Goal: Submit feedback/report problem: Submit feedback/report problem

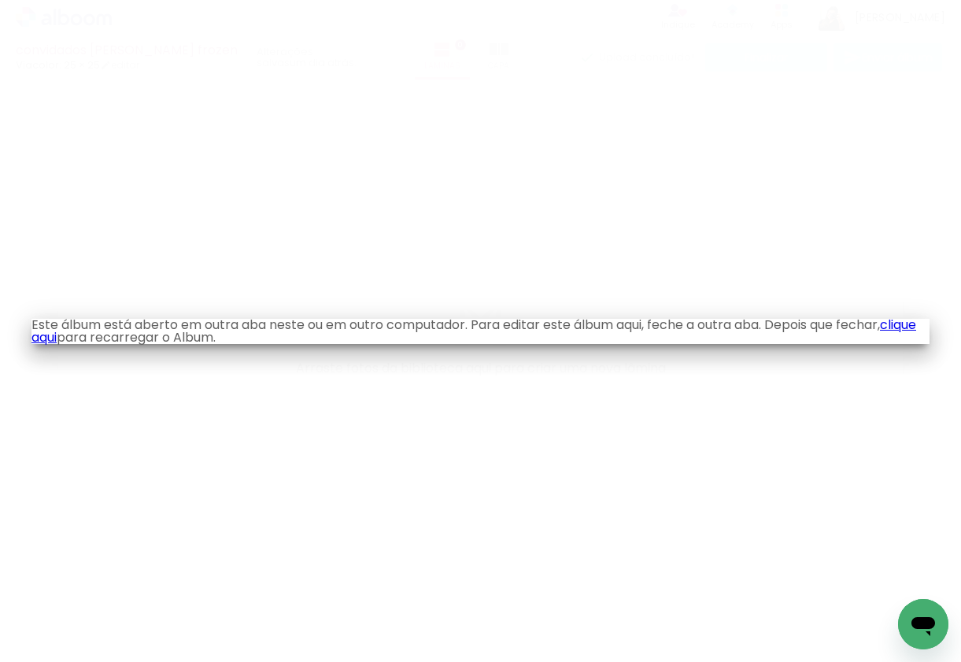
click at [73, 333] on link "clique aqui" at bounding box center [473, 331] width 885 height 31
click at [84, 337] on link "clique aqui" at bounding box center [473, 331] width 885 height 31
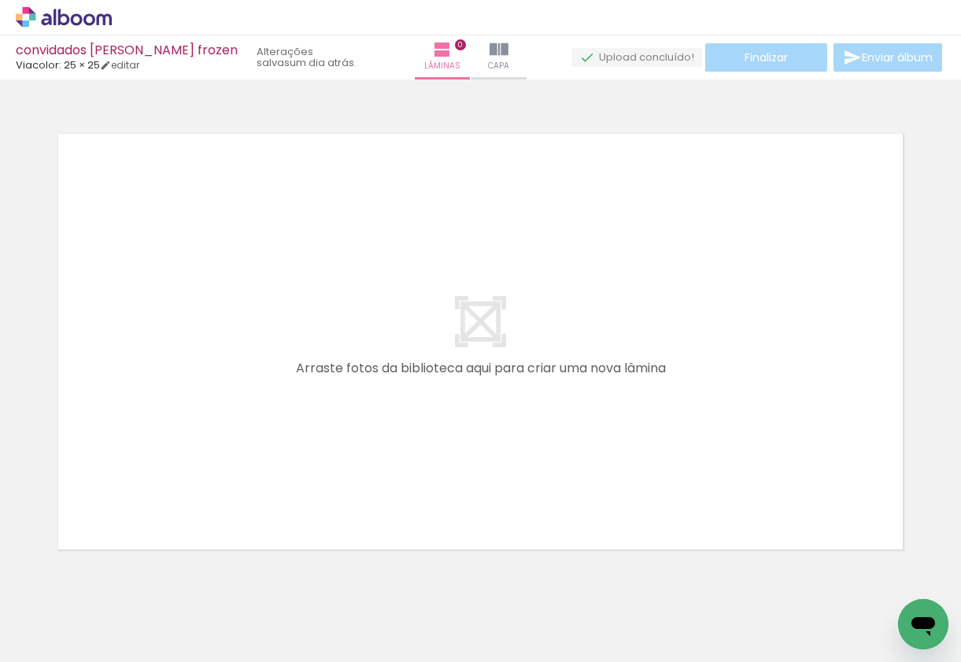
click at [920, 633] on icon "Abrir janela de mensagens" at bounding box center [923, 624] width 28 height 28
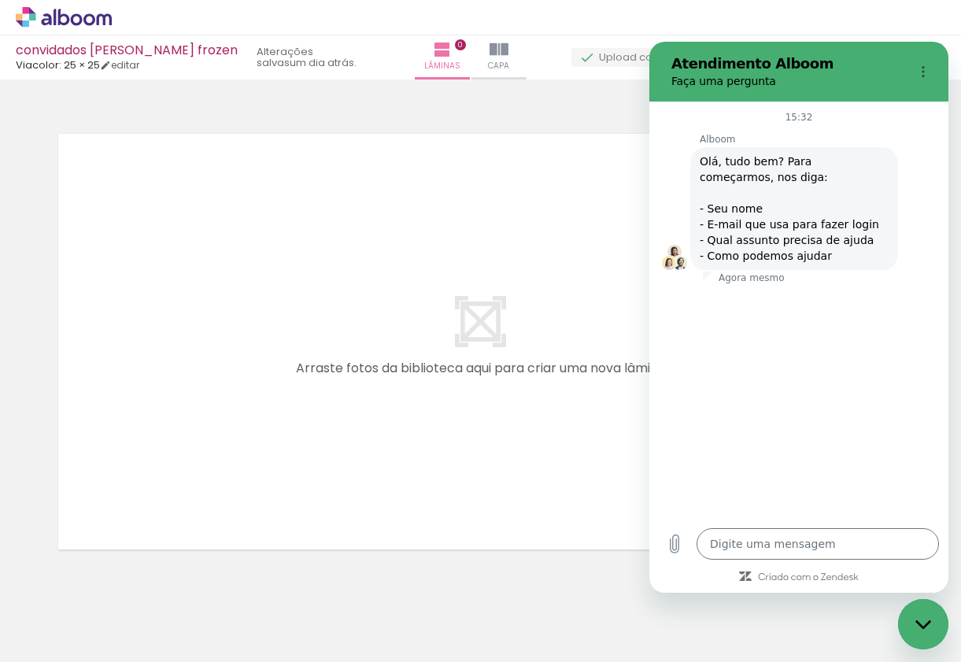
type textarea "x"
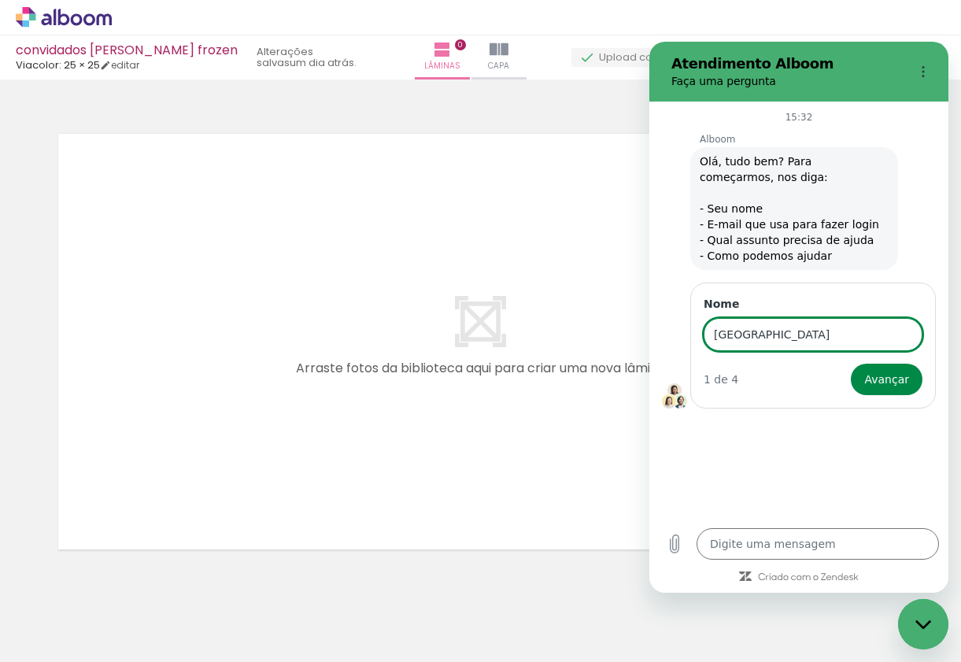
type input "[GEOGRAPHIC_DATA]"
click at [889, 379] on button "Avançar" at bounding box center [887, 379] width 72 height 31
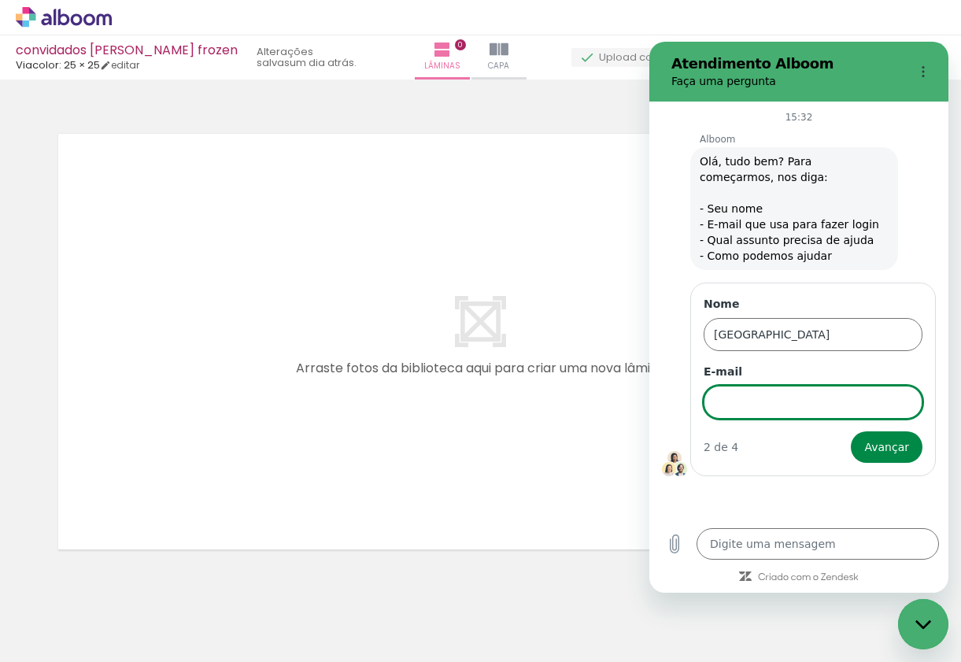
type textarea "x"
type input "[EMAIL_ADDRESS][DOMAIN_NAME]"
click at [889, 447] on button "Avançar" at bounding box center [887, 446] width 72 height 31
type textarea "x"
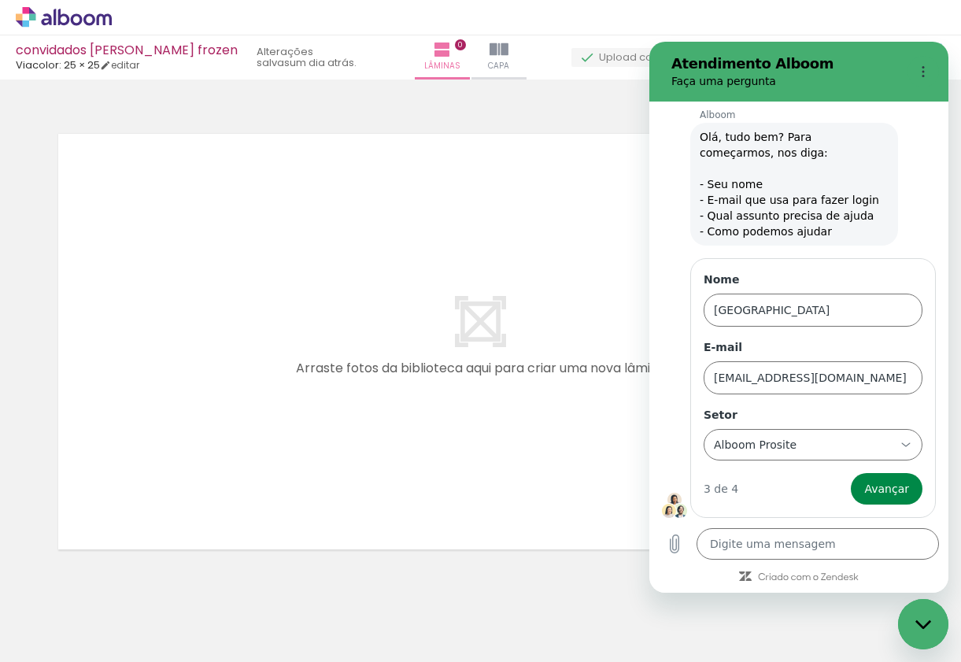
scroll to position [24, 0]
click at [792, 444] on div "Alboom Prosite Alboom Prosite" at bounding box center [803, 445] width 183 height 28
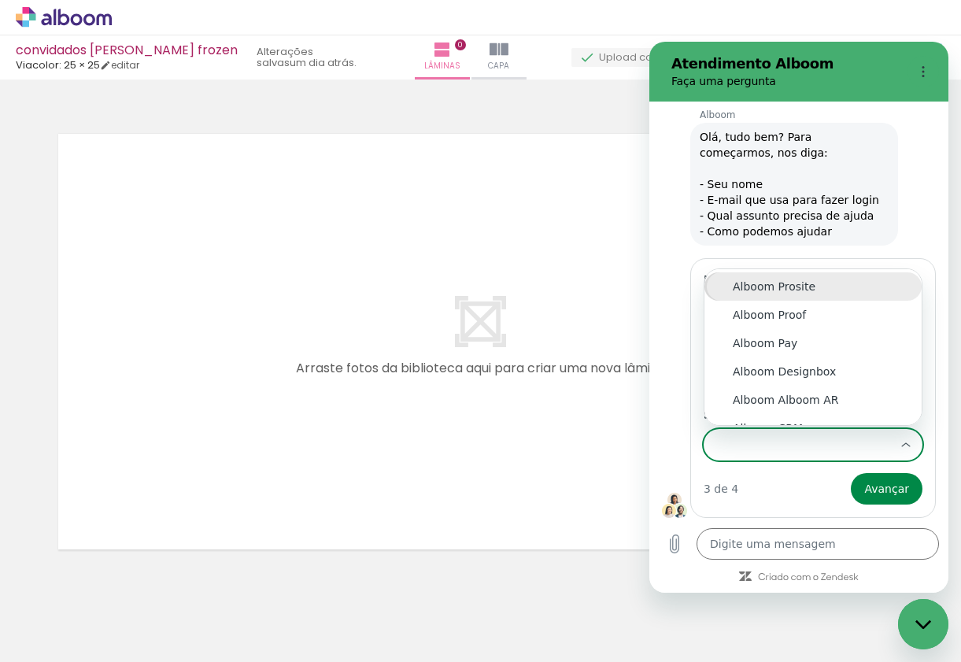
scroll to position [17, 0]
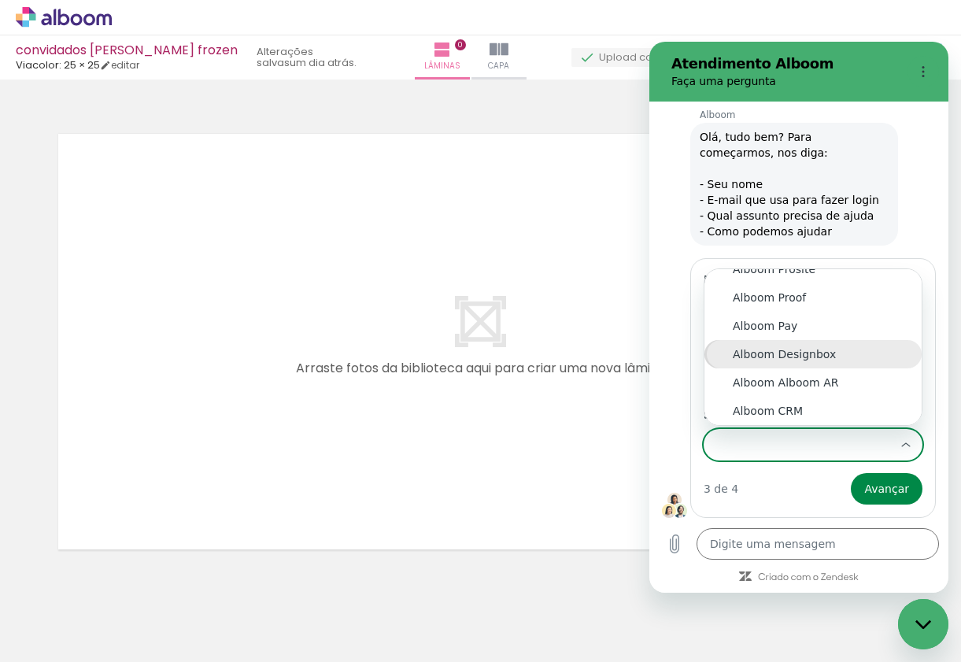
click at [810, 350] on div "Alboom Designbox" at bounding box center [813, 354] width 161 height 16
type input "Alboom Designbox"
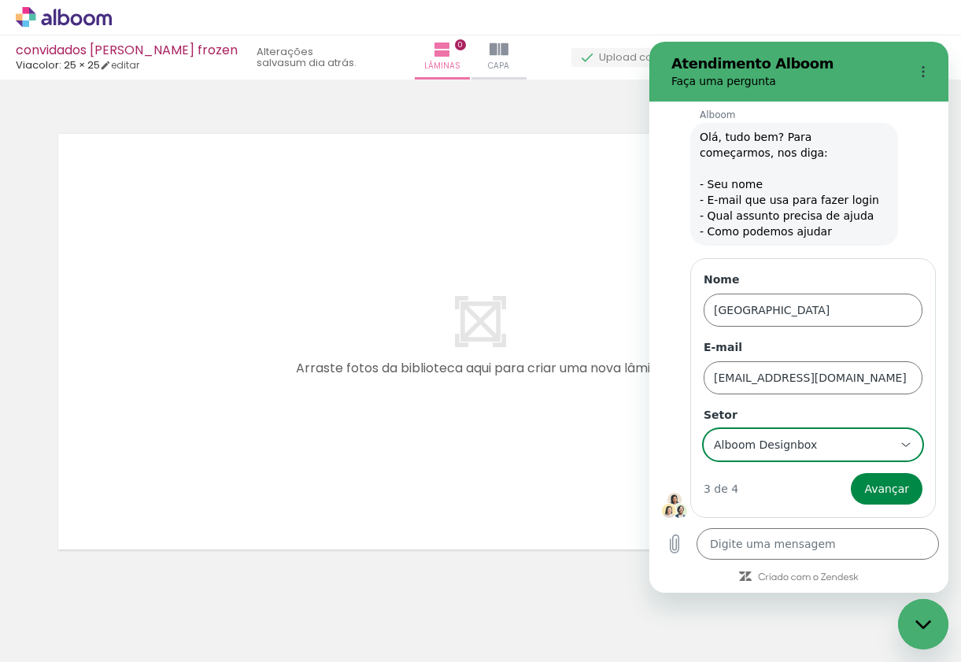
scroll to position [0, 0]
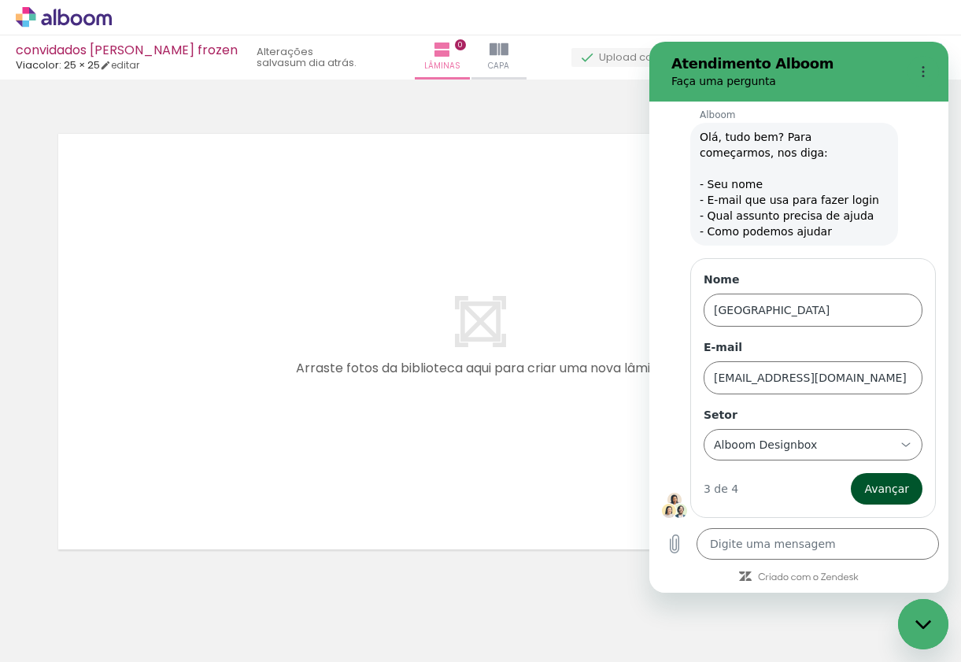
click at [878, 482] on span "Avançar" at bounding box center [886, 488] width 45 height 19
type textarea "x"
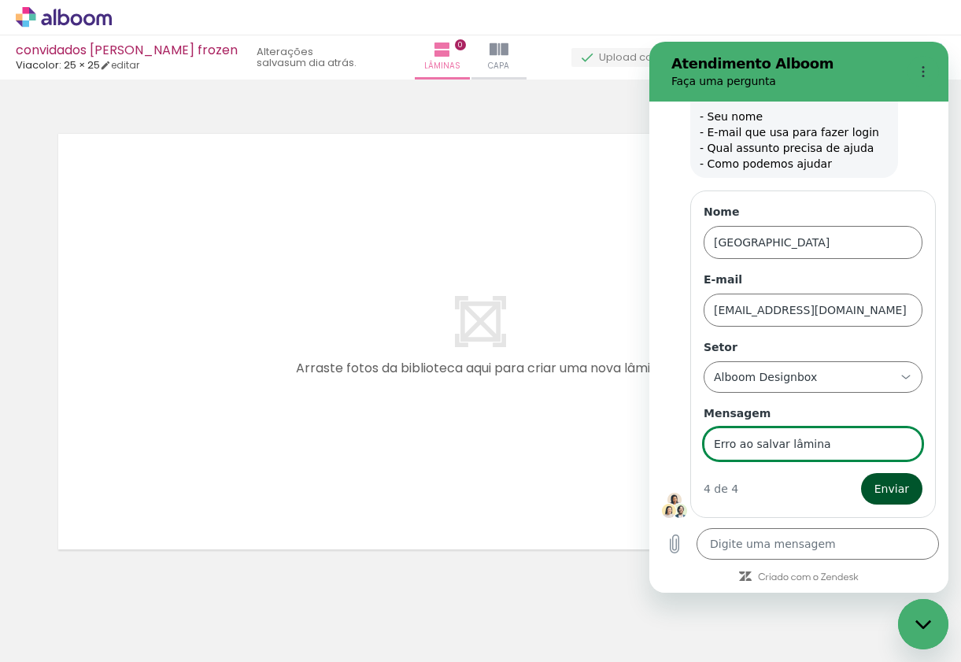
type input "Erro ao salvar lâmina"
click at [911, 501] on button "Enviar" at bounding box center [891, 488] width 61 height 31
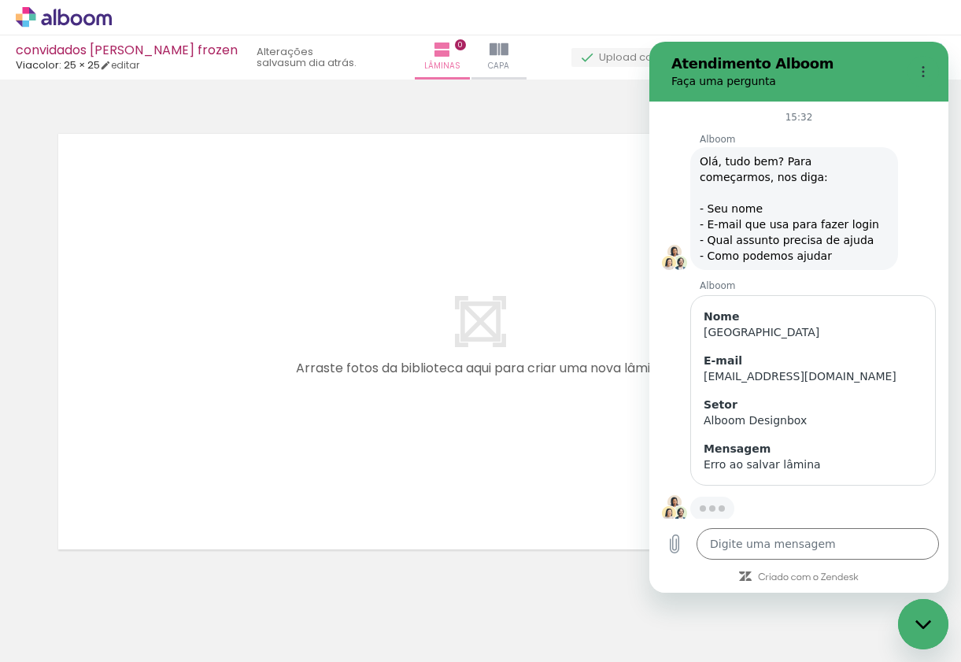
scroll to position [2, 0]
click at [750, 554] on textarea at bounding box center [818, 543] width 242 height 31
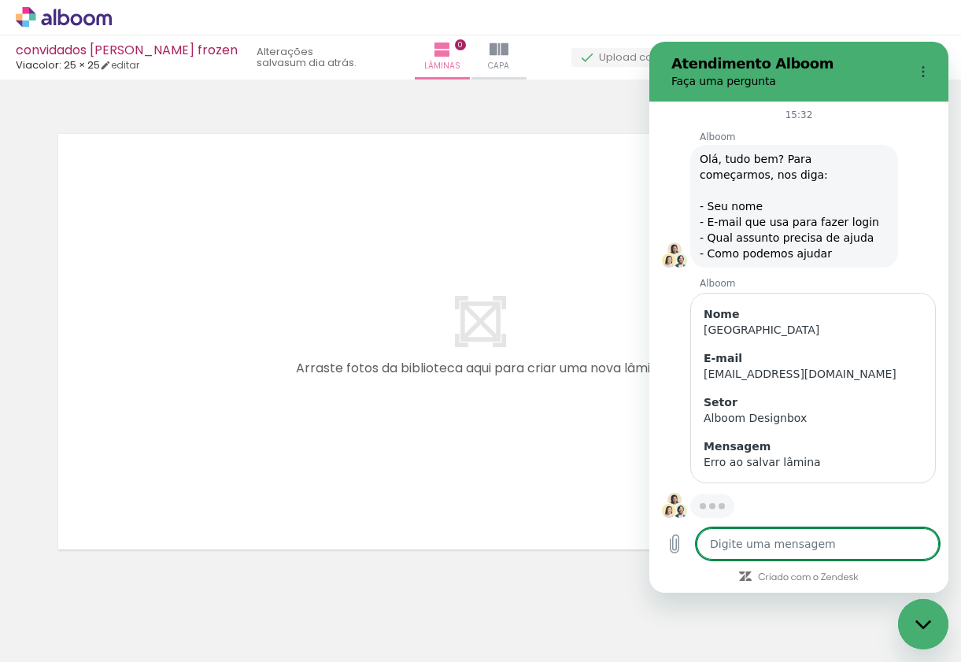
type textarea "x"
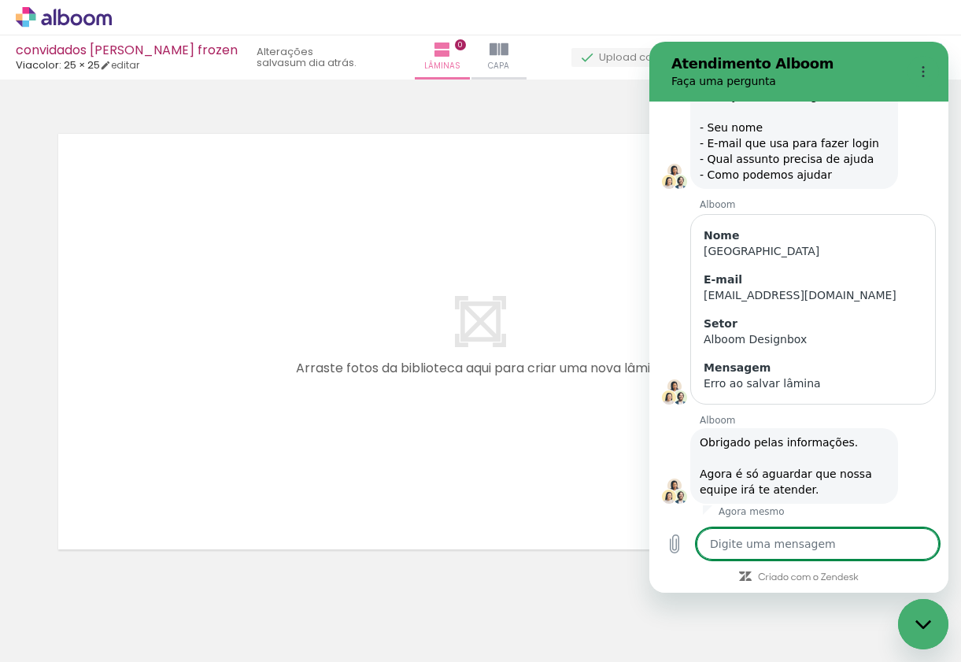
type textarea "A"
type textarea "x"
type textarea "Ac"
type textarea "x"
type textarea "Aco"
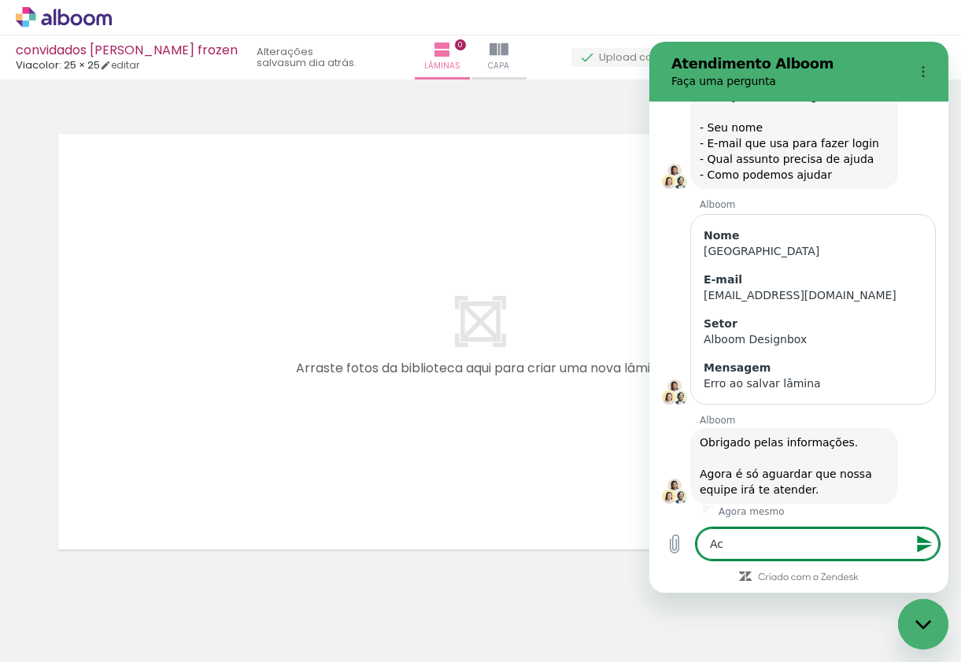
type textarea "x"
type textarea "Acon"
type textarea "x"
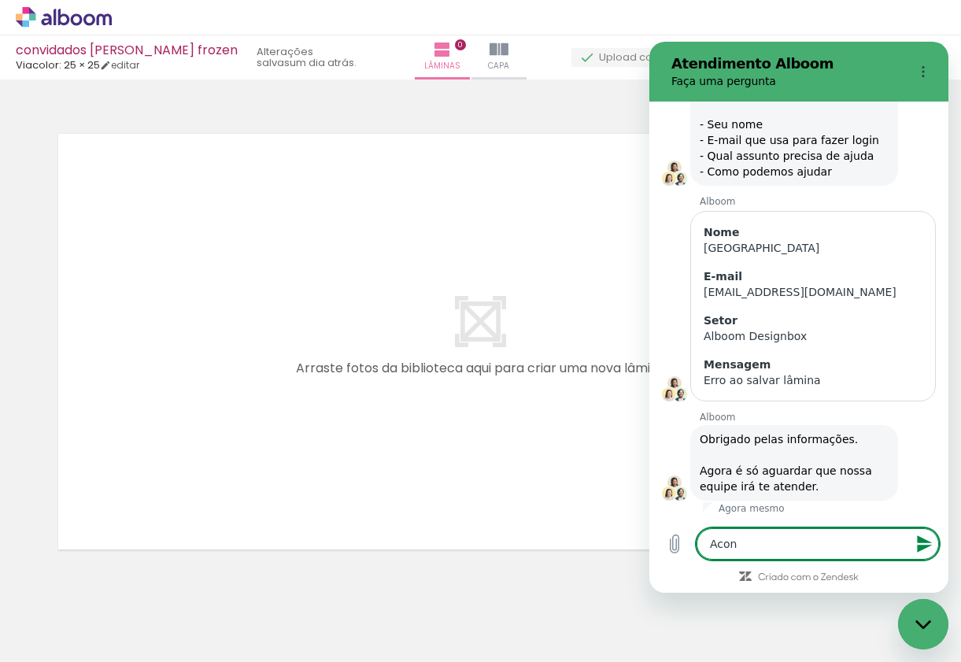
type textarea "Acont"
type textarea "x"
type textarea "Aconte"
type textarea "x"
type textarea "Acontec"
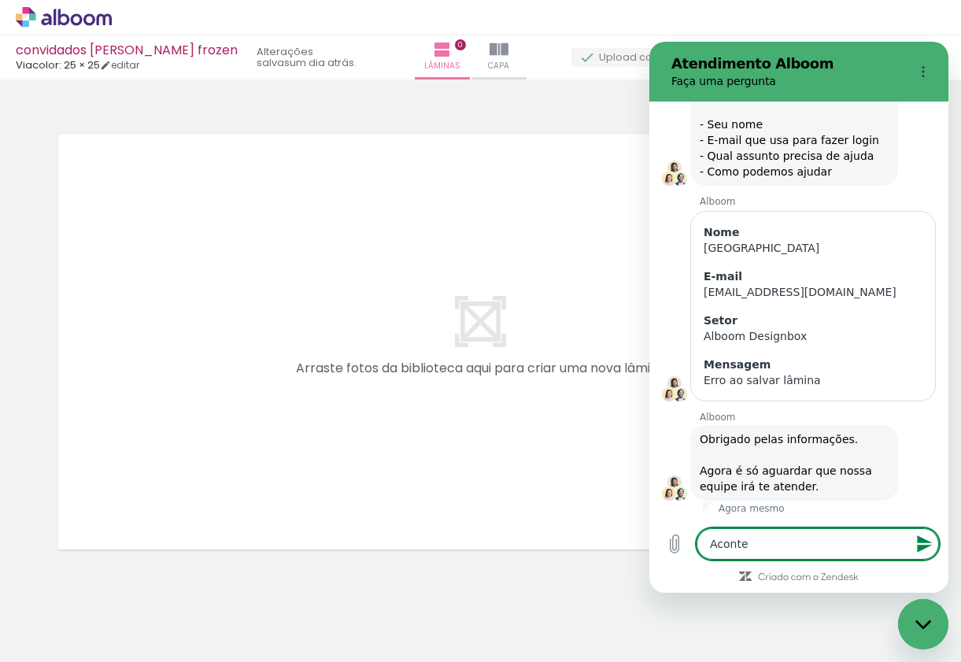
type textarea "x"
type textarea "Acontece"
type textarea "x"
type textarea "Aconteceu"
type textarea "x"
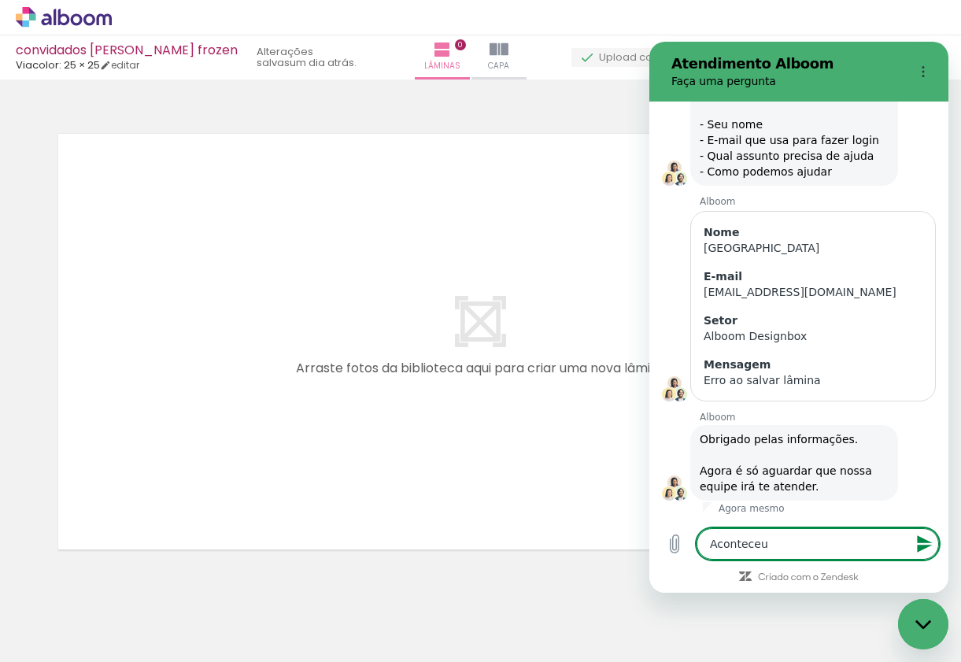
type textarea "Aconteceu"
type textarea "x"
type textarea "Aconteceu o"
type textarea "x"
type textarea "Aconteceu o"
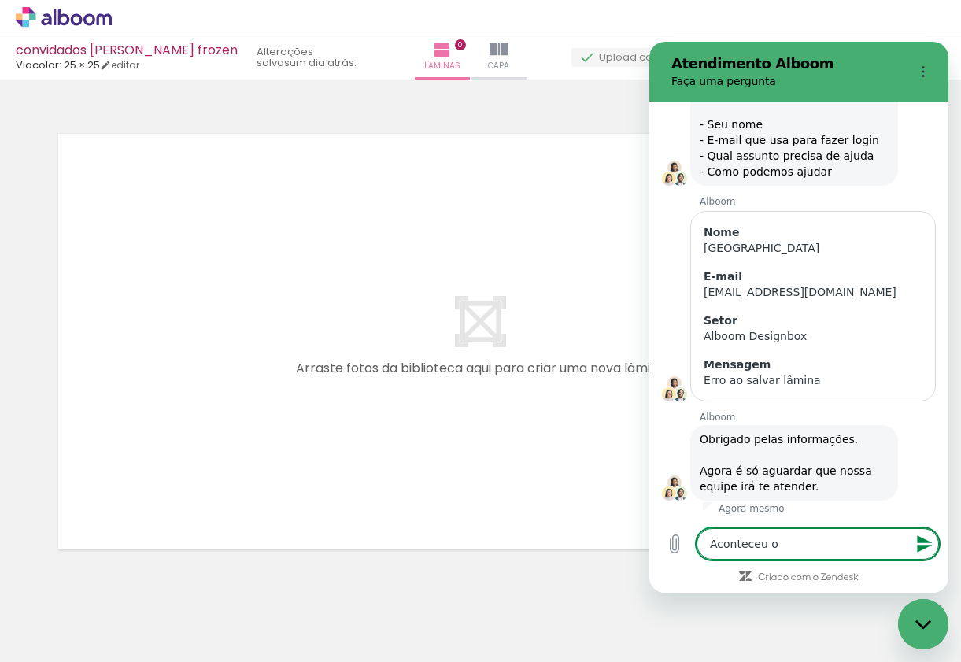
type textarea "x"
type textarea "Aconteceu o q"
type textarea "x"
type textarea "Aconteceu o qu"
type textarea "x"
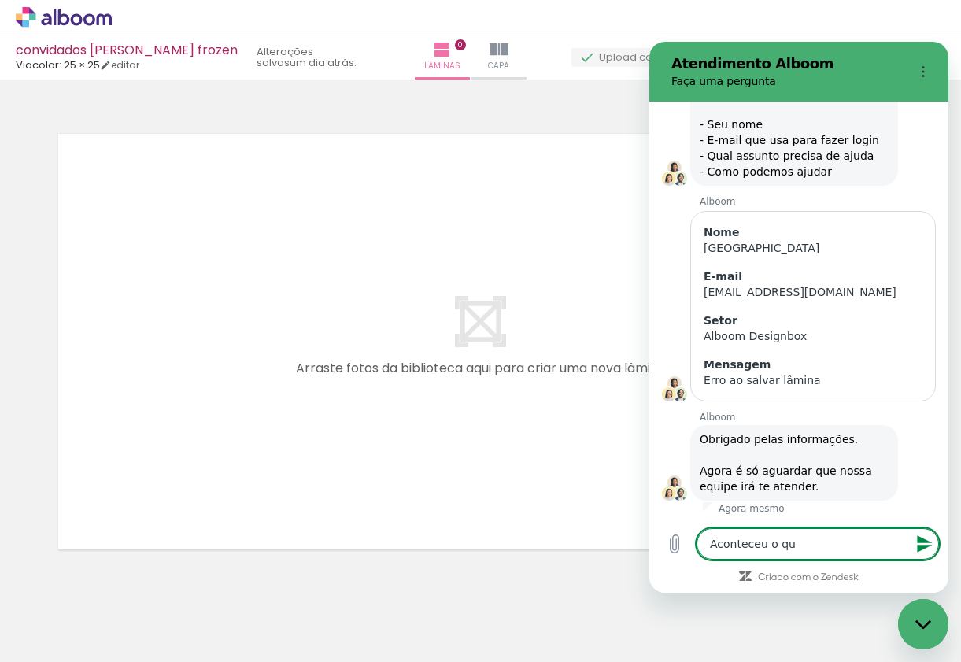
type textarea "Aconteceu o que"
type textarea "x"
type textarea "Aconteceu o que"
type textarea "x"
type textarea "Aconteceu o que e"
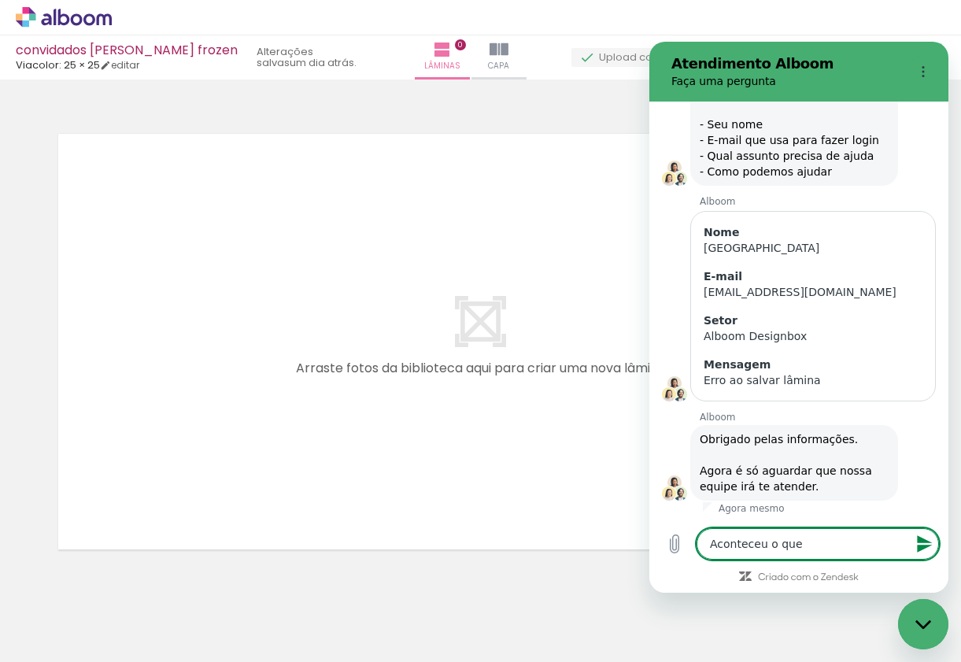
type textarea "x"
type textarea "Aconteceu o que eu"
type textarea "x"
type textarea "Aconteceu o que eu"
type textarea "x"
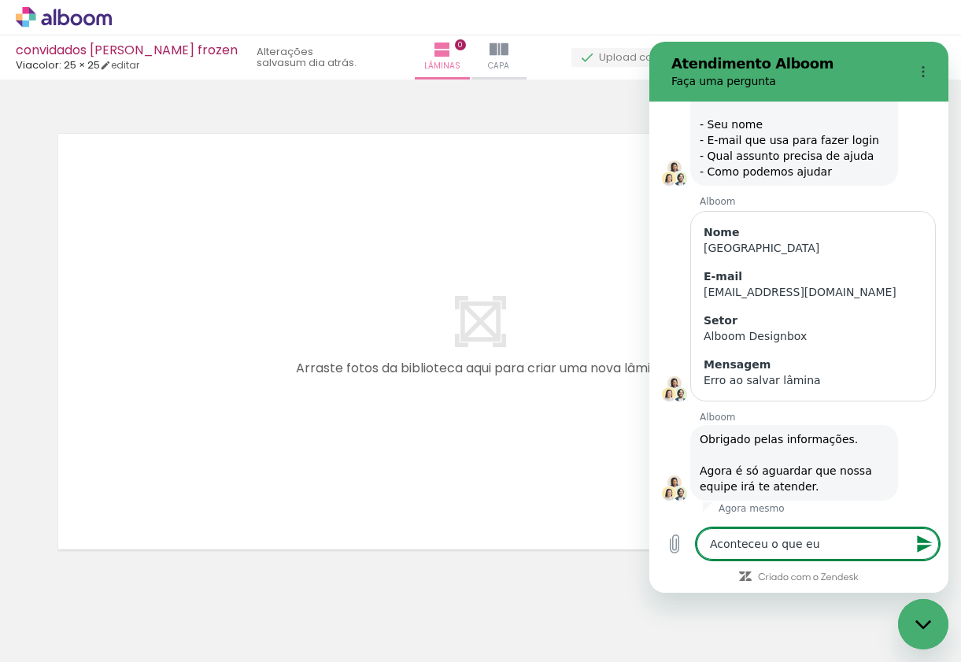
type textarea "Aconteceu o que eu t"
type textarea "x"
type textarea "Aconteceu o que eu te"
type textarea "x"
type textarea "Aconteceu o que eu tem"
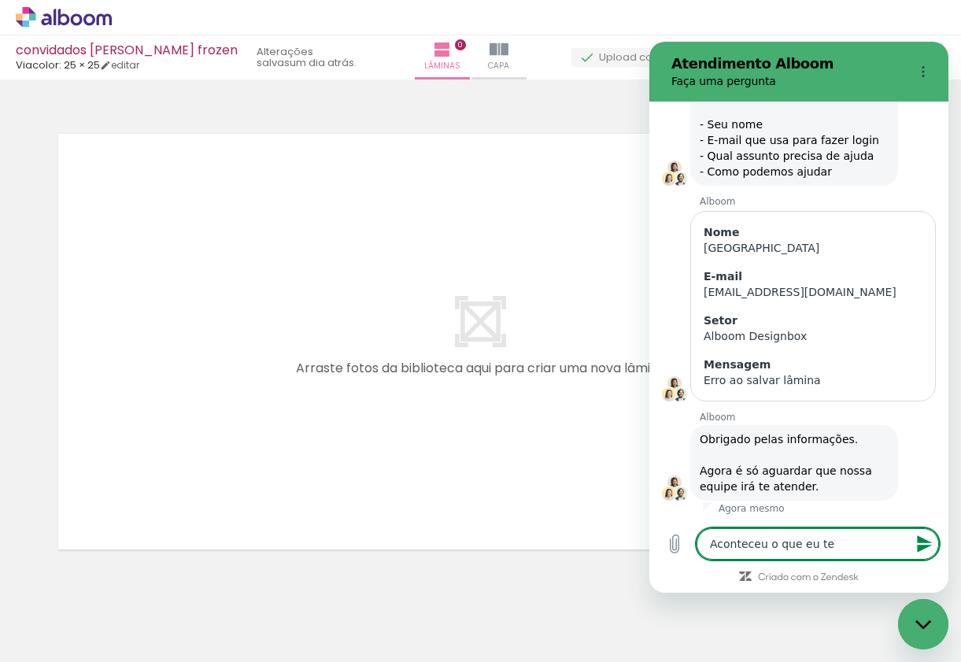
type textarea "x"
type textarea "Aconteceu o que eu temi"
type textarea "x"
type textarea "Aconteceu o que eu temia"
type textarea "x"
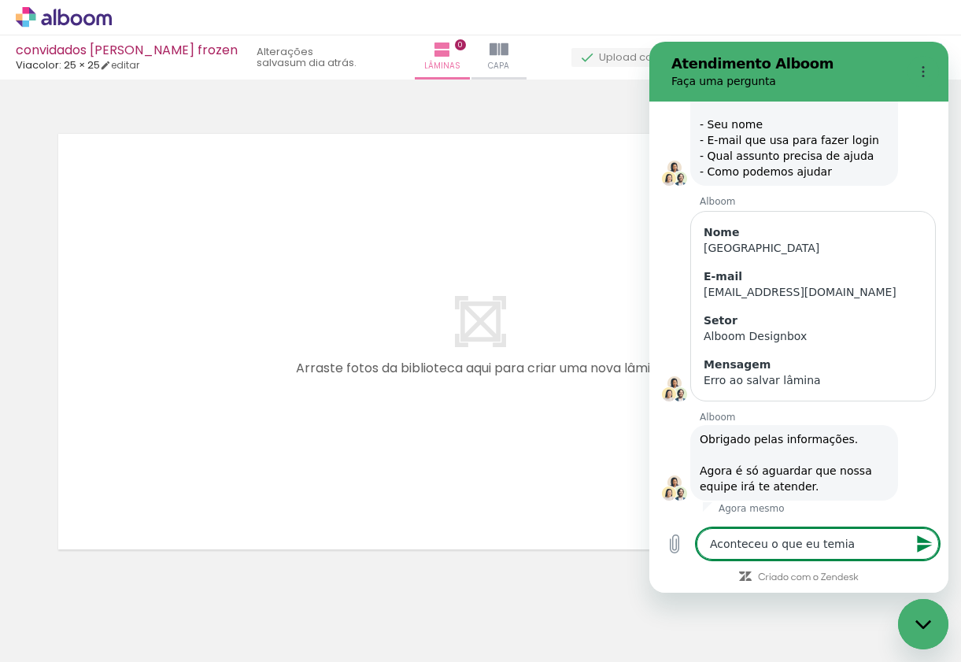
type textarea "Aconteceu o que eu temia,"
type textarea "x"
type textarea "Aconteceu o que eu temia,."
type textarea "x"
type textarea "Aconteceu o que eu temia,"
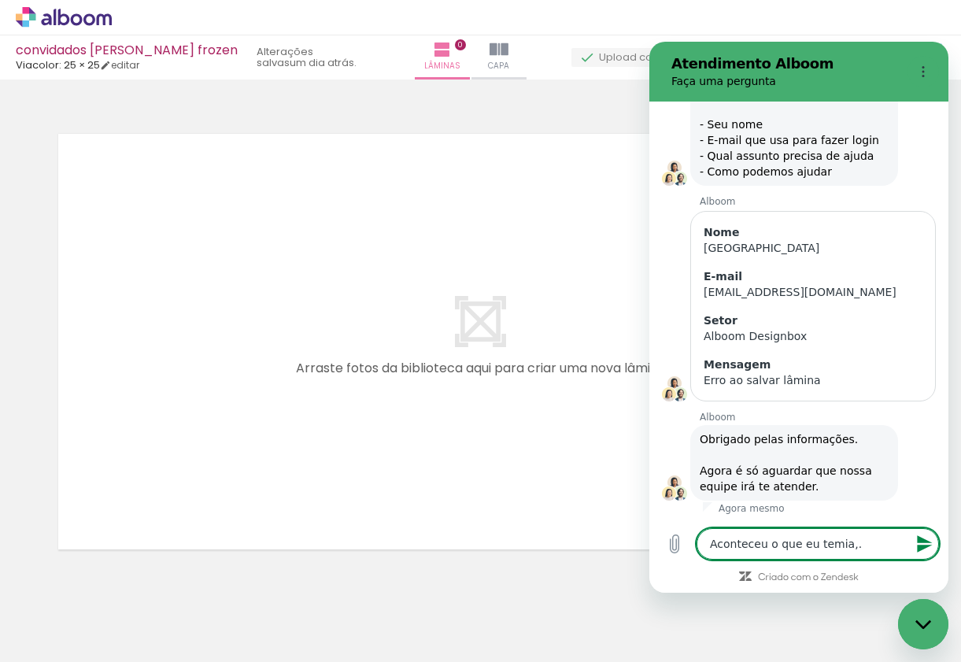
type textarea "x"
type textarea "Aconteceu o que eu temia"
type textarea "x"
type textarea "Aconteceu o que eu temia."
type textarea "x"
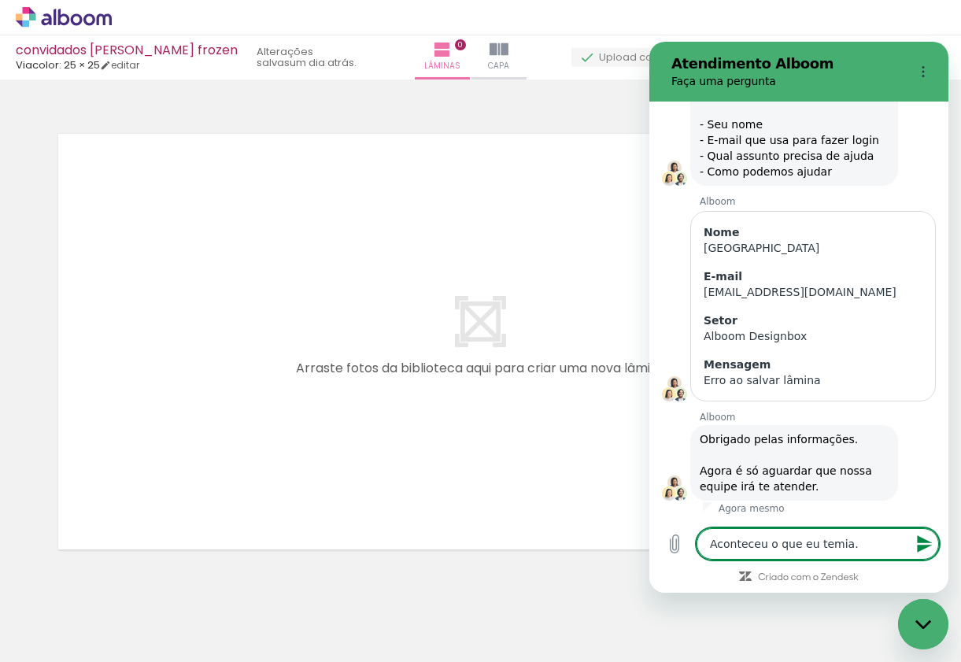
type textarea "Aconteceu o que eu temia.."
type textarea "x"
type textarea "Aconteceu o que eu temia.."
type textarea "x"
type textarea "Aconteceu o que eu temia.. a"
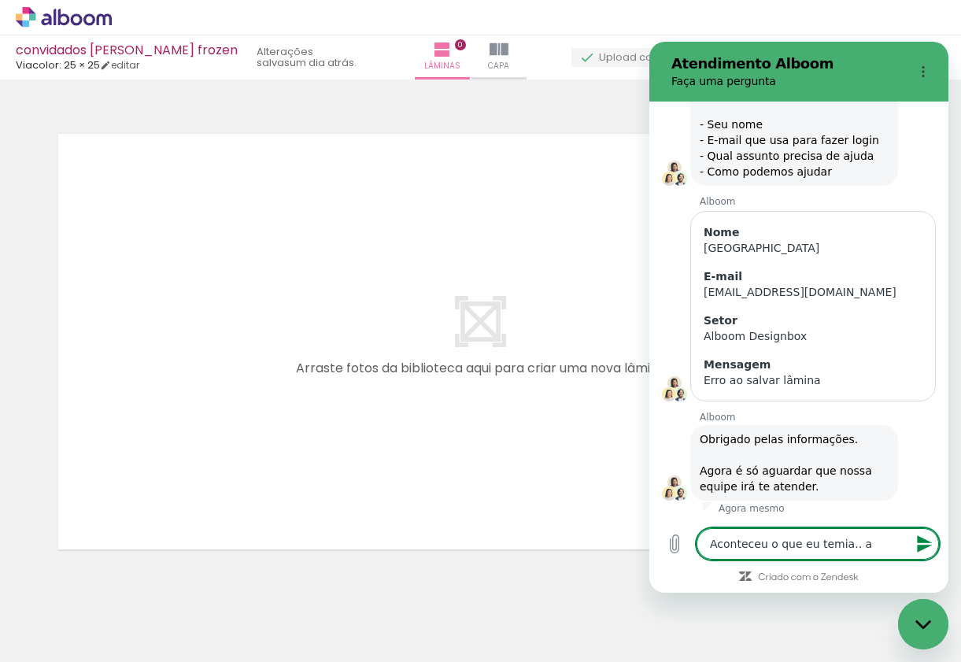
type textarea "x"
type textarea "Aconteceu o que eu temia.. ap"
type textarea "x"
type textarea "Aconteceu o que eu temia.. apa"
type textarea "x"
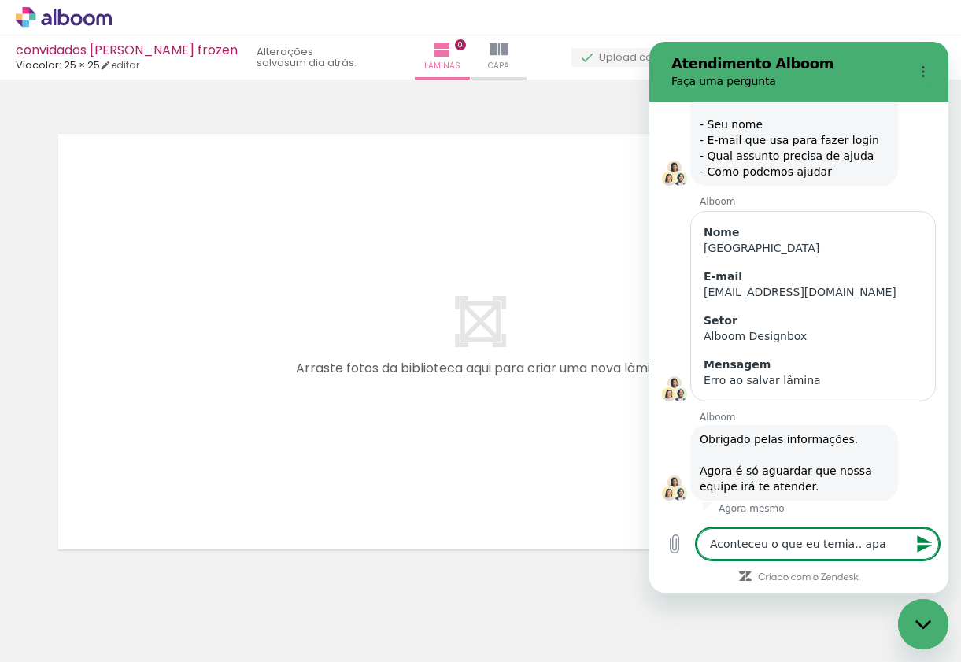
type textarea "Aconteceu o que eu temia.. apar"
type textarea "x"
type textarea "Aconteceu o que eu temia.. apare"
type textarea "x"
type textarea "Aconteceu o que eu temia.. aparec"
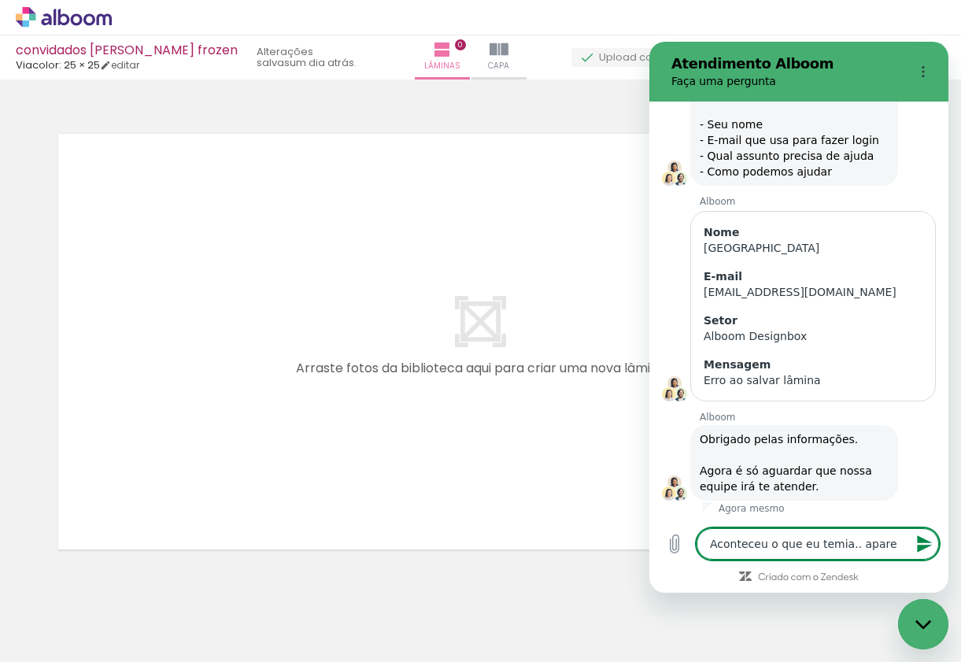
type textarea "x"
type textarea "Aconteceu o que eu temia.. aparece"
type textarea "x"
type textarea "Aconteceu o que eu temia.. aparece"
type textarea "x"
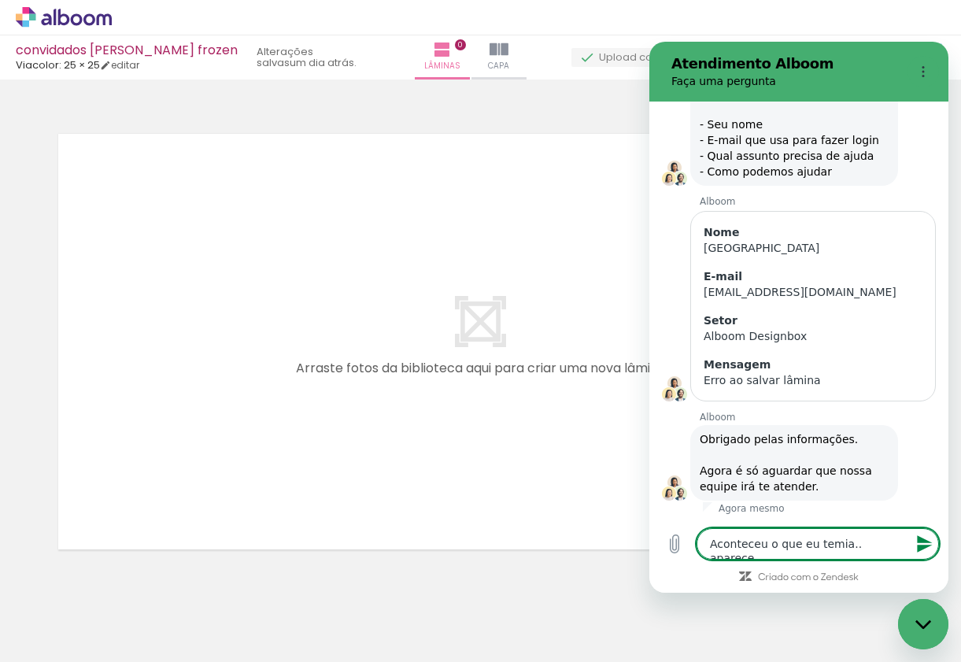
type textarea "Aconteceu o que eu temia.. aparece c"
type textarea "x"
type textarea "Aconteceu o que eu temia.. aparece co"
type textarea "x"
type textarea "Aconteceu o que eu temia.. aparece com"
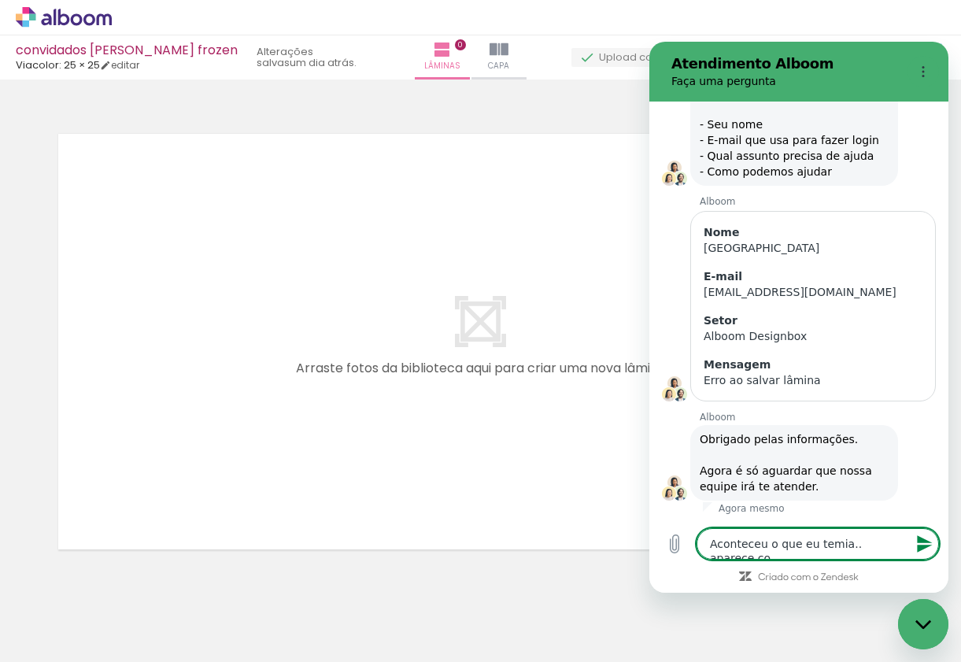
type textarea "x"
type textarea "Aconteceu o que eu temia.. aparece como"
type textarea "x"
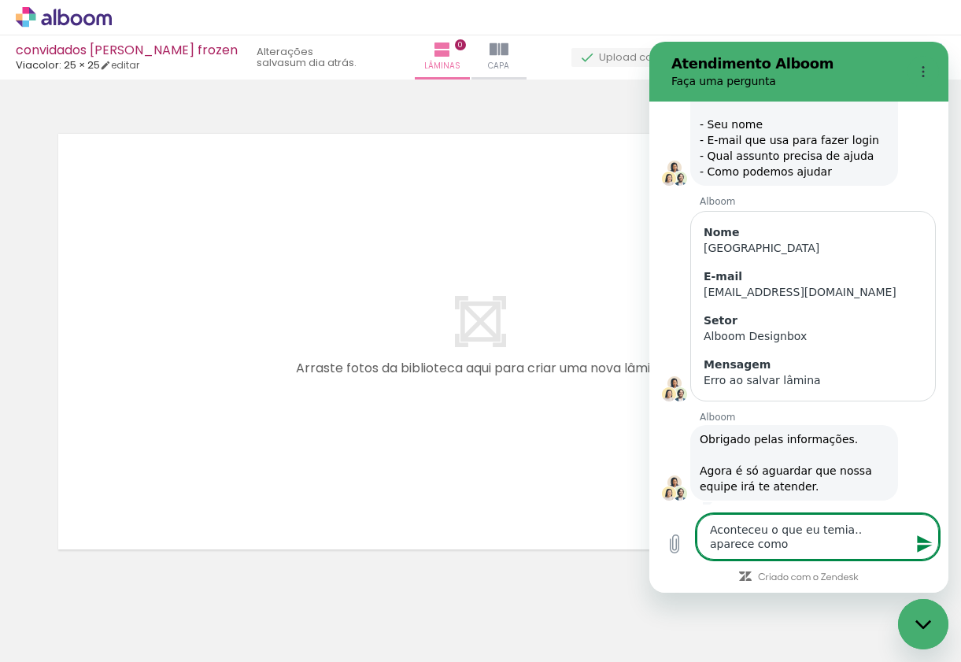
type textarea "Aconteceu o que eu temia.. aparece como"
type textarea "x"
type textarea "Aconteceu o que eu temia.. aparece como"
type textarea "x"
type textarea "Aconteceu o que eu temia.. aparece com"
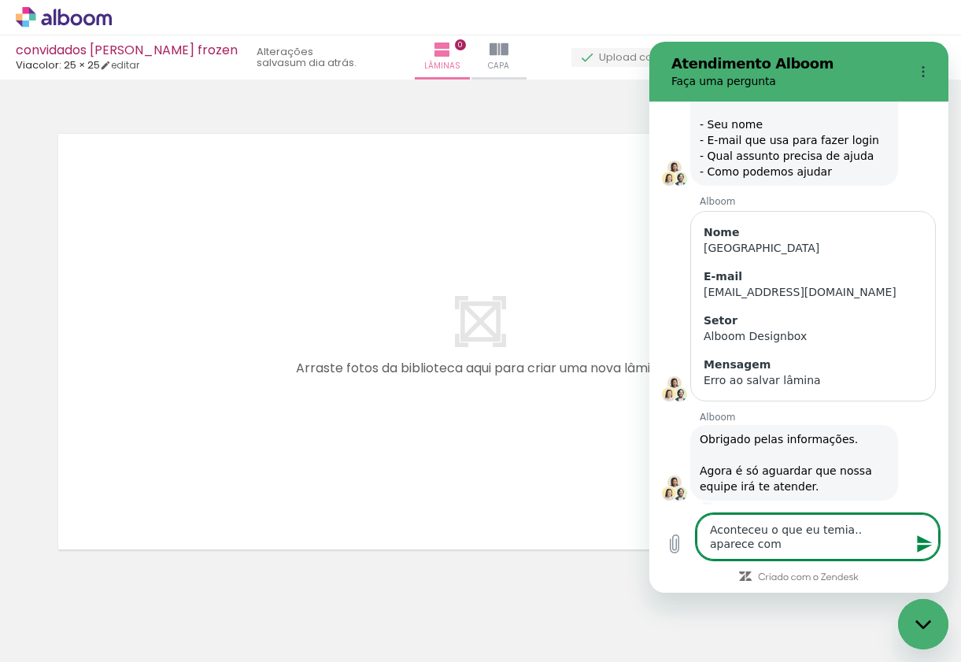
type textarea "x"
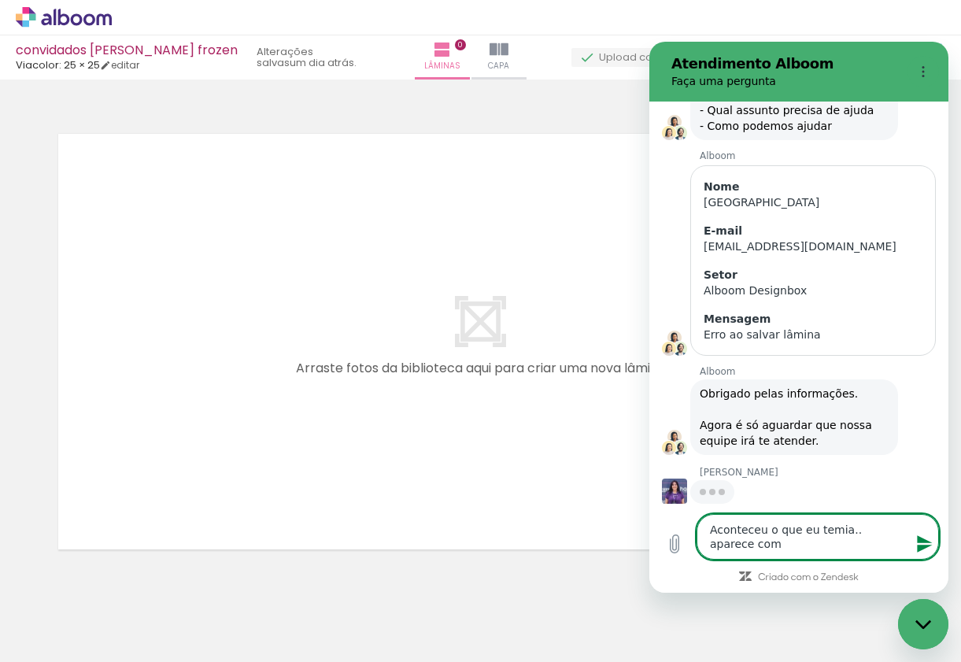
scroll to position [128, 0]
type textarea "Aconteceu o que eu temia.. aparece como"
type textarea "x"
type textarea "Aconteceu o que eu temia.. aparece como"
type textarea "x"
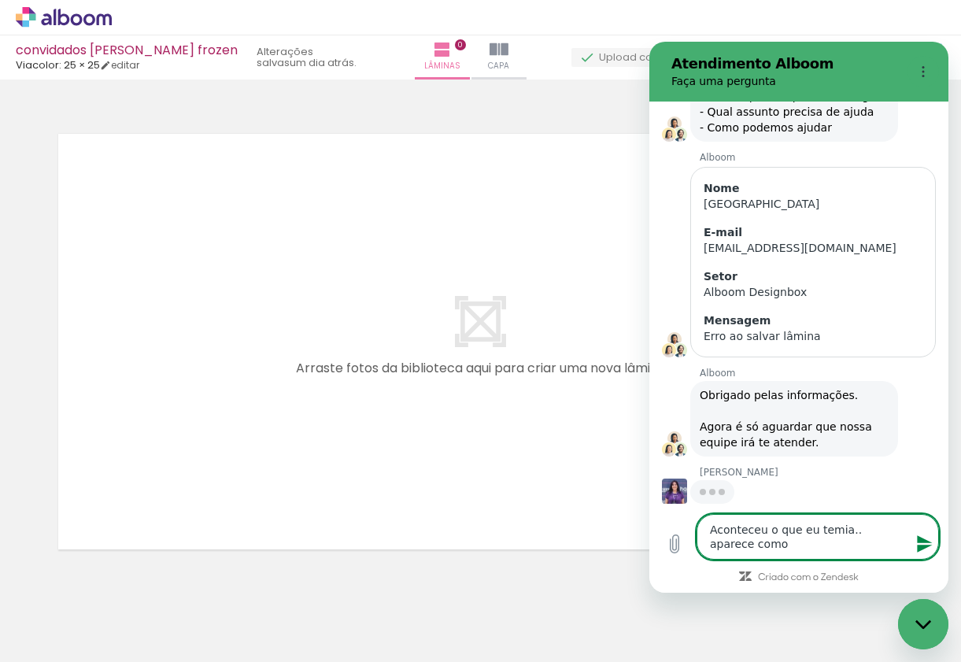
type textarea "Aconteceu o que eu temia.. aparece como s"
type textarea "x"
type textarea "Aconteceu o que eu temia.. aparece como se"
type textarea "x"
type textarea "Aconteceu o que eu temia.. aparece como sem"
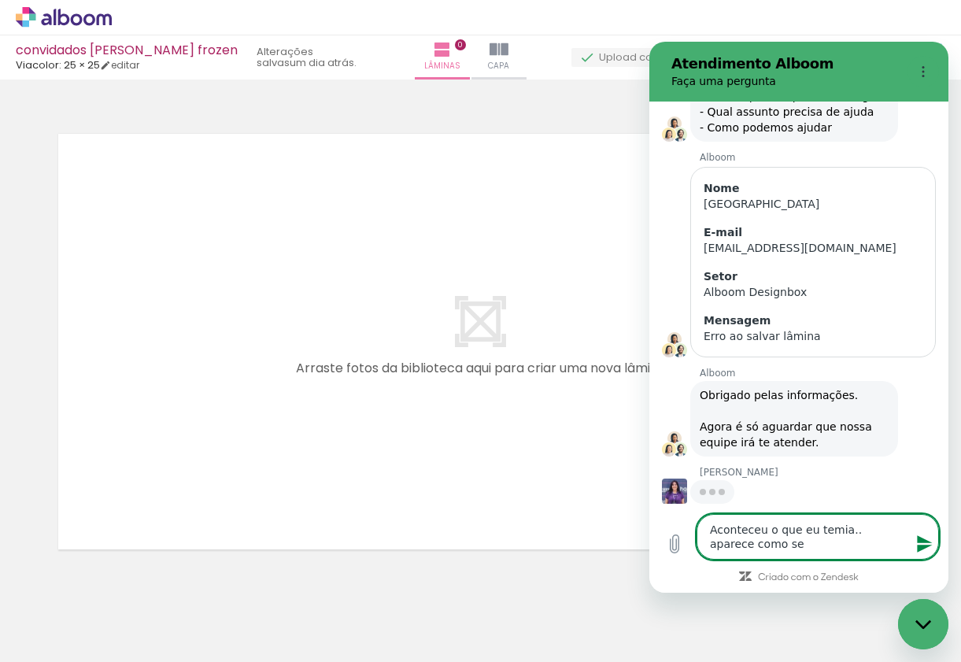
type textarea "x"
type textarea "Aconteceu o que eu temia.. aparece como sem"
type textarea "x"
type textarea "Aconteceu o que eu temia.. aparece como sem l"
type textarea "x"
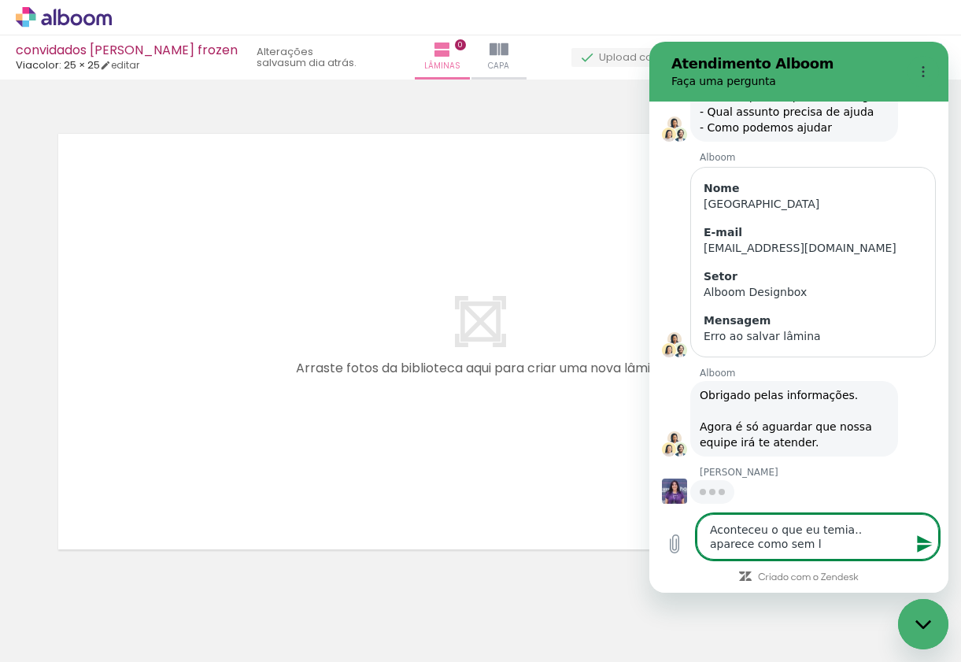
type textarea "Aconteceu o que eu temia.. aparece como sem lˆ"
type textarea "x"
type textarea "Aconteceu o que eu temia.. aparece como sem lâ"
type textarea "x"
type textarea "Aconteceu o que eu temia.. aparece como sem lâm"
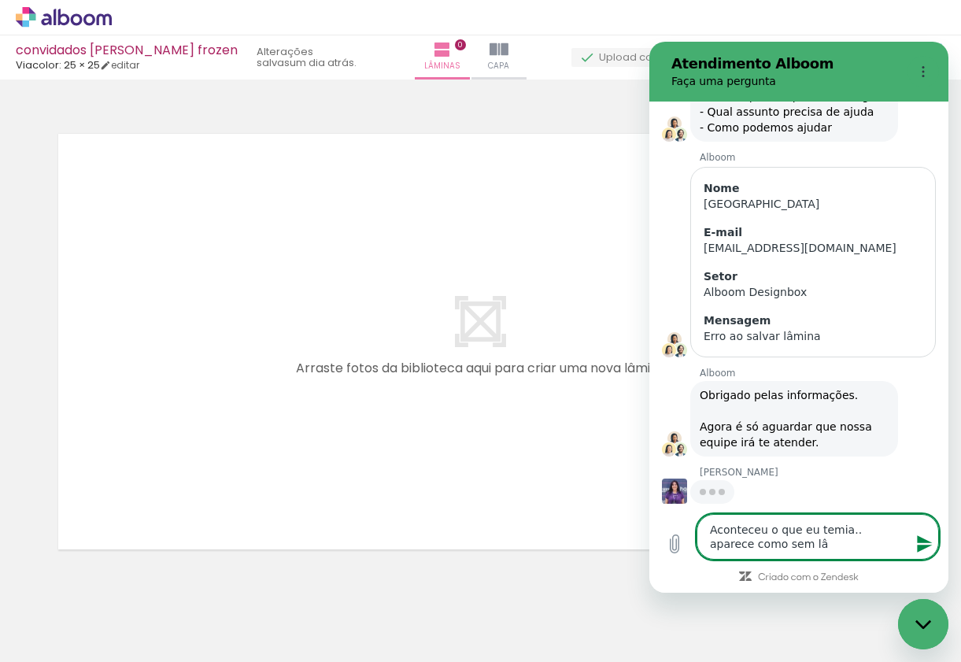
type textarea "x"
type textarea "Aconteceu o que eu temia.. aparece como sem lâmi"
type textarea "x"
type textarea "Aconteceu o que eu temia.. aparece como sem lâmin"
type textarea "x"
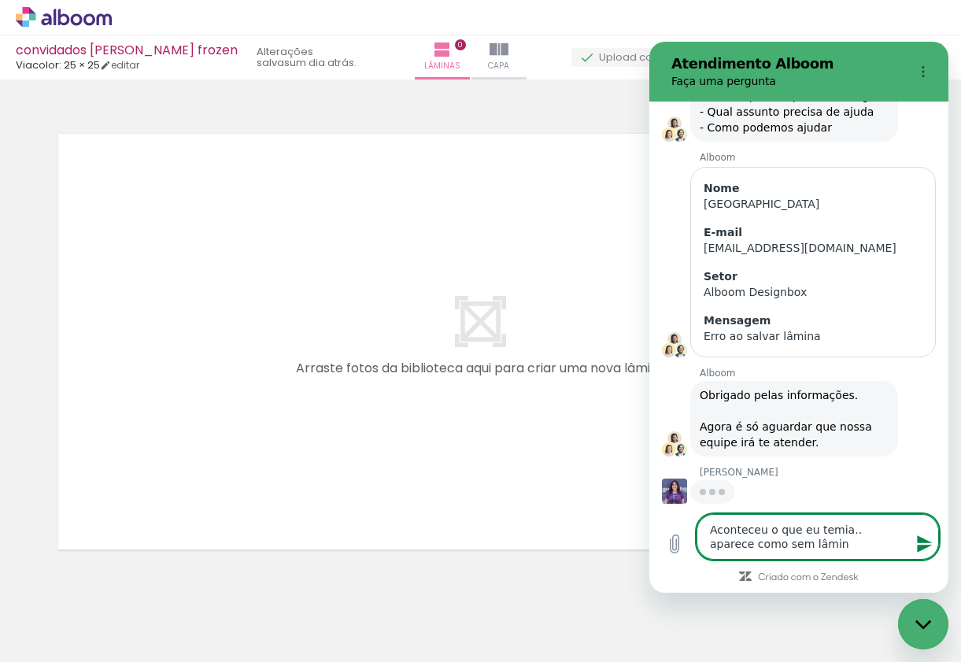
type textarea "Aconteceu o que eu temia.. aparece como sem lâmina"
type textarea "x"
type textarea "Aconteceu o que eu temia.. aparece como sem lâmina"
type textarea "x"
type textarea "Aconteceu o que eu temia.. aparece como sem lâmina :"
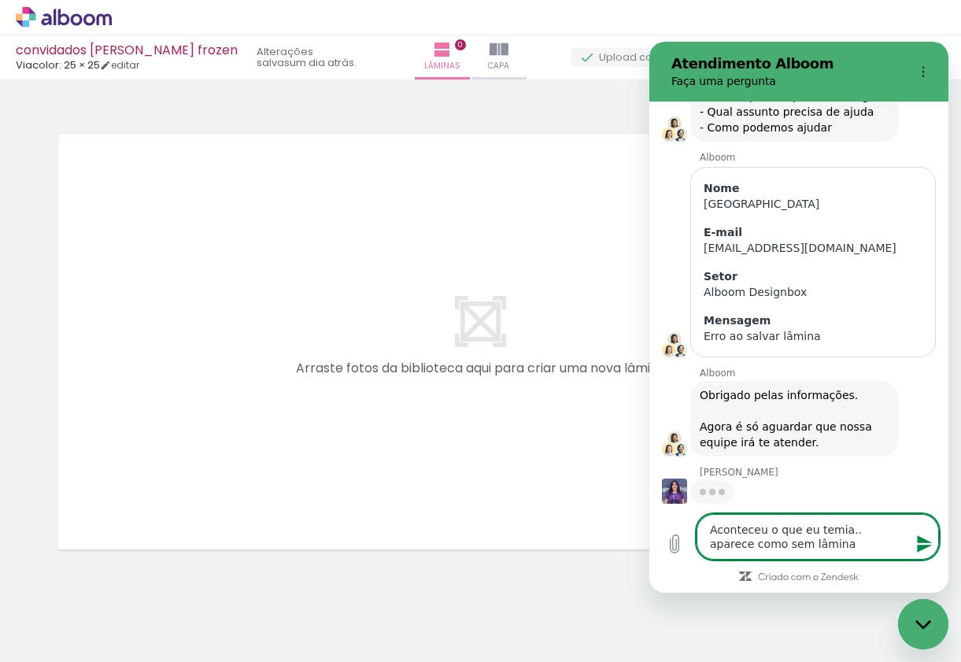
type textarea "x"
type textarea "Aconteceu o que eu temia.. aparece como sem lâmina :("
type textarea "x"
type textarea "Aconteceu o que eu temia.. aparece como sem lâmina :("
type textarea "x"
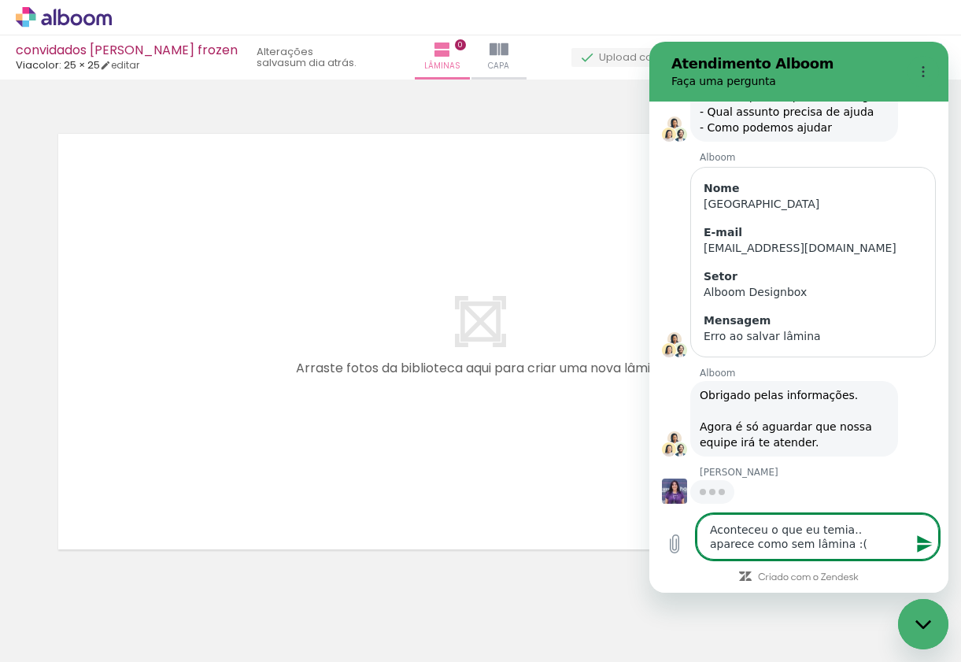
type textarea "Aconteceu o que eu temia.. aparece como sem lâmina :( A"
type textarea "x"
type textarea "Aconteceu o que eu temia.. aparece como sem lâmina :( Ac"
type textarea "x"
type textarea "Aconteceu o que eu temia.. aparece como sem lâmina :( Ach"
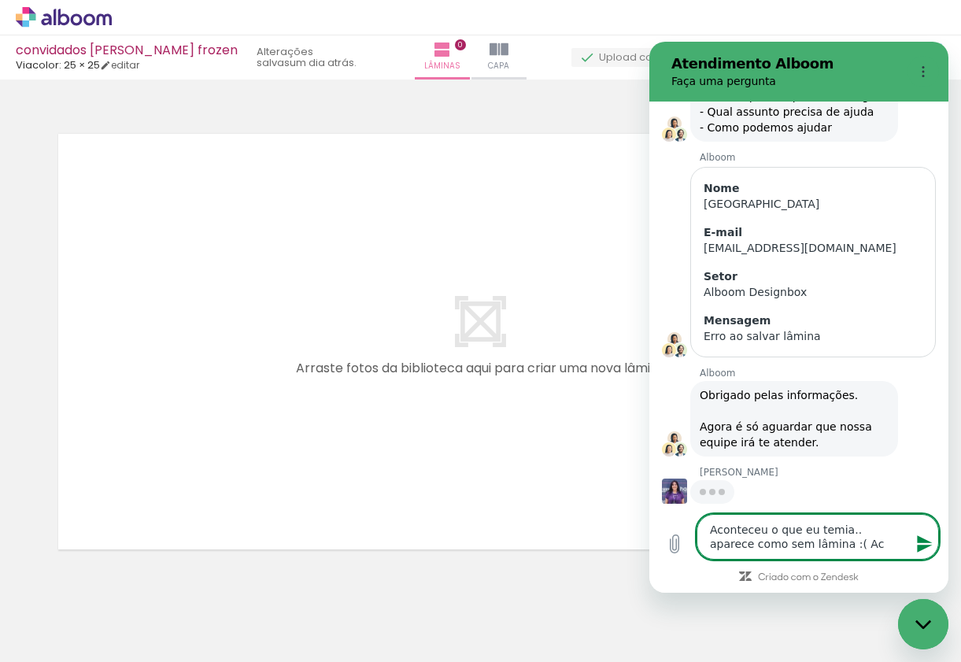
type textarea "x"
type textarea "Aconteceu o que eu temia.. aparece como sem lâmina :( Acho"
type textarea "x"
type textarea "Aconteceu o que eu temia.. aparece como sem lâmina :( Acho"
type textarea "x"
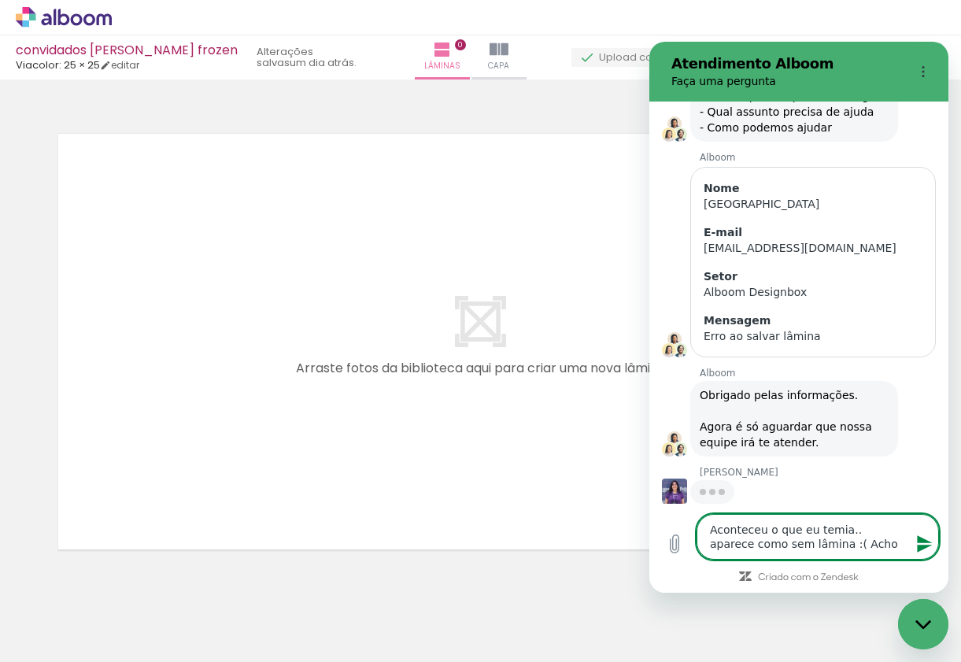
type textarea "Aconteceu o que eu temia.. aparece como sem lâmina :( Acho q"
type textarea "x"
type textarea "Aconteceu o que eu temia.. aparece como sem lâmina :( Acho qu"
type textarea "x"
type textarea "Aconteceu o que eu temia.. aparece como sem lâmina :( Acho que"
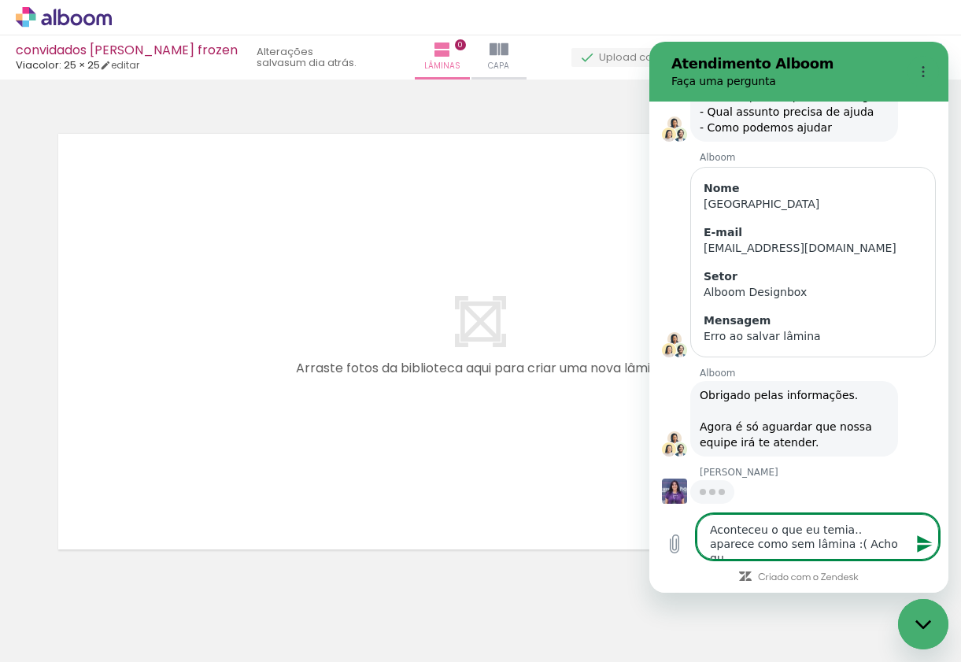
type textarea "x"
type textarea "Aconteceu o que eu temia.. aparece como sem lâmina :( Acho que"
type textarea "x"
type textarea "Aconteceu o que eu temia.. aparece como sem lâmina :( Acho que p"
type textarea "x"
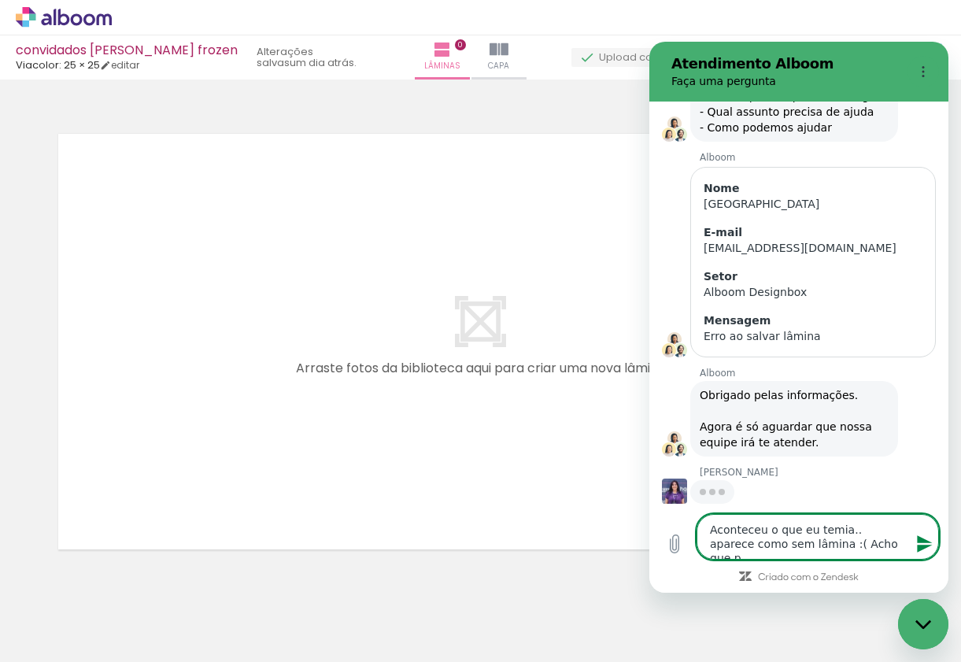
type textarea "Aconteceu o que eu temia.. aparece como sem lâmina :( Acho que pe"
type textarea "x"
type textarea "Aconteceu o que eu temia.. aparece como sem lâmina :( Acho que per"
type textarea "x"
type textarea "Aconteceu o que eu temia.. aparece como sem lâmina :( Acho que perd"
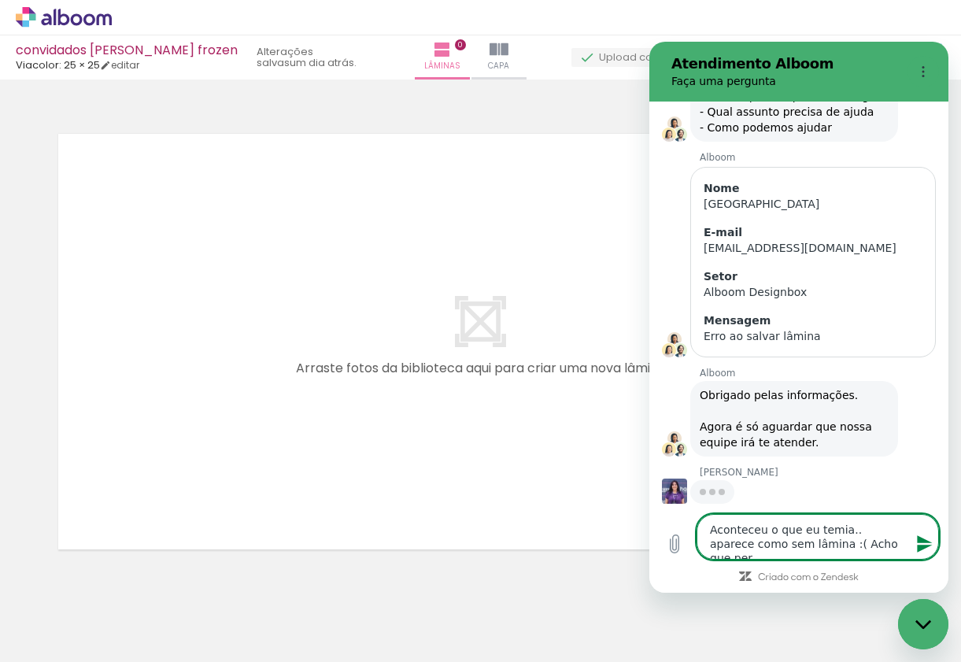
type textarea "x"
type textarea "Aconteceu o que eu temia.. aparece como sem lâmina :( Acho que perdi"
type textarea "x"
type textarea "Aconteceu o que eu temia.. aparece como sem lâmina :( Acho que perdi"
type textarea "x"
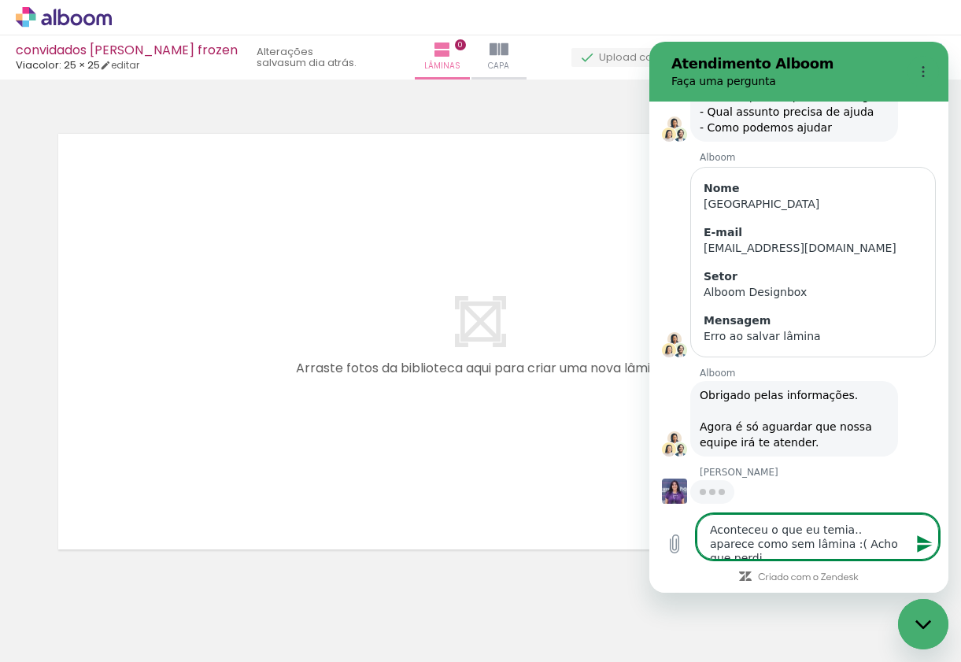
type textarea "Aconteceu o que eu temia.. aparece como sem lâmina :( Acho que perdi t"
type textarea "x"
type textarea "Aconteceu o que eu temia.. aparece como sem lâmina :( Acho que perdi td"
type textarea "x"
type textarea "Aconteceu o que eu temia.. aparece como sem lâmina :( Acho que perdi t"
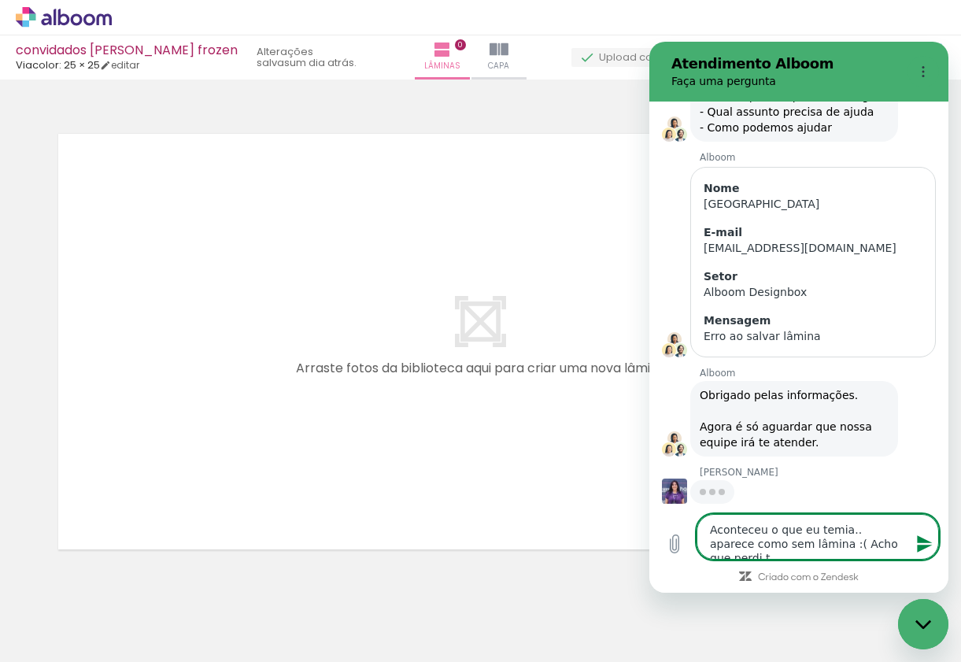
type textarea "x"
type textarea "Aconteceu o que eu temia.. aparece como sem lâmina :( Acho que perdi tu"
type textarea "x"
type textarea "Aconteceu o que eu temia.. aparece como sem lâmina :( Acho que perdi tud"
type textarea "x"
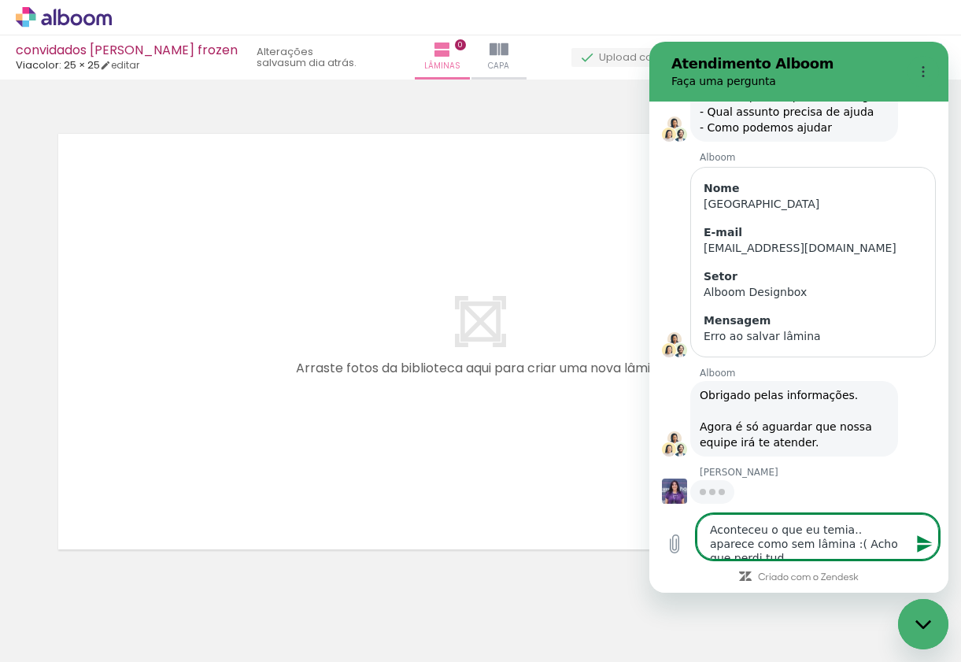
type textarea "Aconteceu o que eu temia.. aparece como sem lâmina :( Acho que perdi tudo"
type textarea "x"
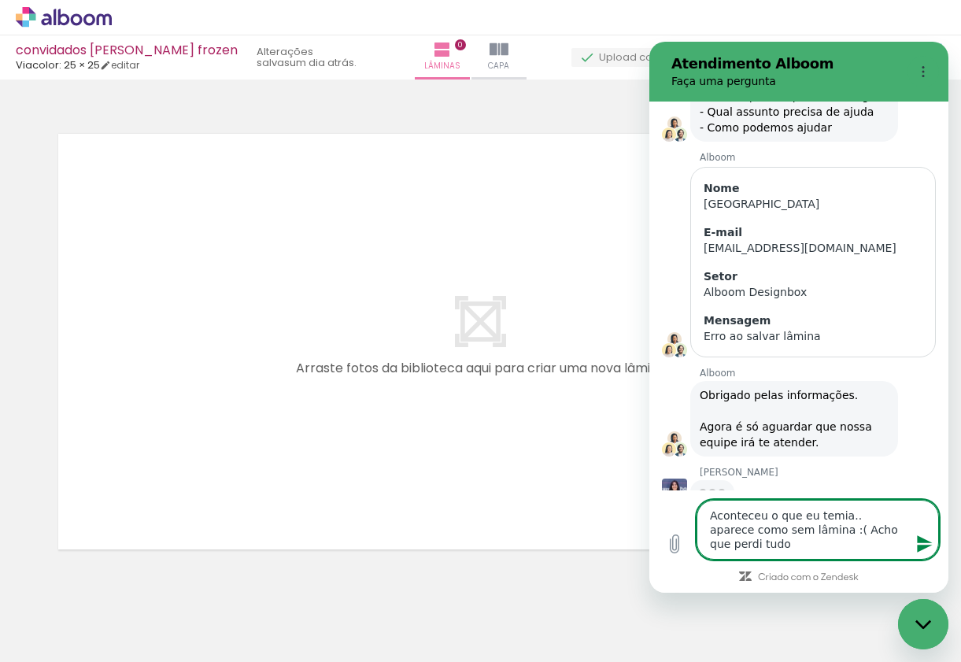
type textarea "Aconteceu o que eu temia.. aparece como sem lâmina :( Acho que perdi tudo"
type textarea "x"
type textarea "Aconteceu o que eu temia.. aparece como sem lâmina :( Acho que perdi tudo m"
type textarea "x"
type textarea "Aconteceu o que eu temia.. aparece como sem lâmina :( Acho que perdi tudo me"
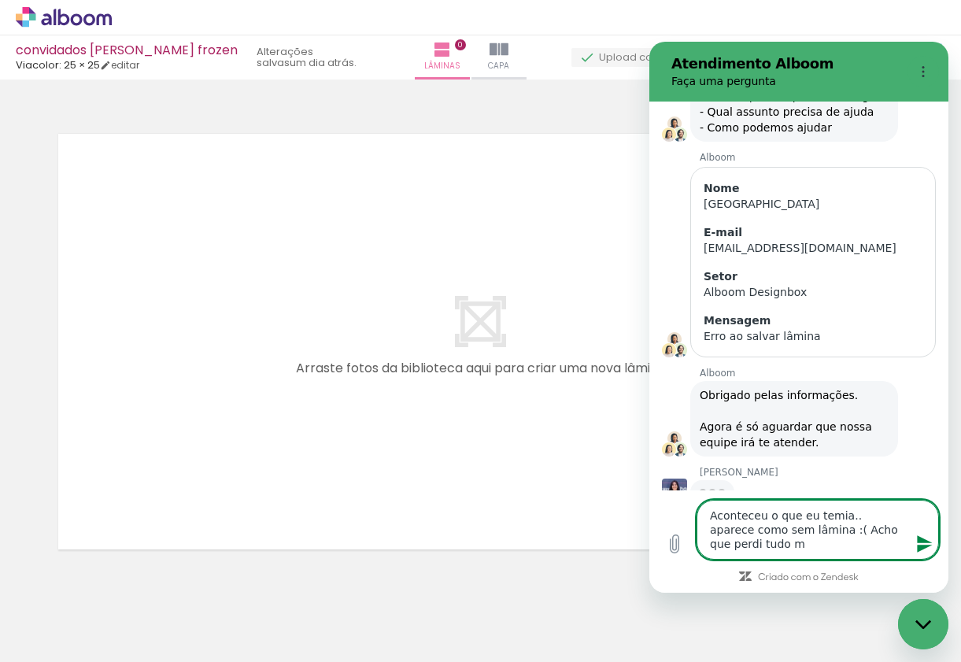
type textarea "x"
type textarea "Aconteceu o que eu temia.. aparece como sem lâmina :( Acho que perdi tudo mes"
type textarea "x"
type textarea "Aconteceu o que eu temia.. aparece como sem lâmina :( Acho que perdi tudo mesm"
type textarea "x"
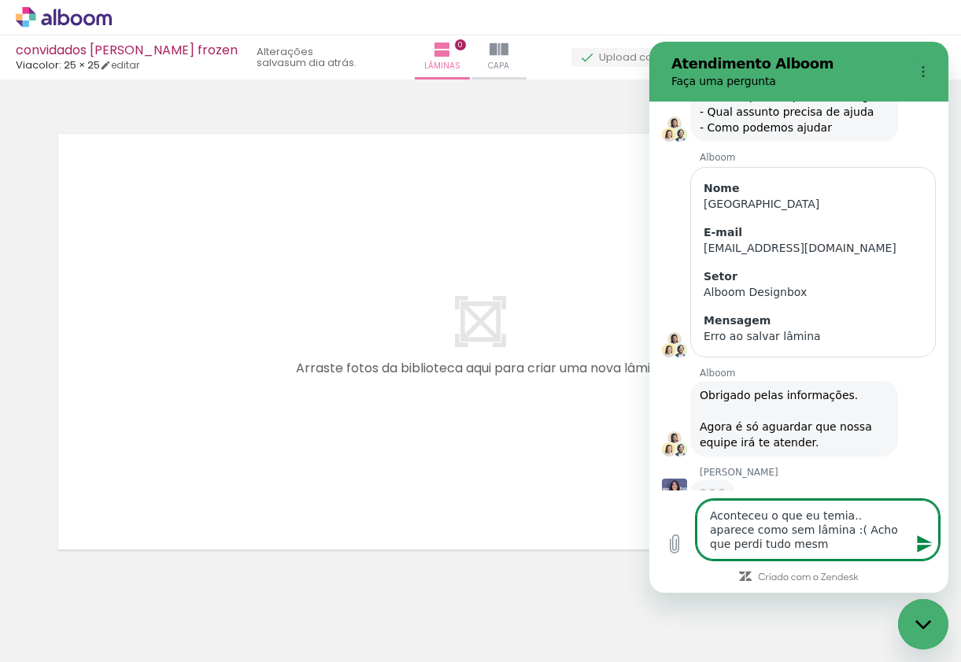
type textarea "Aconteceu o que eu temia.. aparece como sem lâmina :( Acho que perdi tudo mesmo"
type textarea "x"
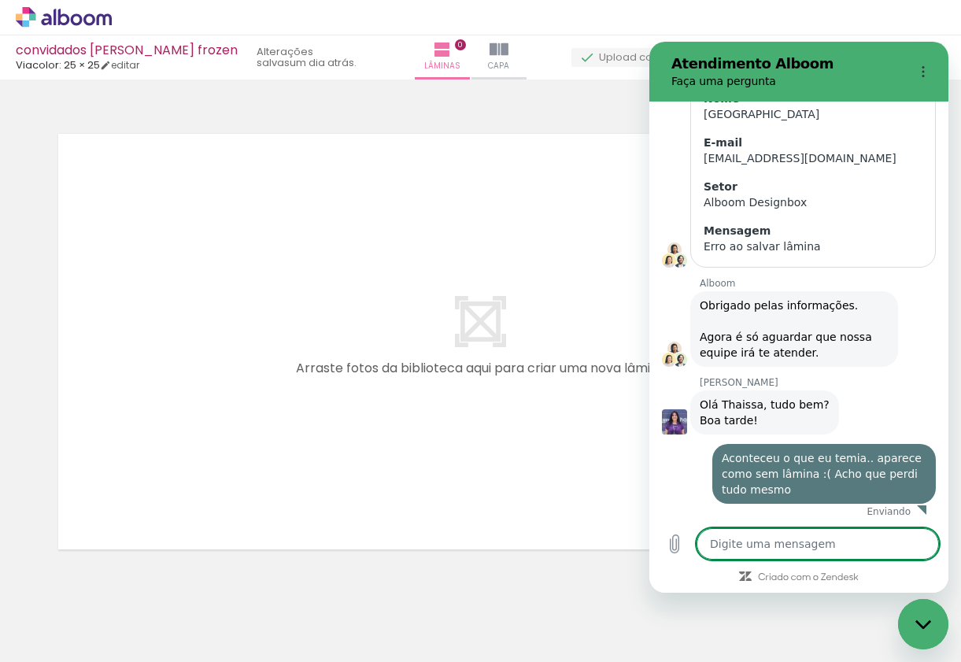
type textarea "x"
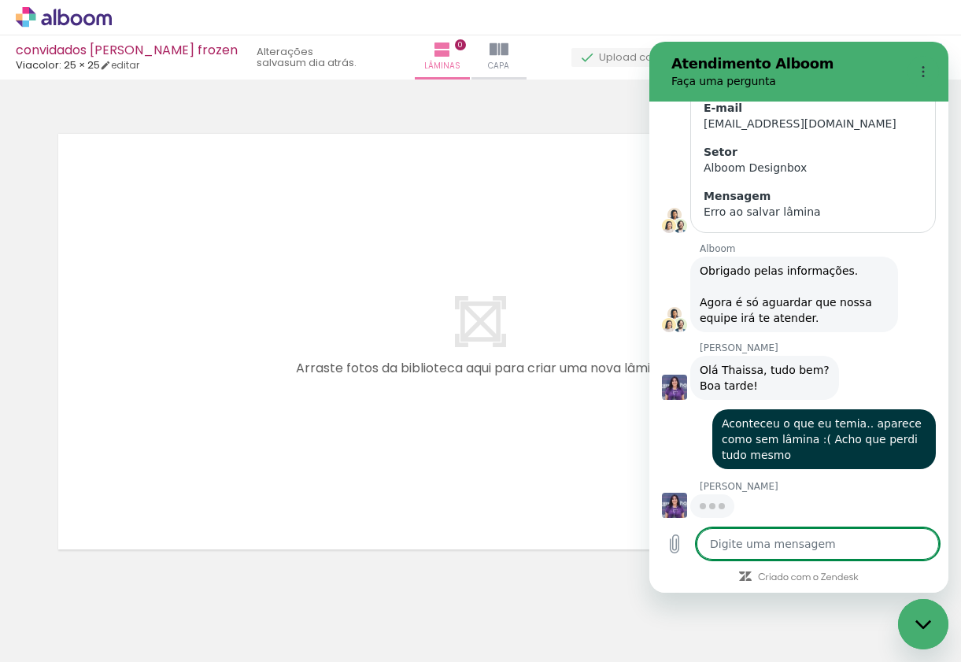
scroll to position [251, 0]
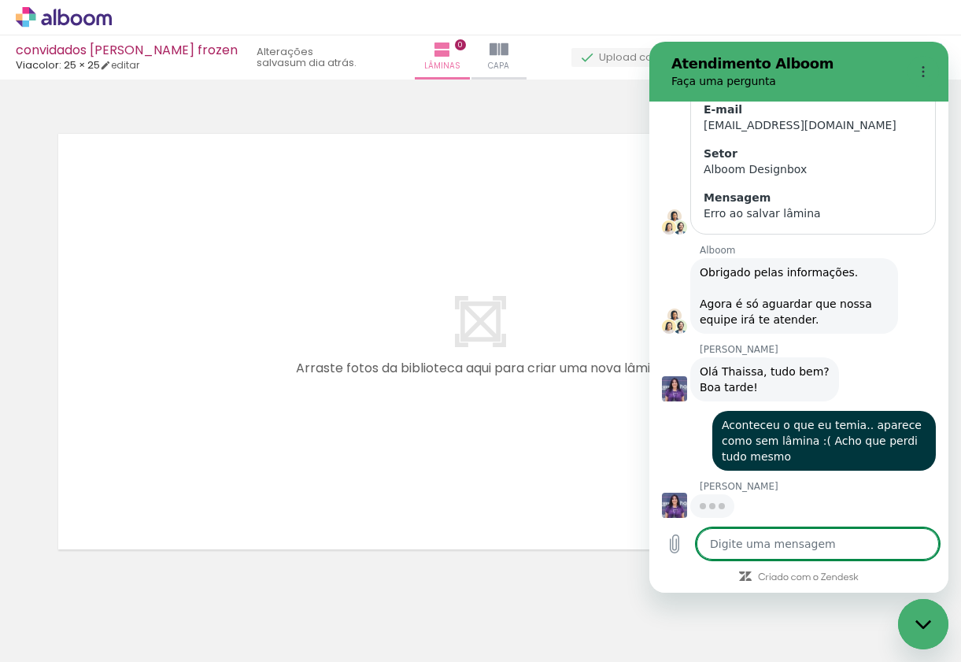
type textarea "E"
type textarea "x"
type textarea "Eo"
type textarea "x"
type textarea "Eo"
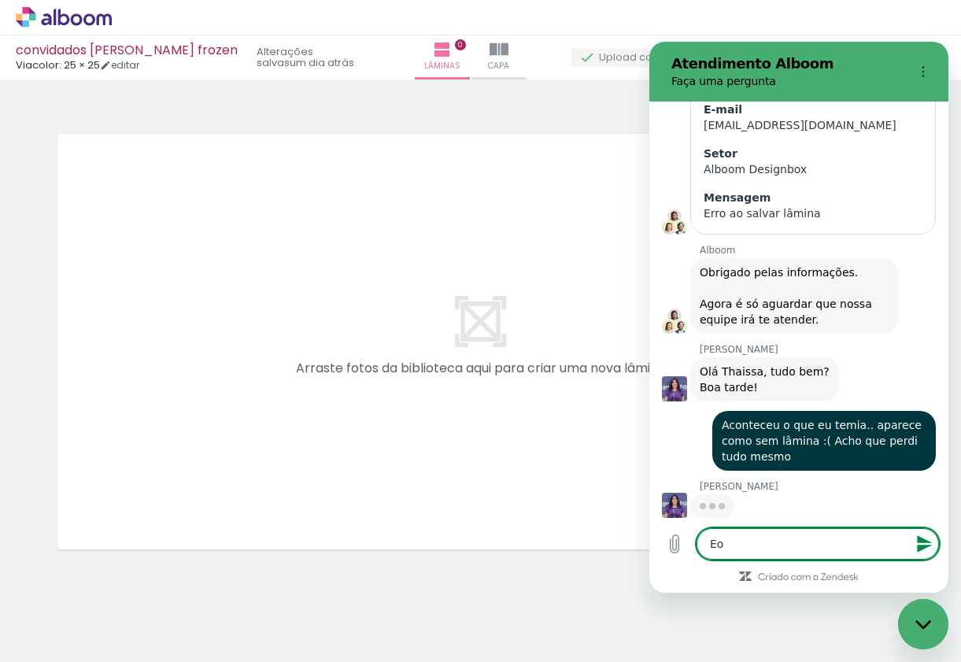
type textarea "x"
type textarea "Eo B"
type textarea "x"
type textarea "Eo Br"
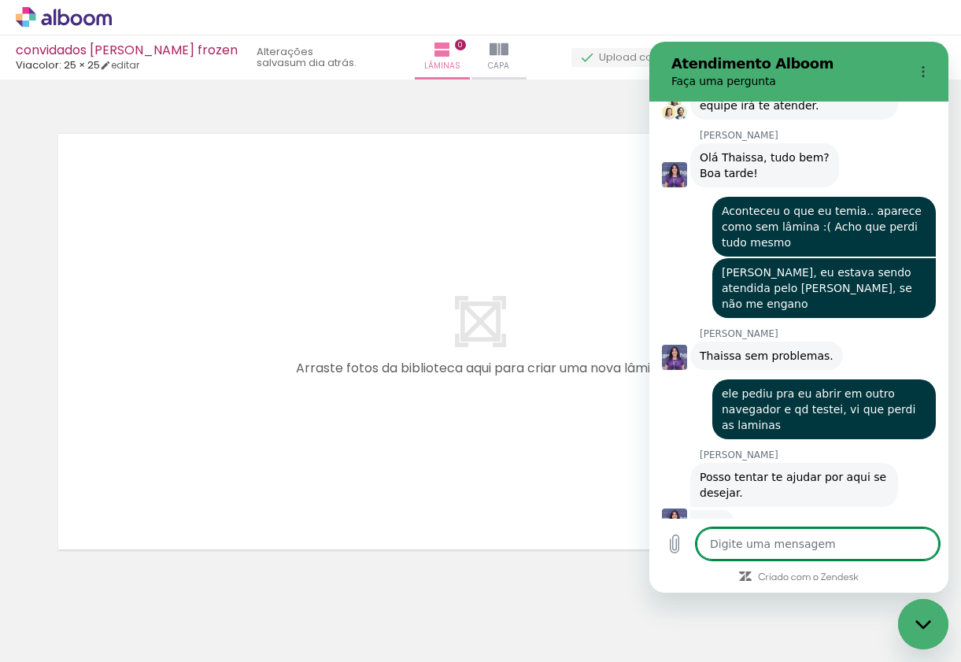
scroll to position [464, 0]
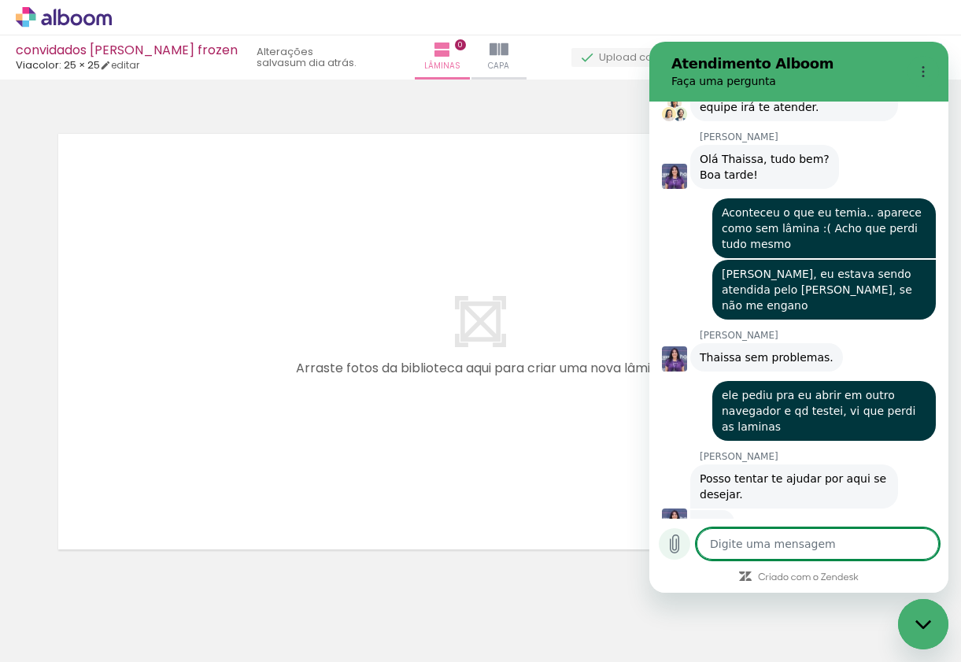
click at [680, 551] on icon "Carregar arquivo" at bounding box center [674, 543] width 19 height 19
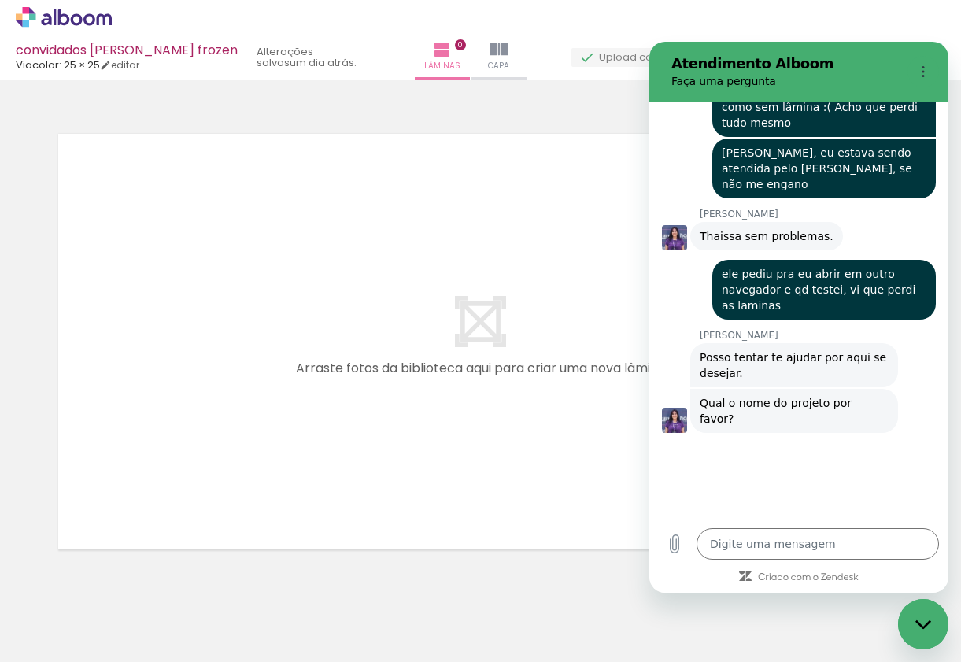
scroll to position [583, 0]
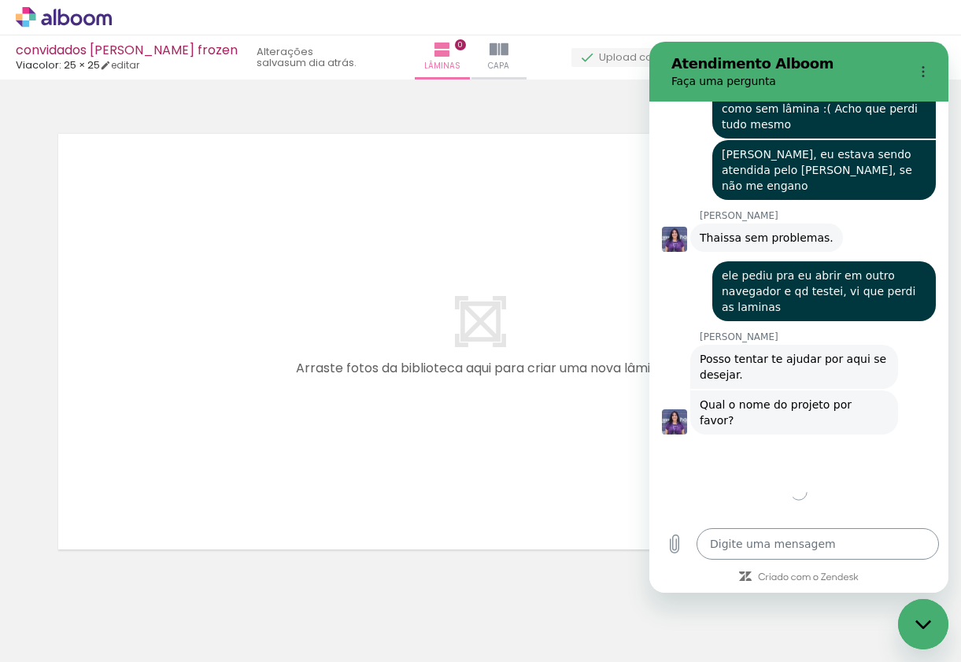
click at [748, 544] on textarea at bounding box center [818, 543] width 242 height 31
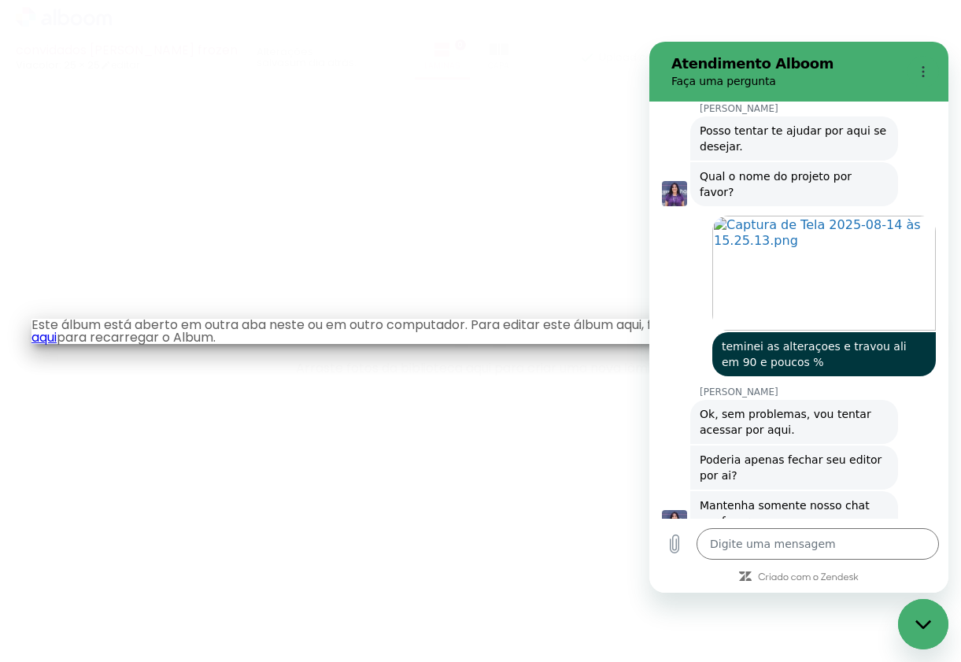
scroll to position [815, 0]
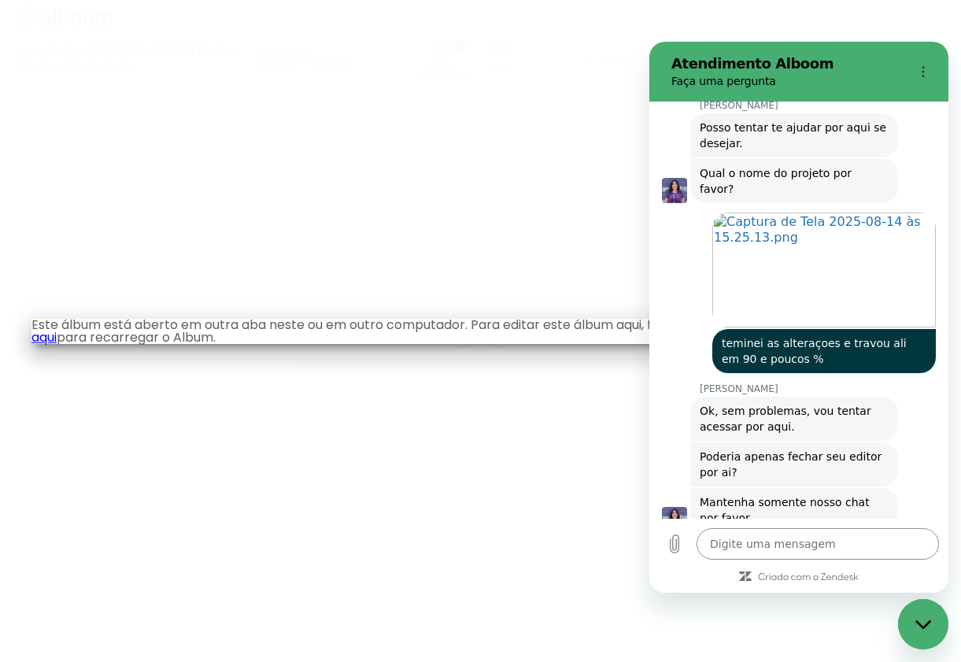
click at [772, 553] on textarea at bounding box center [818, 543] width 242 height 31
click at [325, 25] on iron-overlay-backdrop at bounding box center [480, 331] width 961 height 662
click at [202, 268] on iron-overlay-backdrop at bounding box center [480, 331] width 961 height 662
click at [83, 333] on link "clique aqui" at bounding box center [473, 331] width 885 height 31
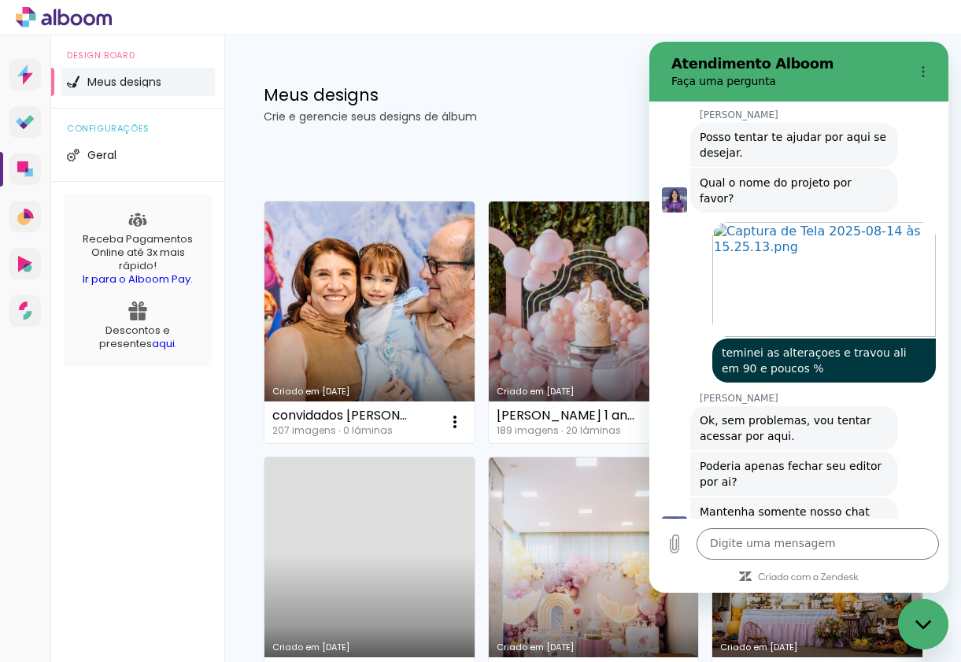
scroll to position [815, 0]
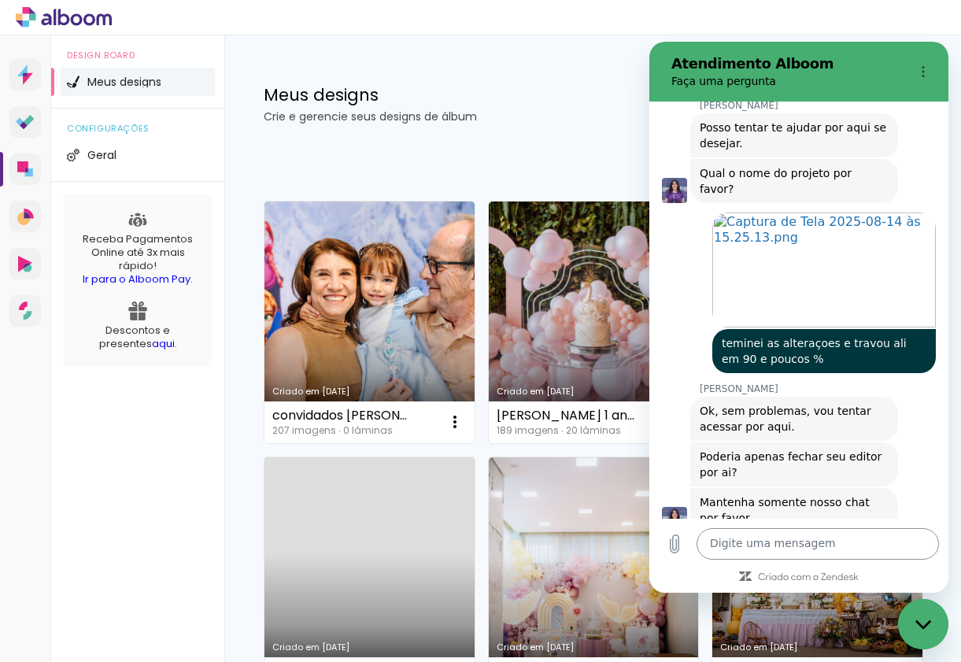
click at [730, 538] on textarea at bounding box center [818, 543] width 242 height 31
type textarea "pronto, fechei"
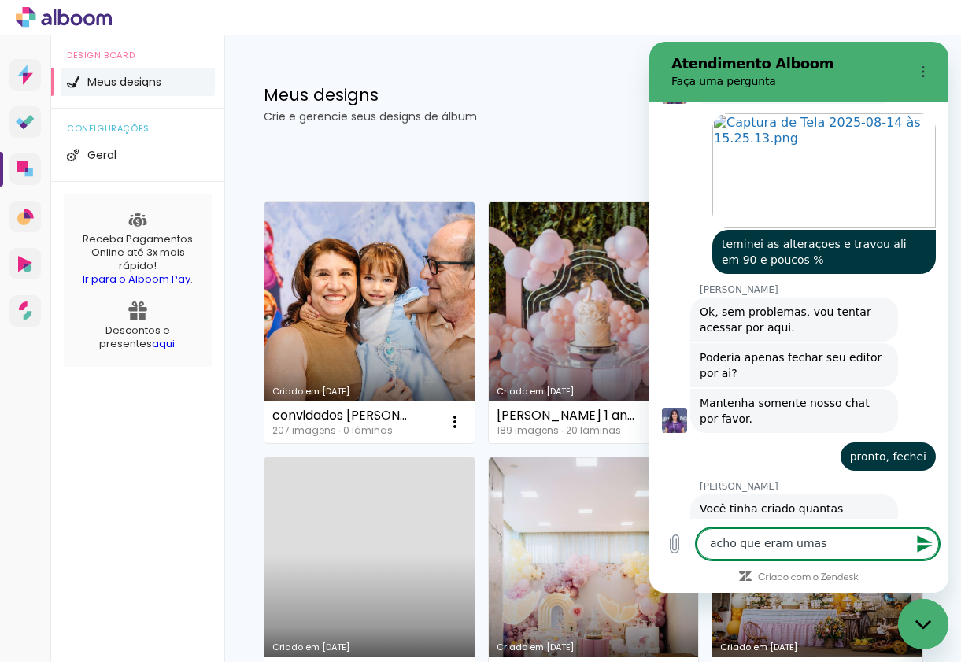
scroll to position [912, 0]
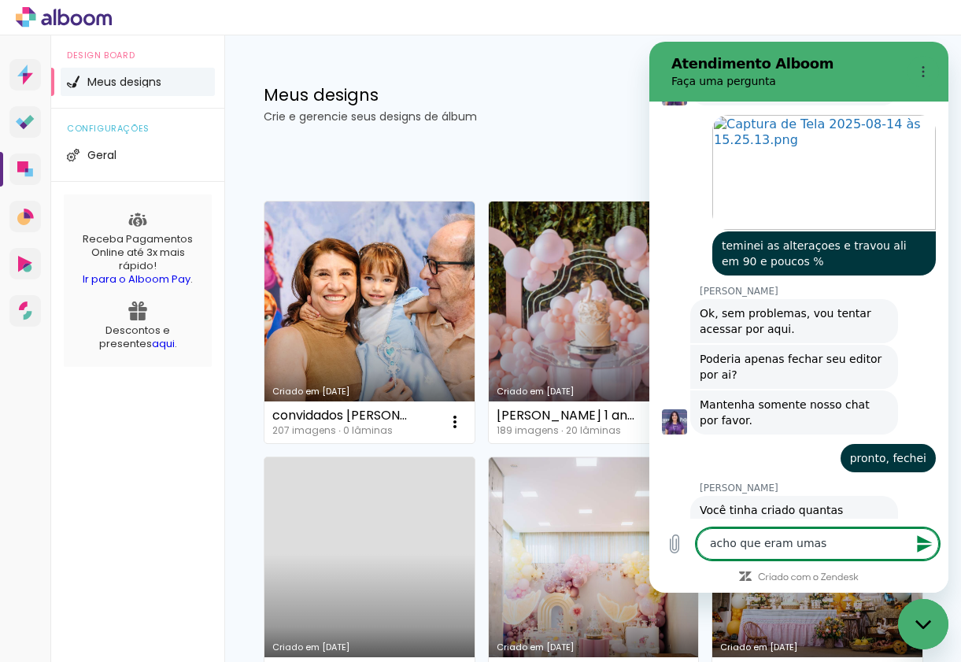
type textarea "acho que eram umas 4"
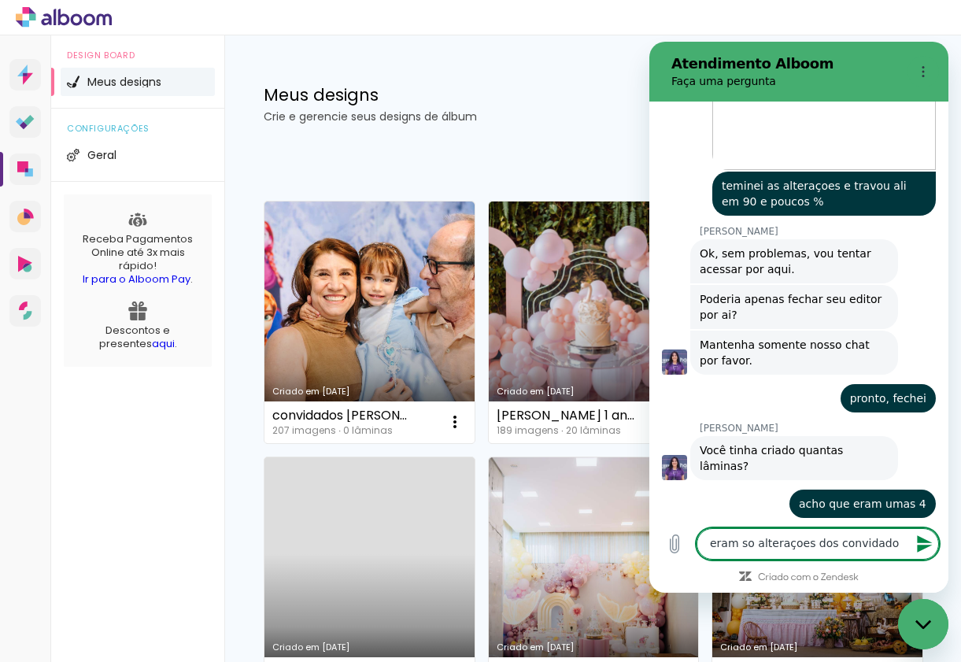
type textarea "eram so alteraçoes dos convidados"
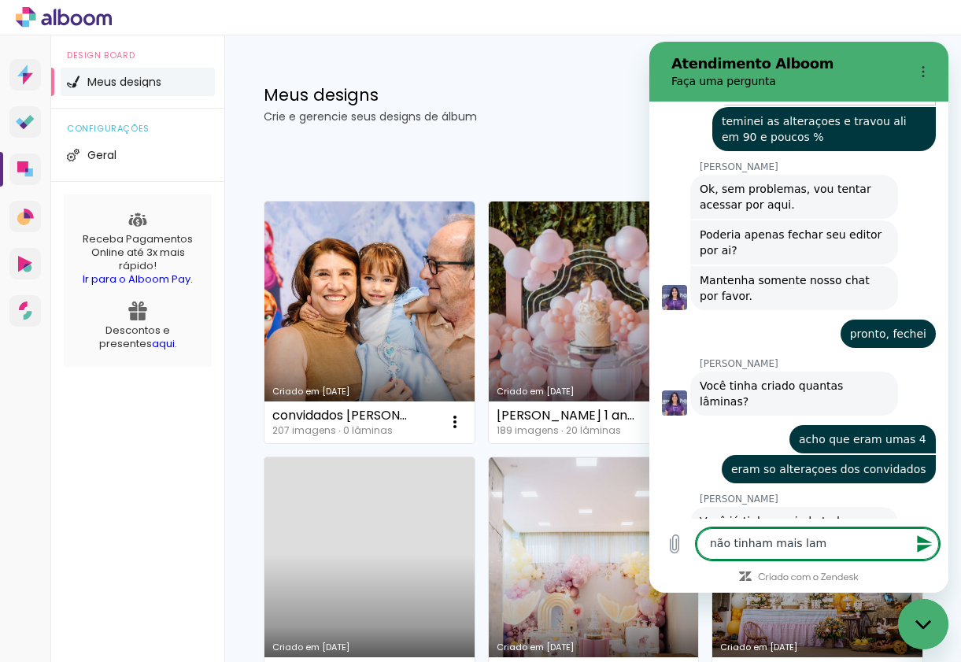
scroll to position [1040, 0]
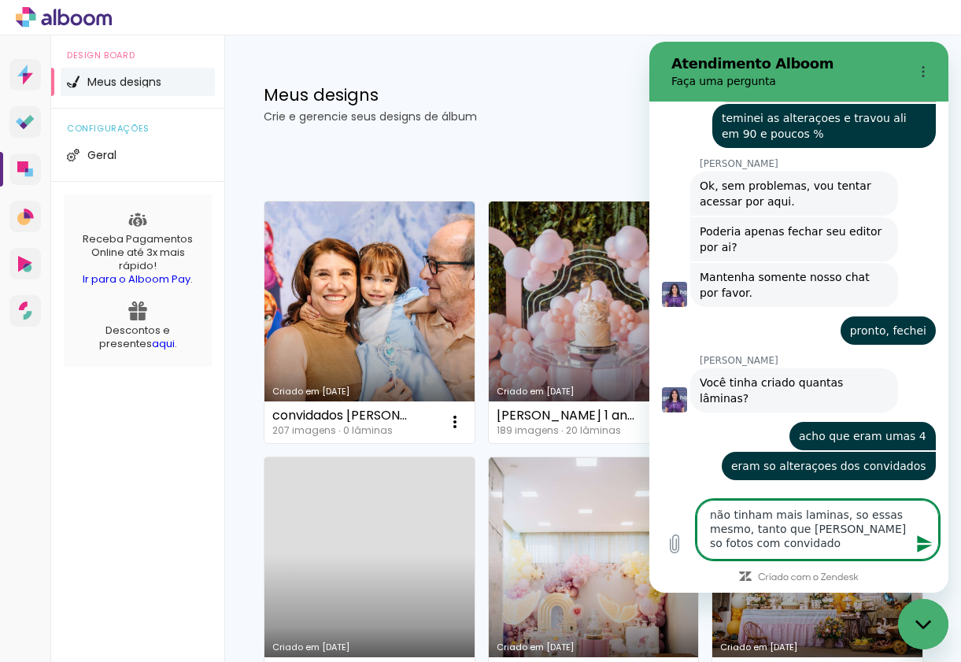
type textarea "não tinham mais laminas, so essas mesmo, tanto que mandei so fotos com convidad…"
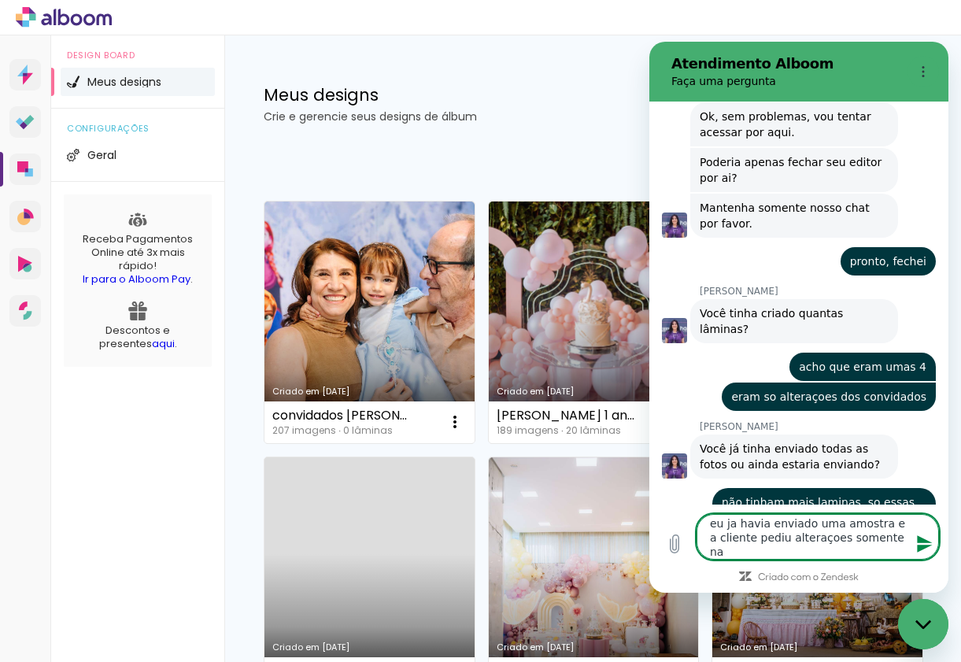
scroll to position [0, 0]
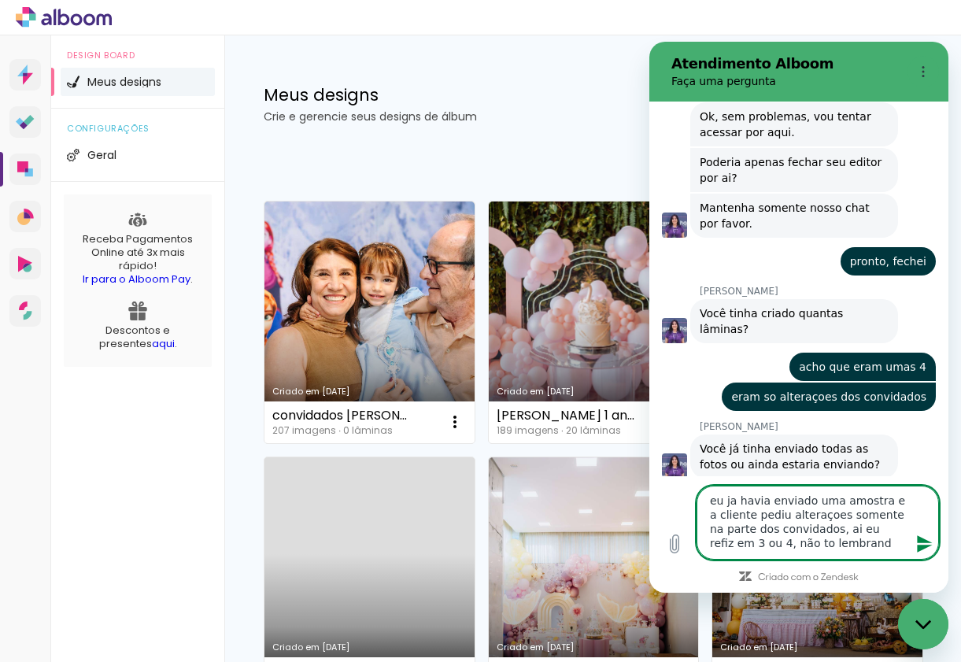
type textarea "eu ja havia enviado uma amostra e a cliente pediu alteraçoes somente na parte d…"
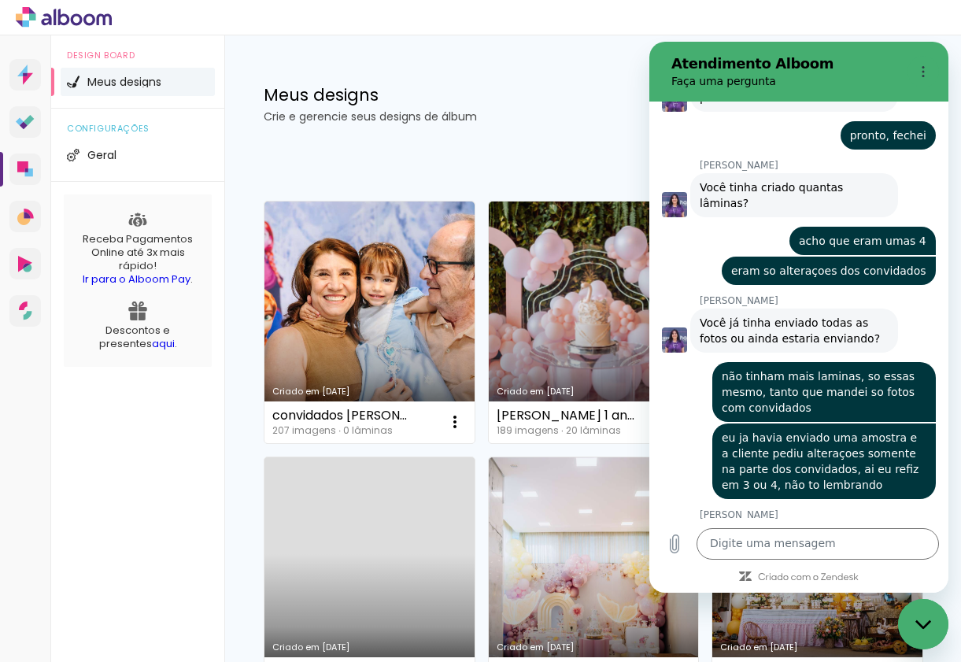
scroll to position [1238, 0]
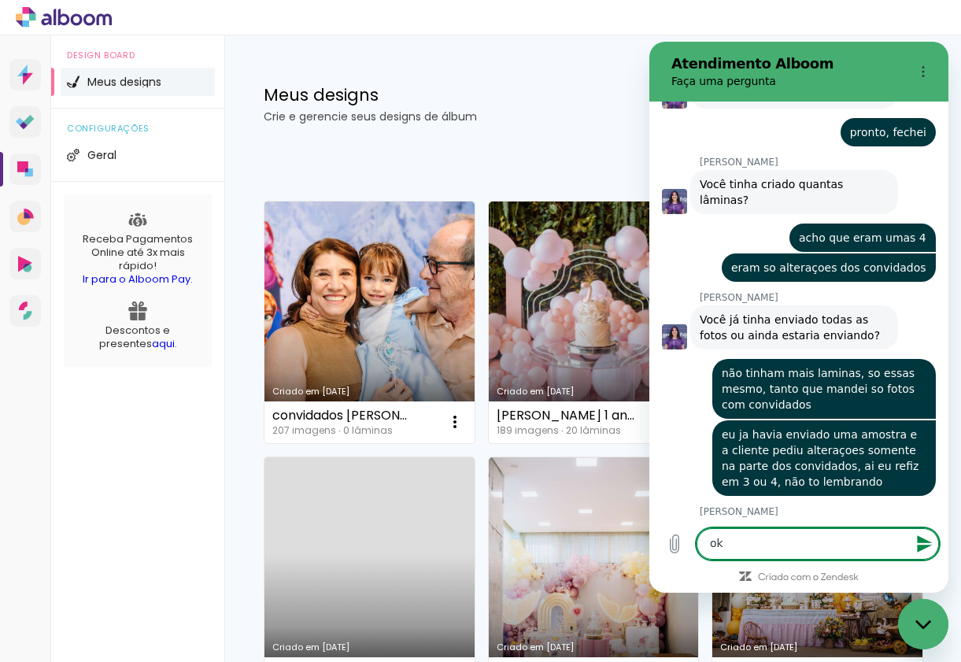
type textarea "ok!"
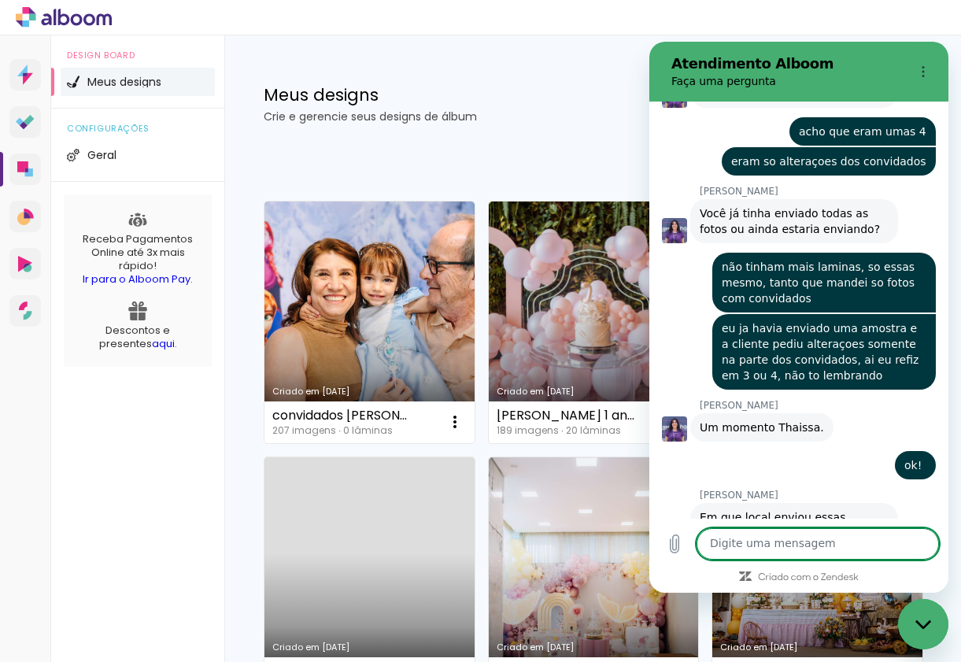
scroll to position [1343, 0]
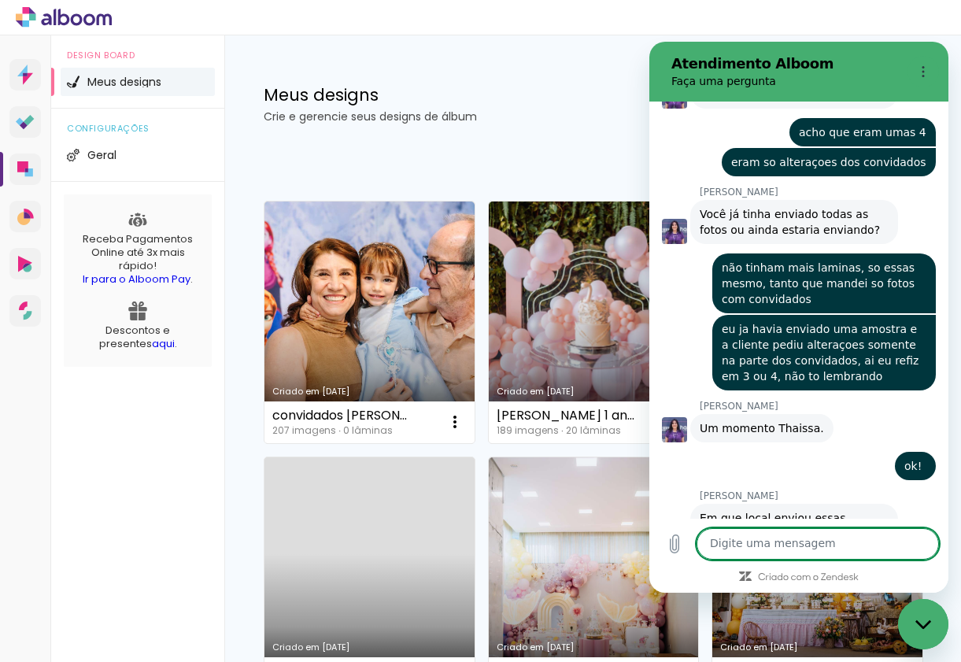
click at [778, 542] on textarea at bounding box center [818, 543] width 242 height 31
type textarea "e"
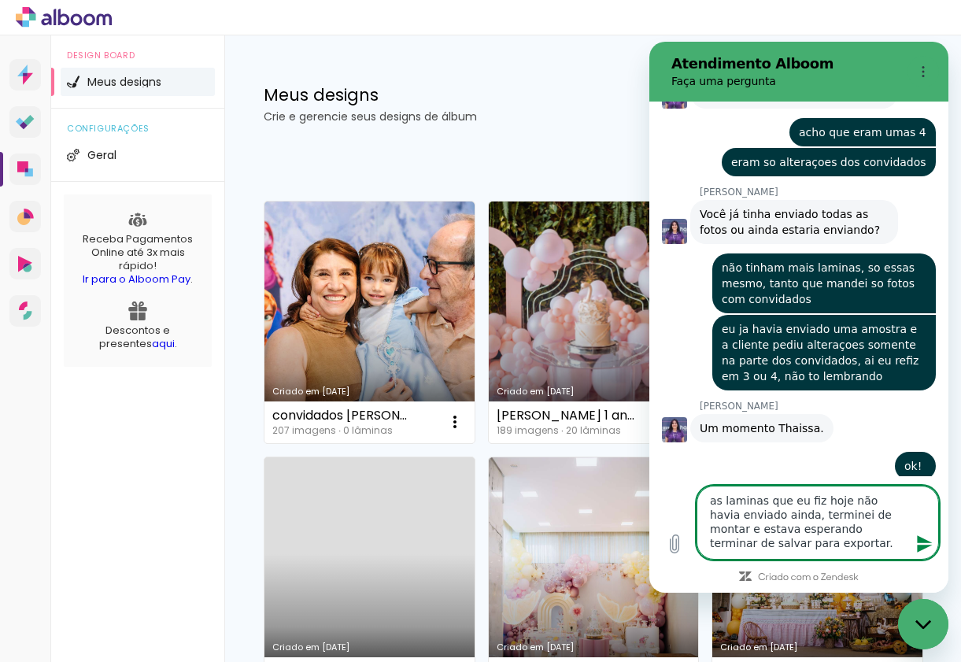
type textarea "as laminas que eu fiz hoje não havia enviado ainda, terminei de montar e estava…"
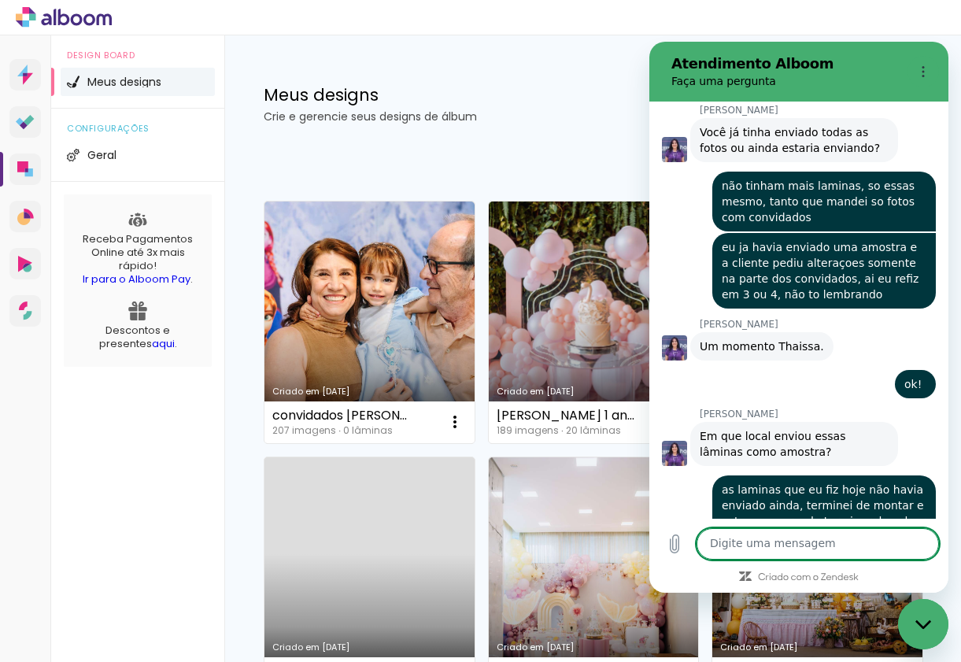
scroll to position [1428, 0]
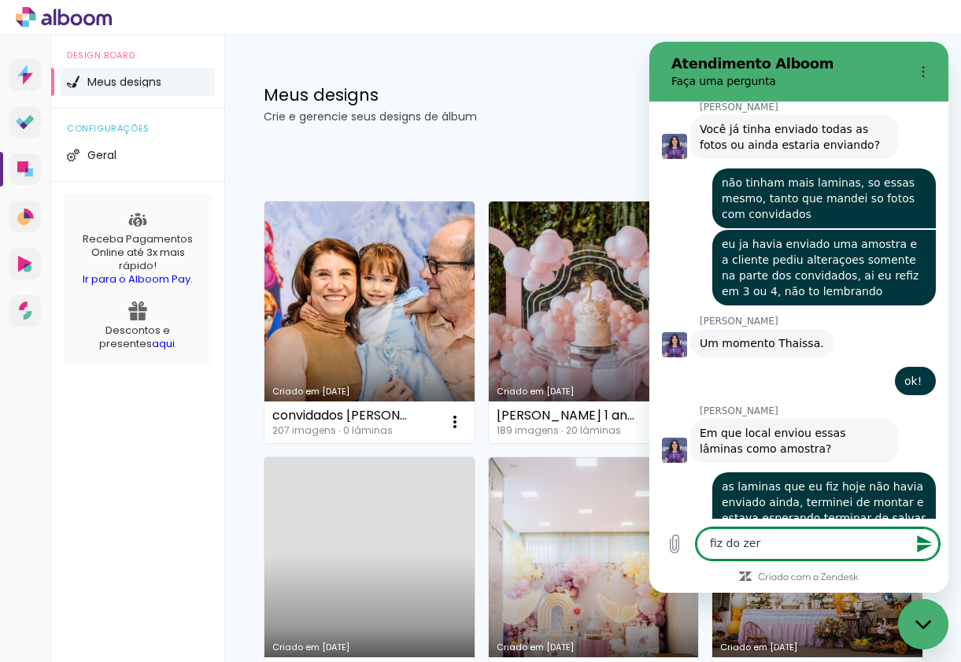
type textarea "fiz do zero"
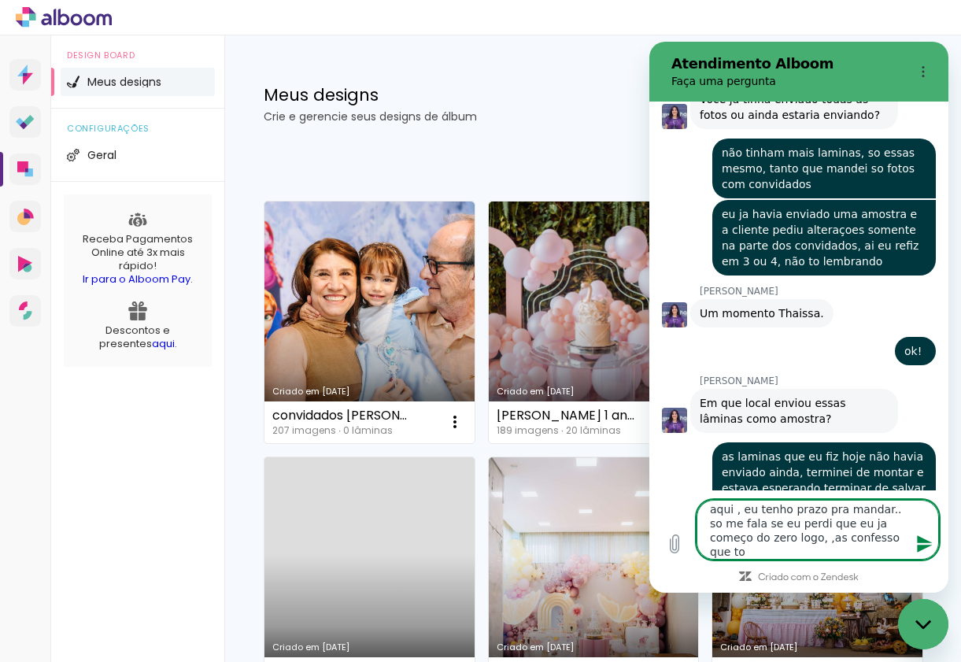
scroll to position [0, 0]
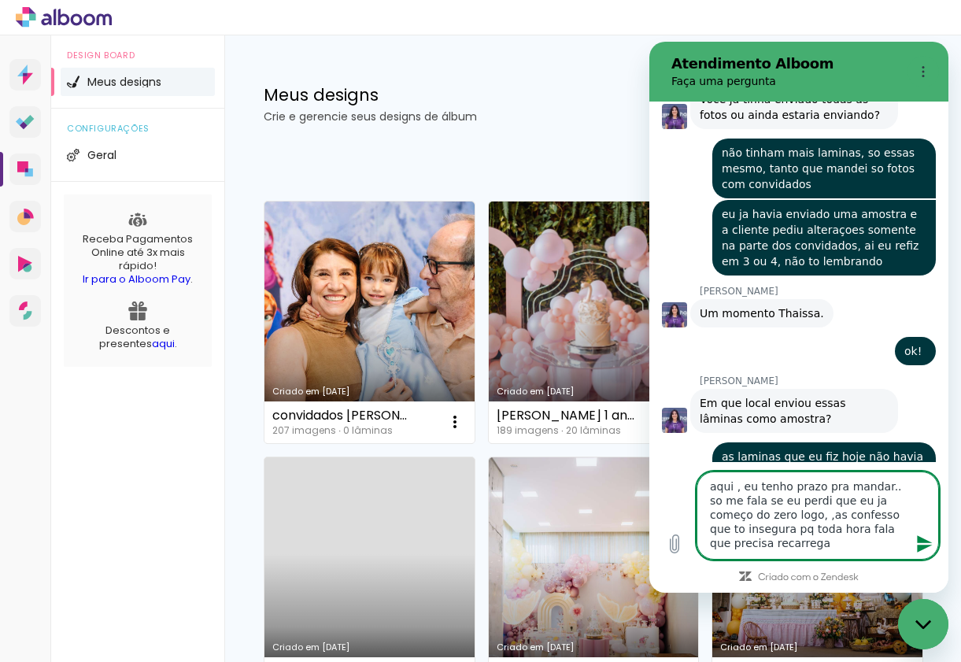
type textarea "aqui , eu tenho prazo pra mandar.. so me fala se eu perdi que eu ja começo do z…"
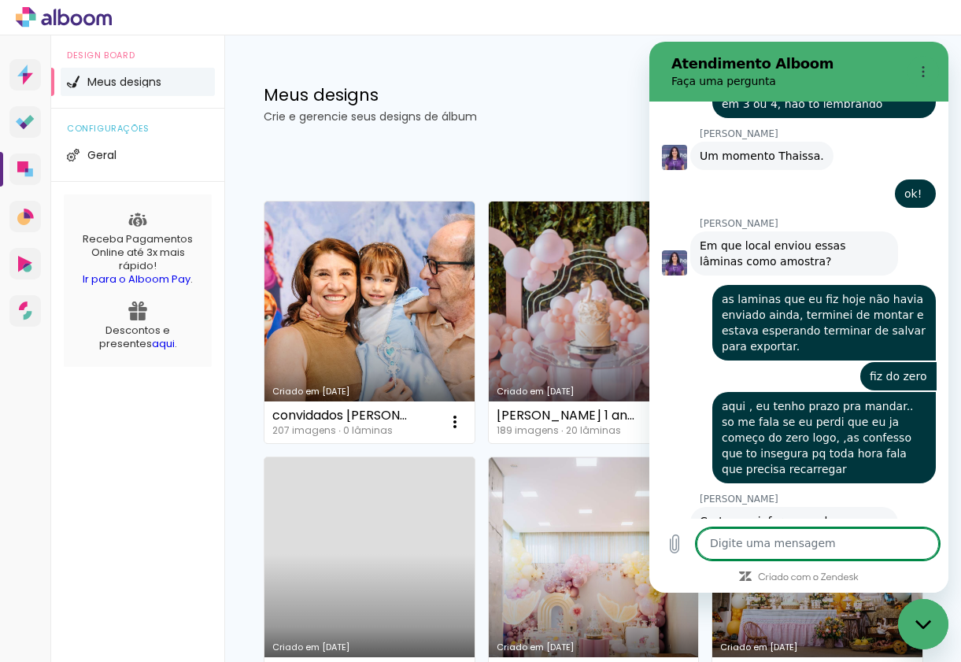
scroll to position [1619, 0]
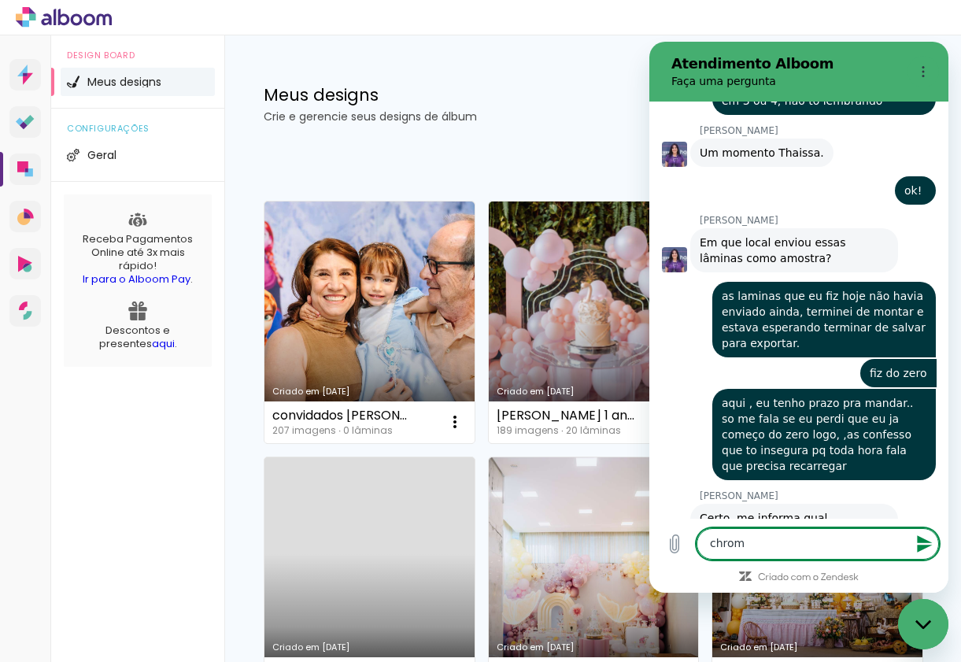
type textarea "chrome"
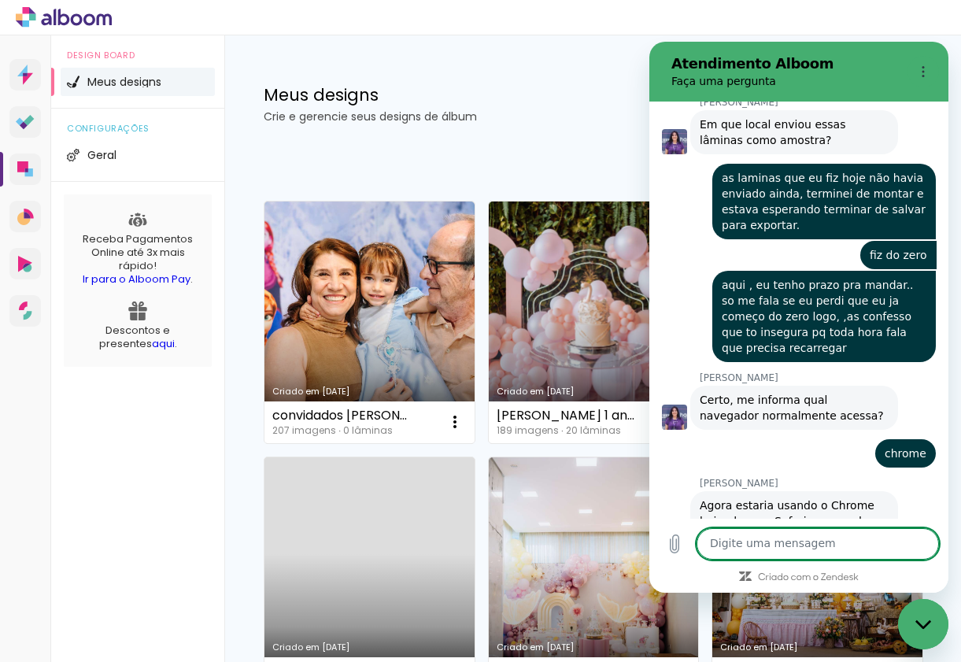
scroll to position [1740, 0]
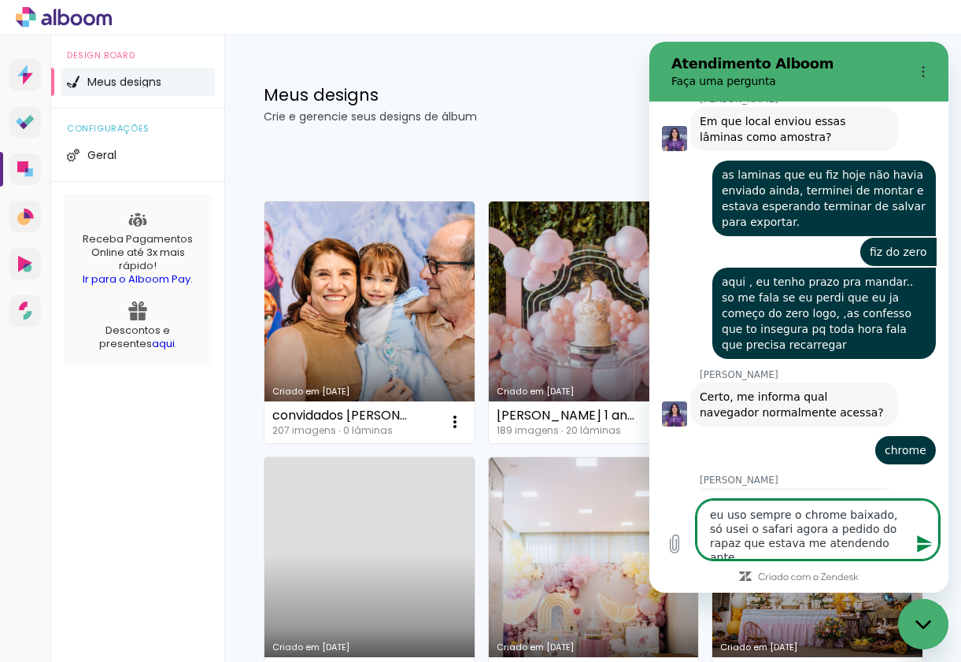
type textarea "eu uso sempre o chrome baixado, só usei o safari agora a pedido do rapaz que es…"
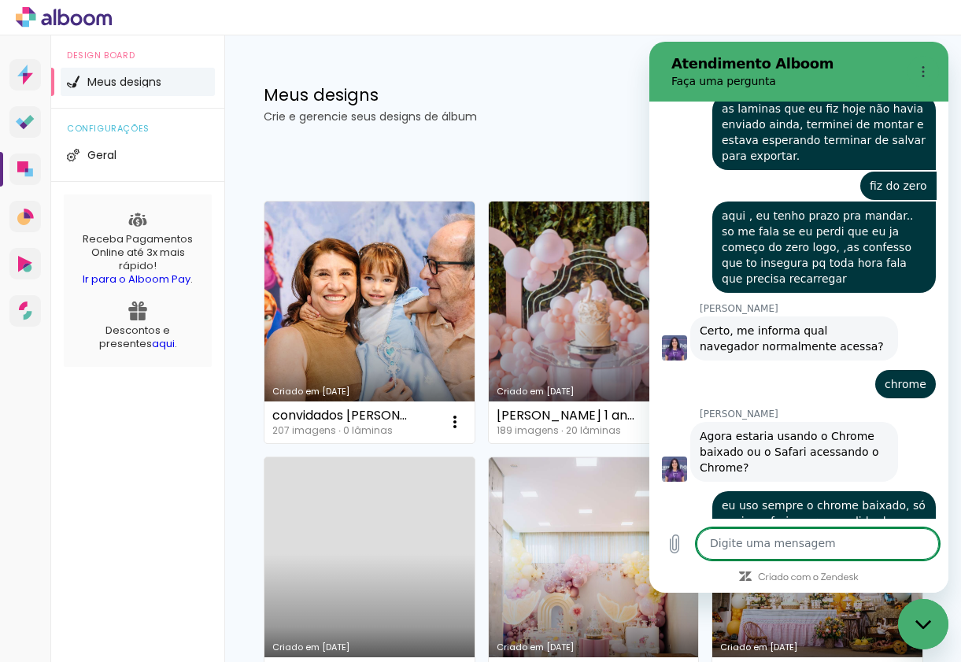
scroll to position [1809, 0]
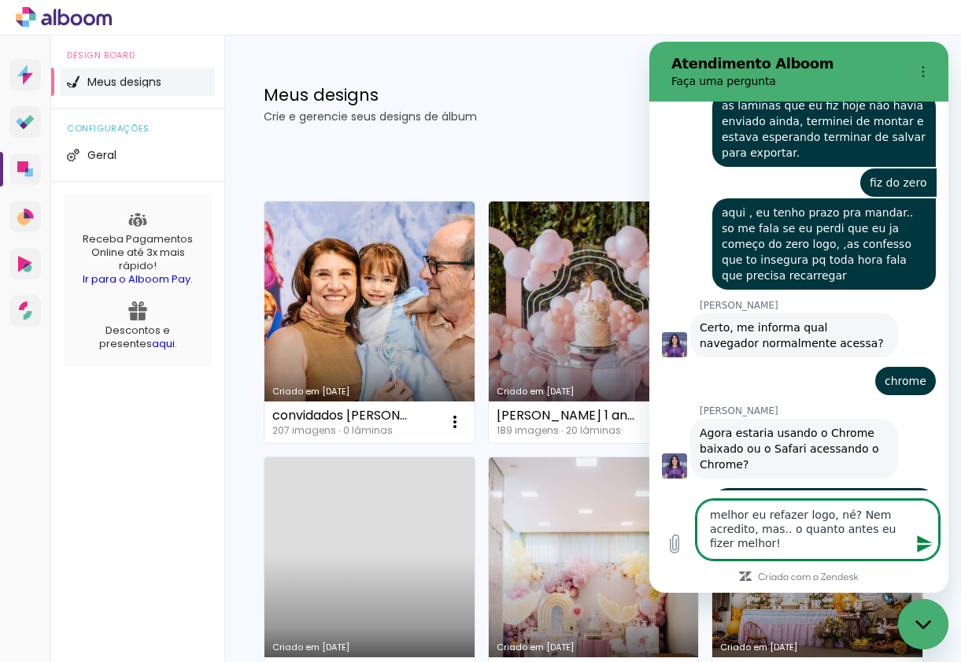
type textarea "melhor eu refazer logo, né? Nem acredito, mas.. o quanto antes eu fizer melhor!"
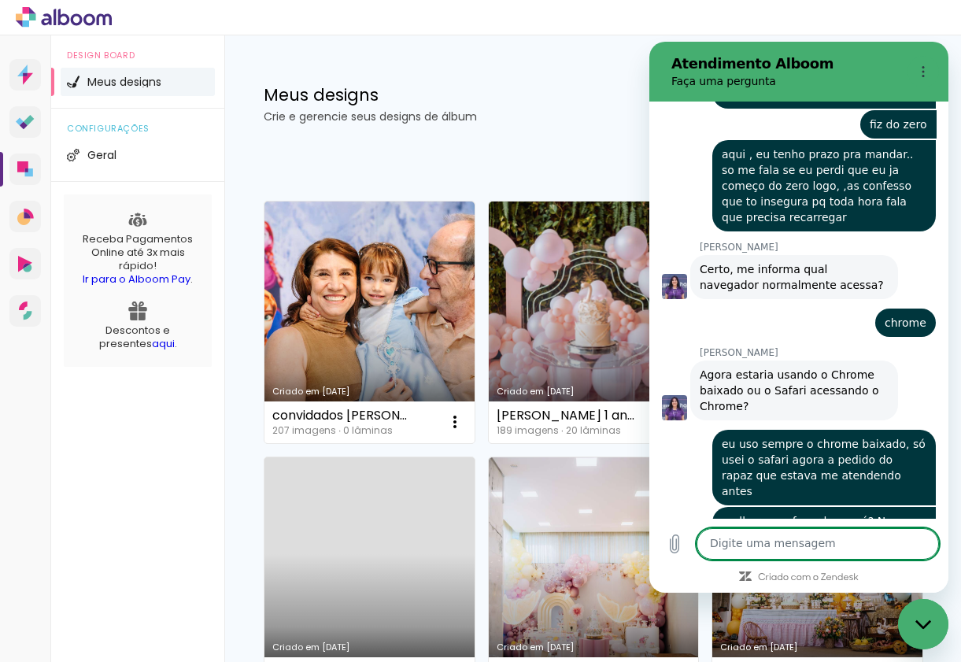
scroll to position [1871, 0]
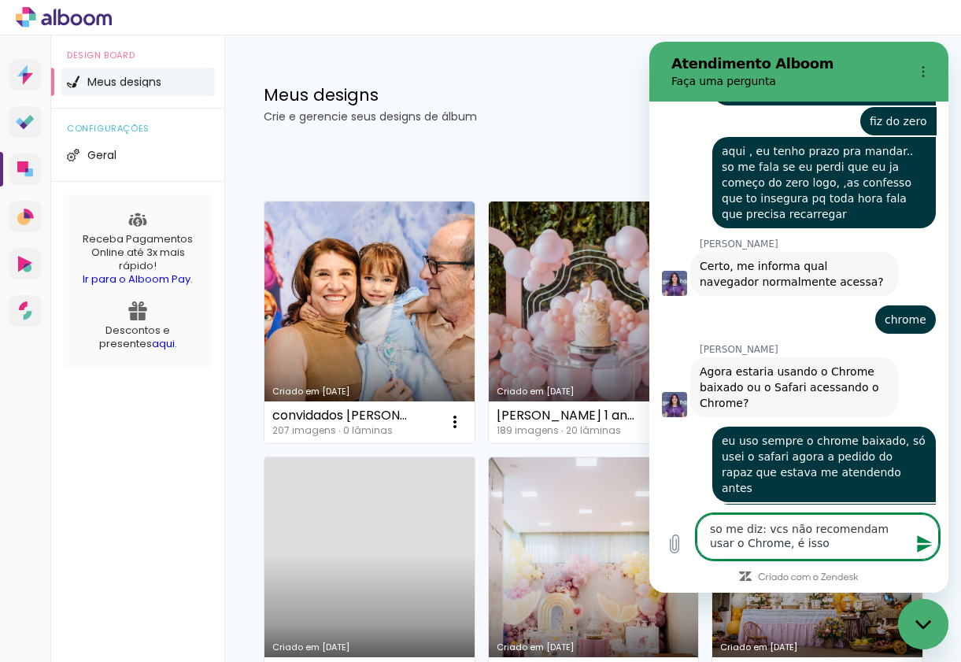
type textarea "so me diz: vcs não recomendam usar o Chrome, é isso?"
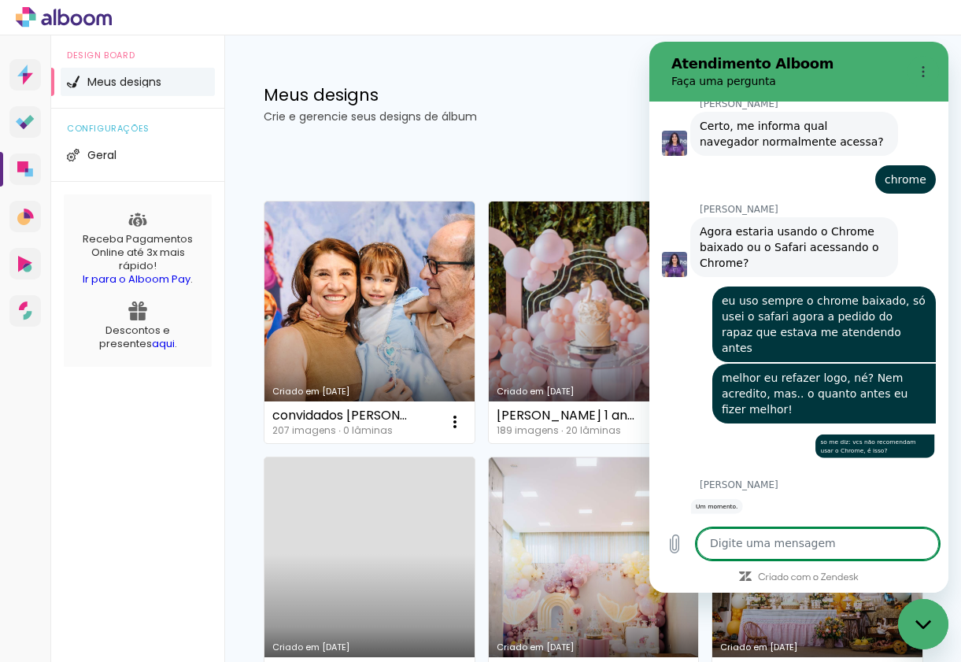
scroll to position [2014, 0]
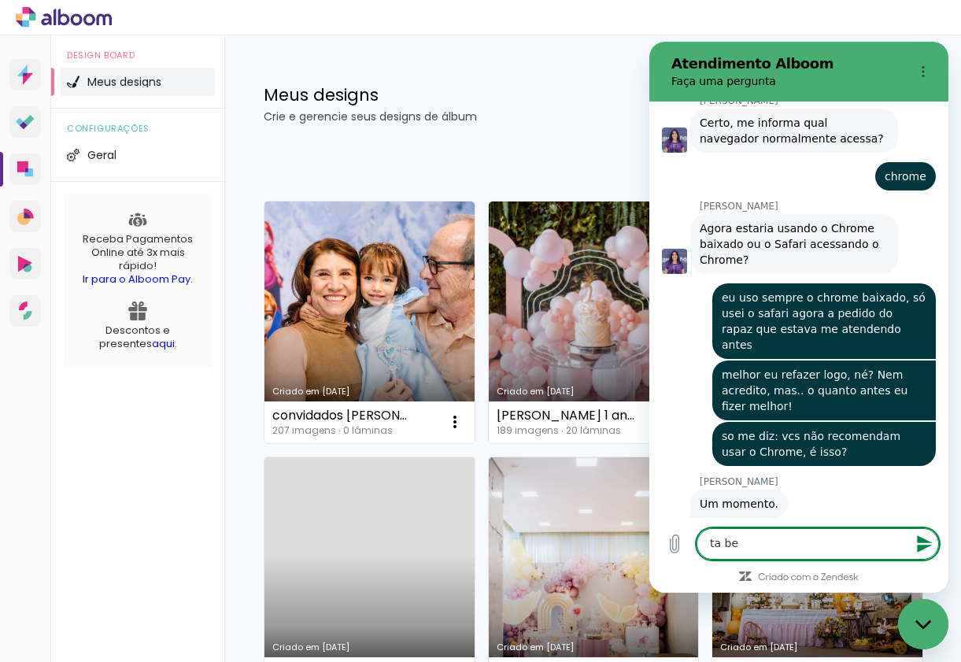
type textarea "ta bem"
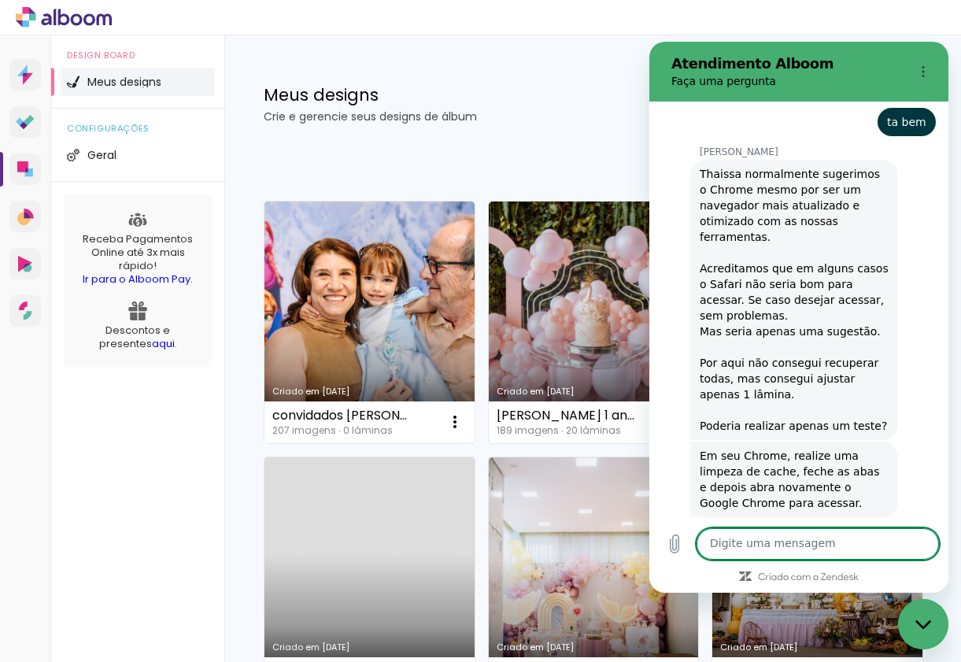
scroll to position [2494, 0]
click at [759, 547] on textarea at bounding box center [818, 543] width 242 height 31
type textarea "vou testar aqui, so um min"
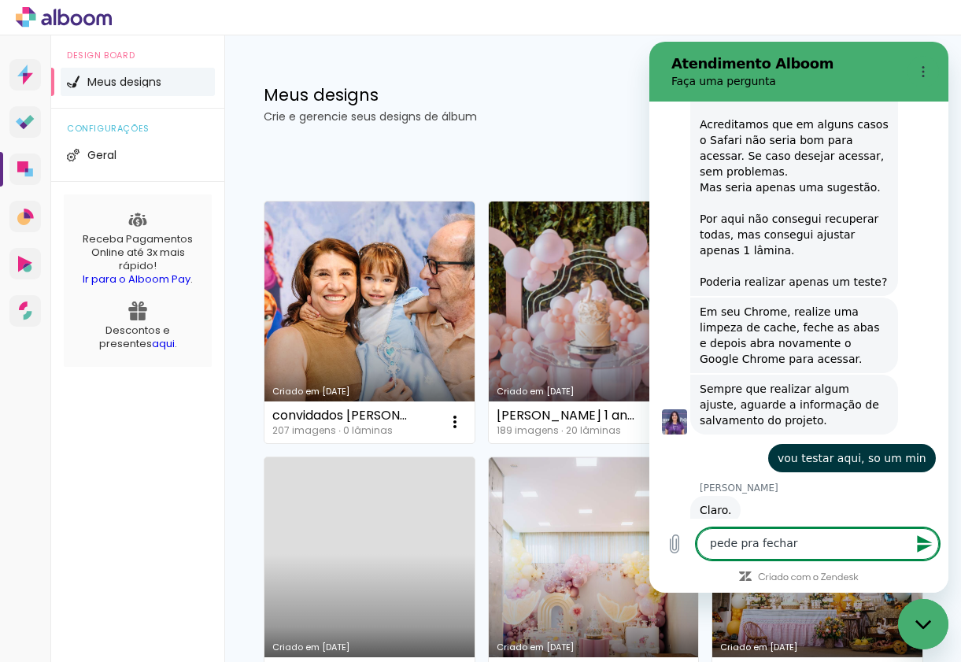
scroll to position [2637, 0]
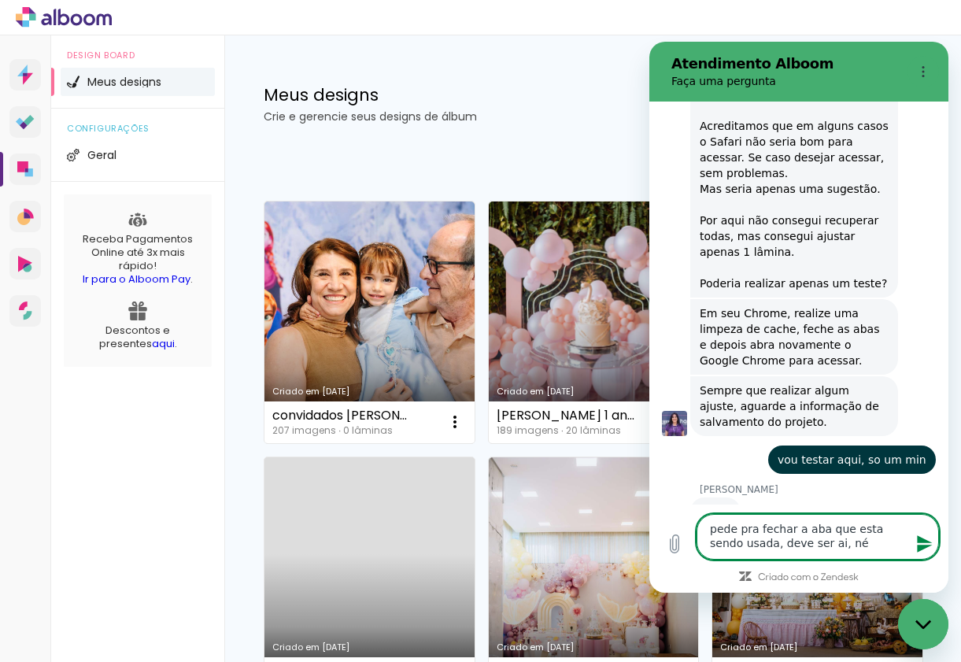
type textarea "pede pra fechar a aba que esta sendo usada, deve ser ai, né?"
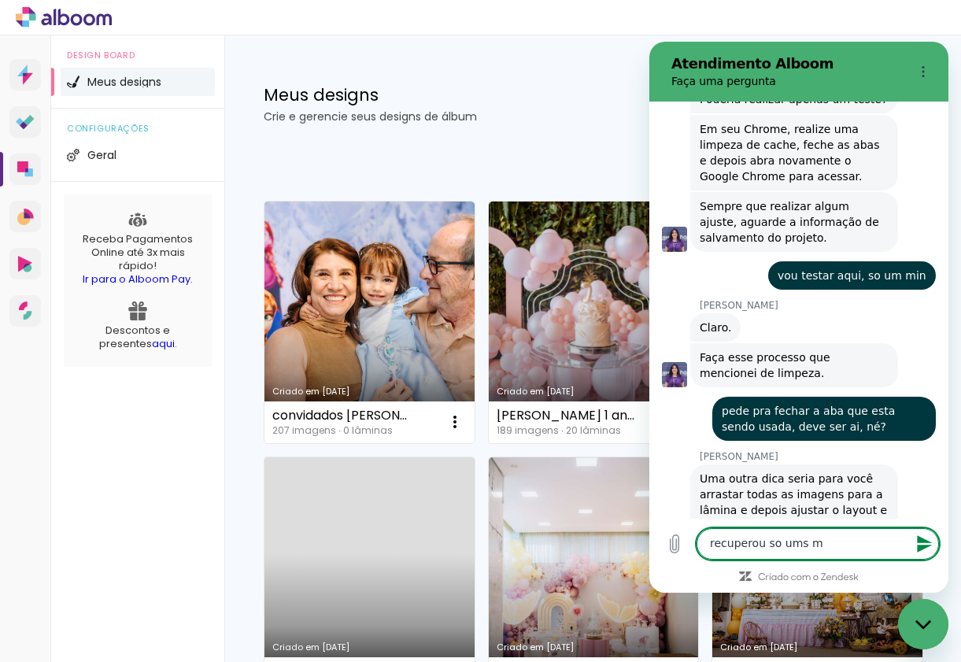
scroll to position [2820, 0]
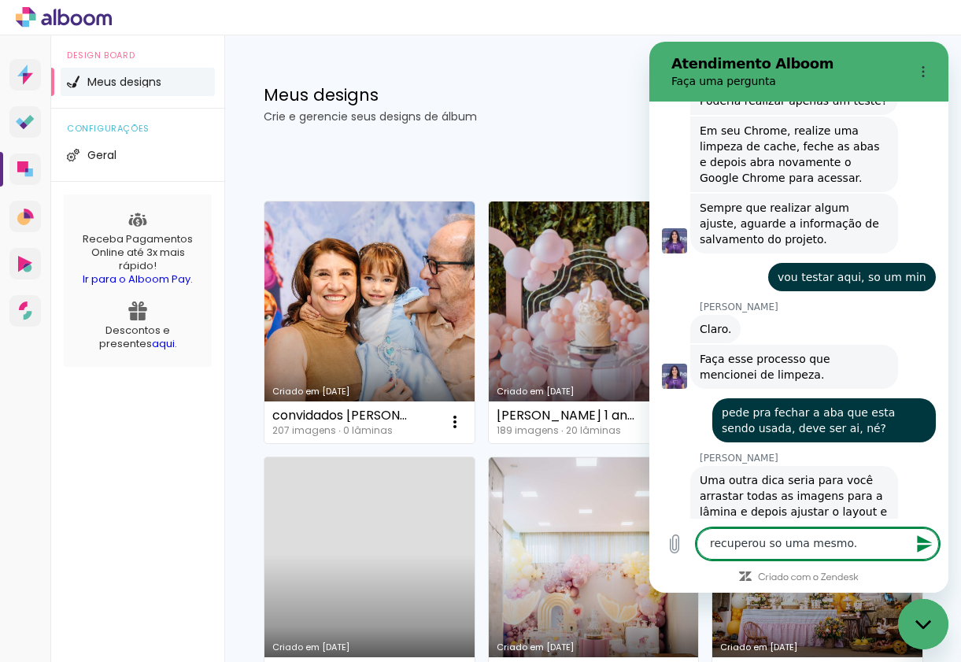
type textarea "recuperou so uma mesmo.."
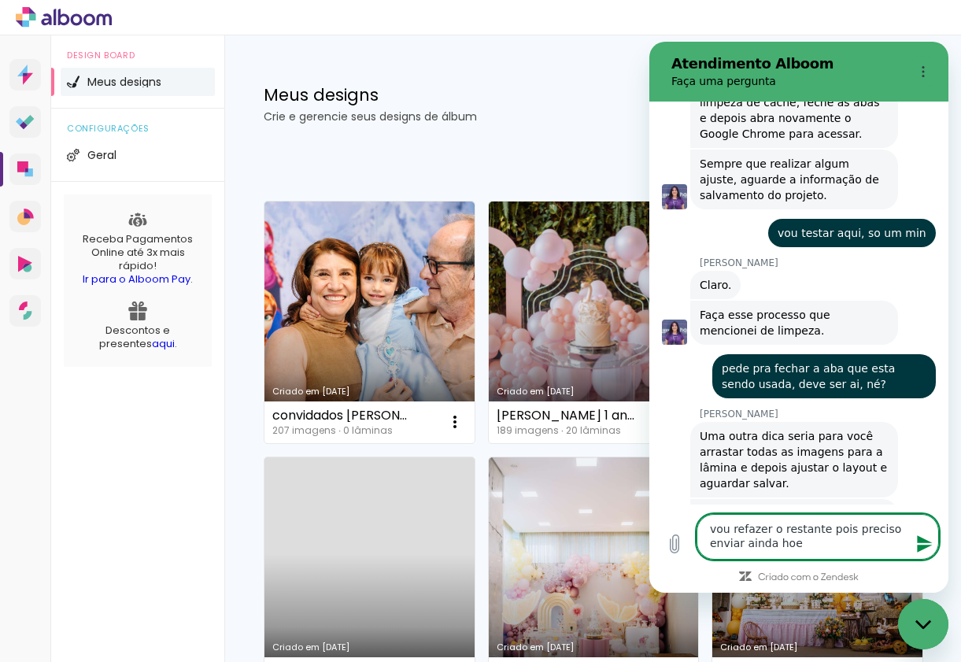
type textarea "vou refazer o restante pois preciso enviar ainda hoej"
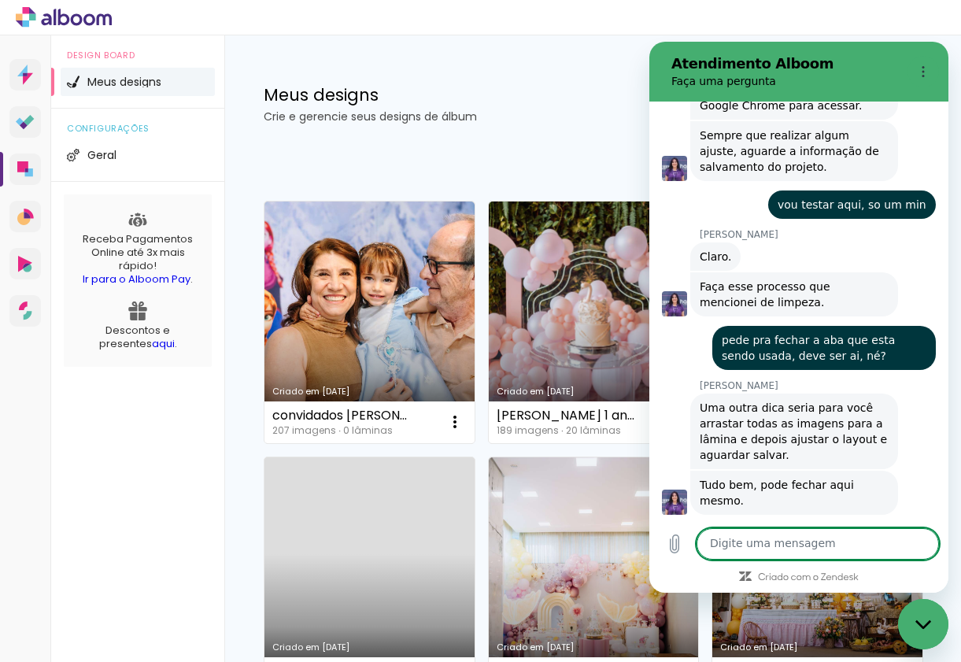
scroll to position [2895, 0]
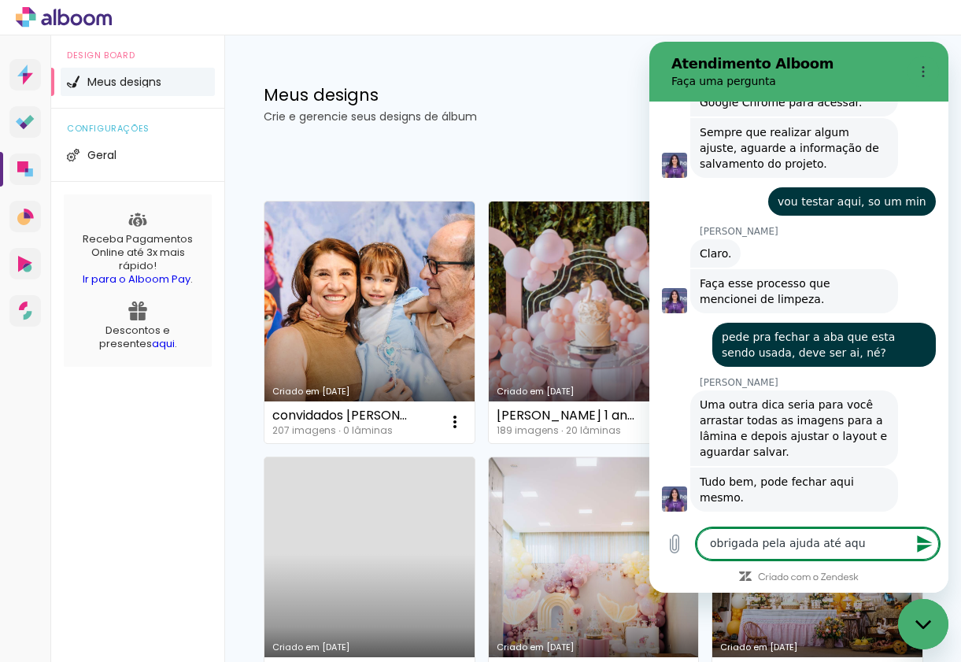
type textarea "obrigada pela ajuda até aqui"
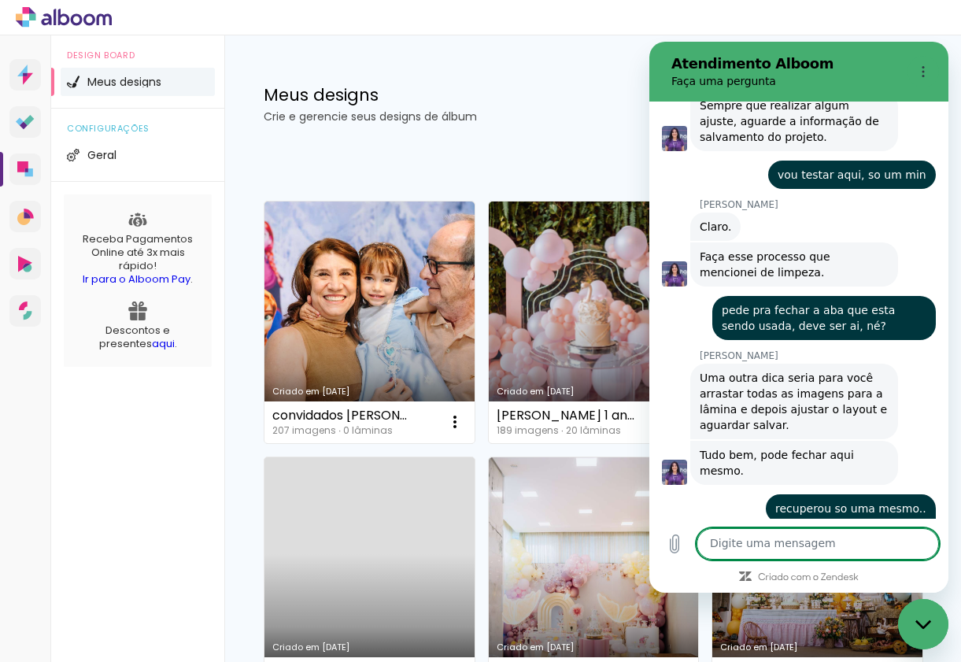
scroll to position [2925, 0]
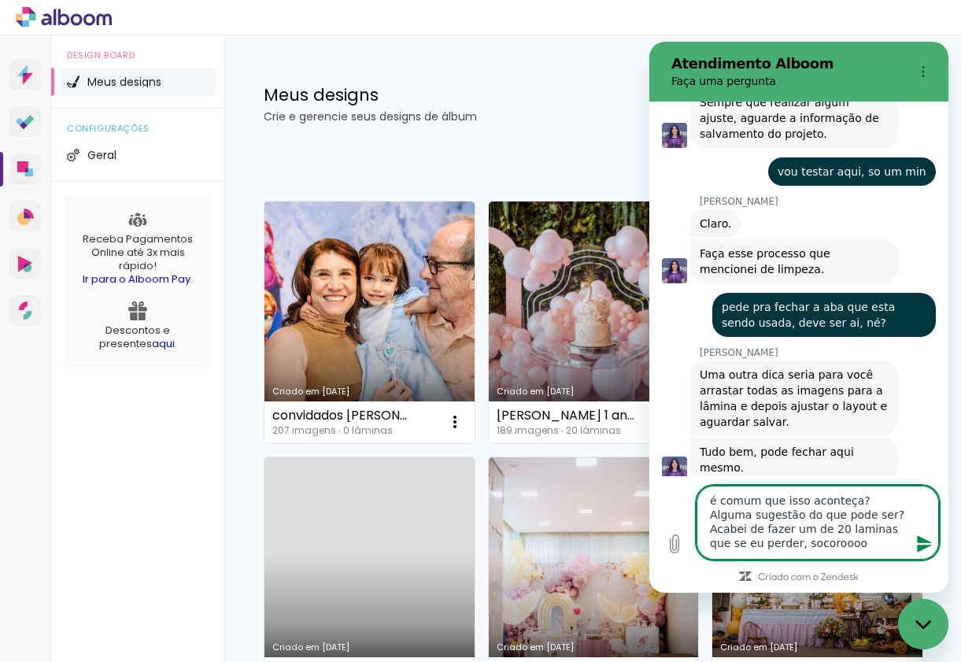
type textarea "é comum que isso aconteça? Alguma sugestão do que pode ser? Acabei de fazer um …"
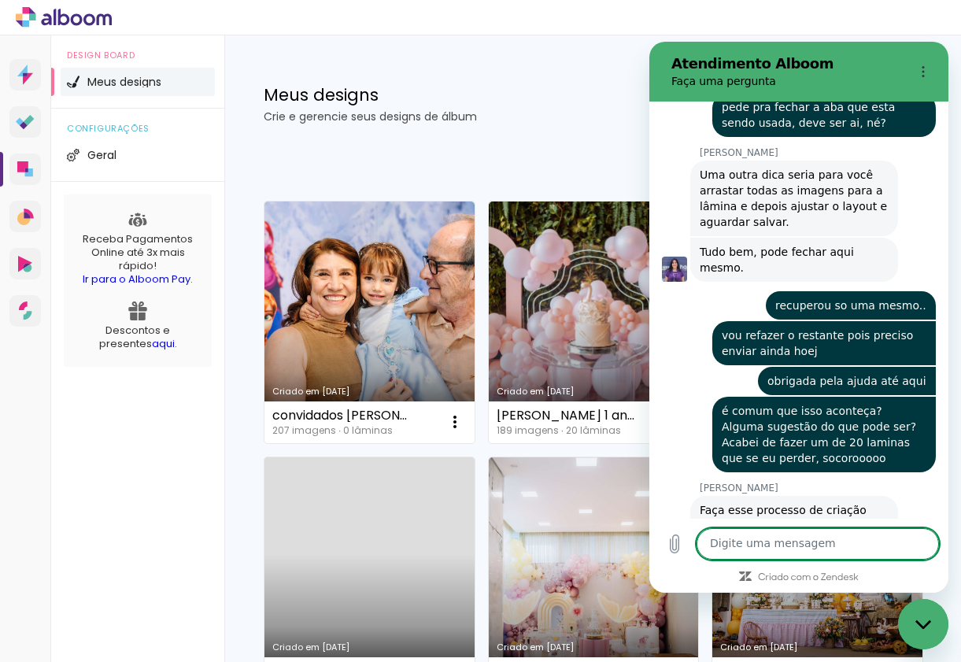
scroll to position [3124, 0]
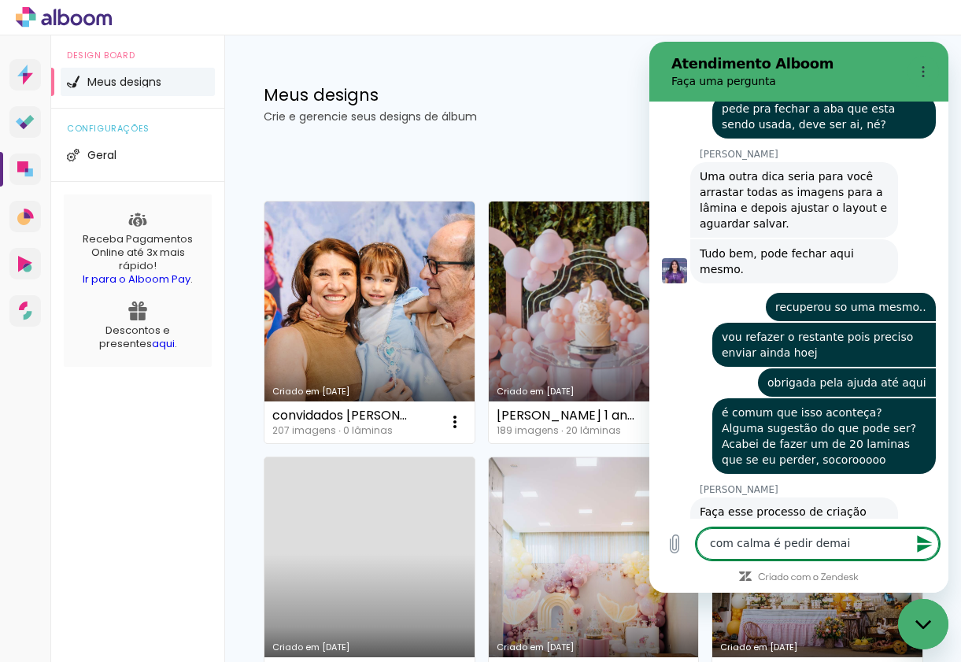
type textarea "com calma é pedir demais"
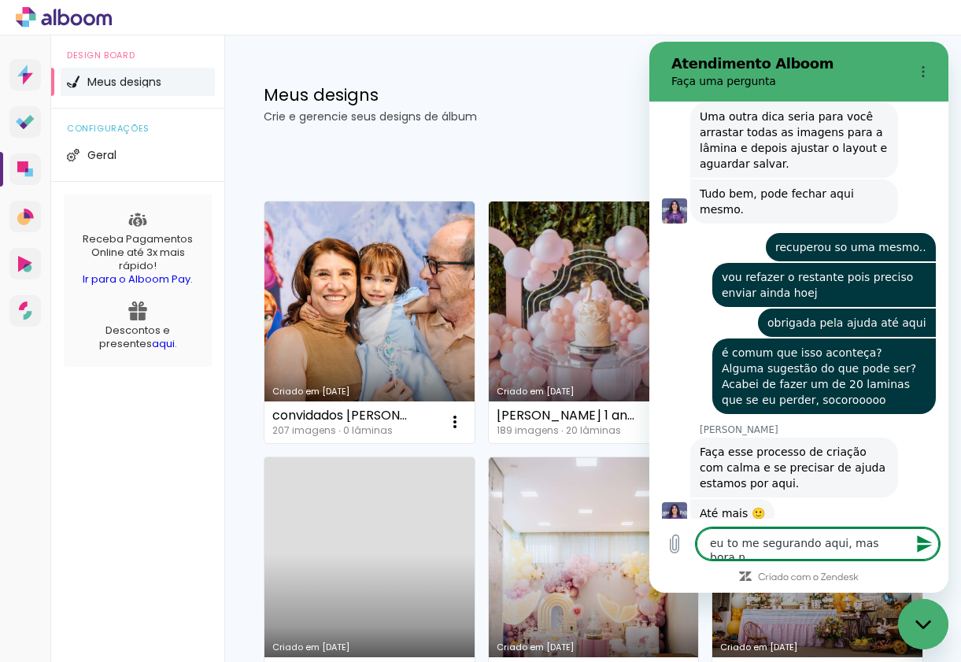
type textarea "eu to me segurando aqui, mas bora ne"
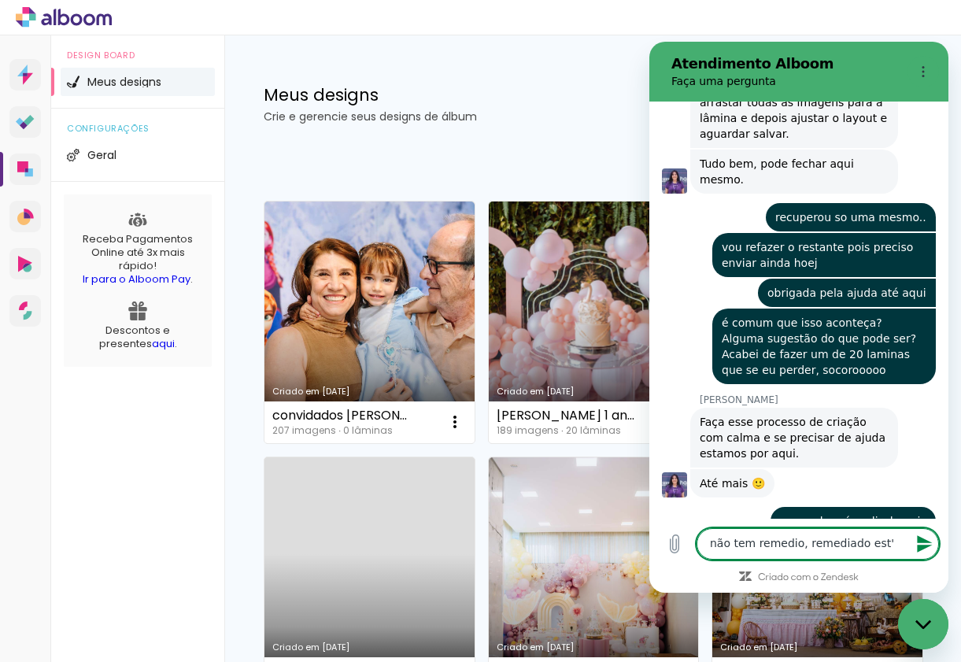
type textarea "não tem remedio, remediado está"
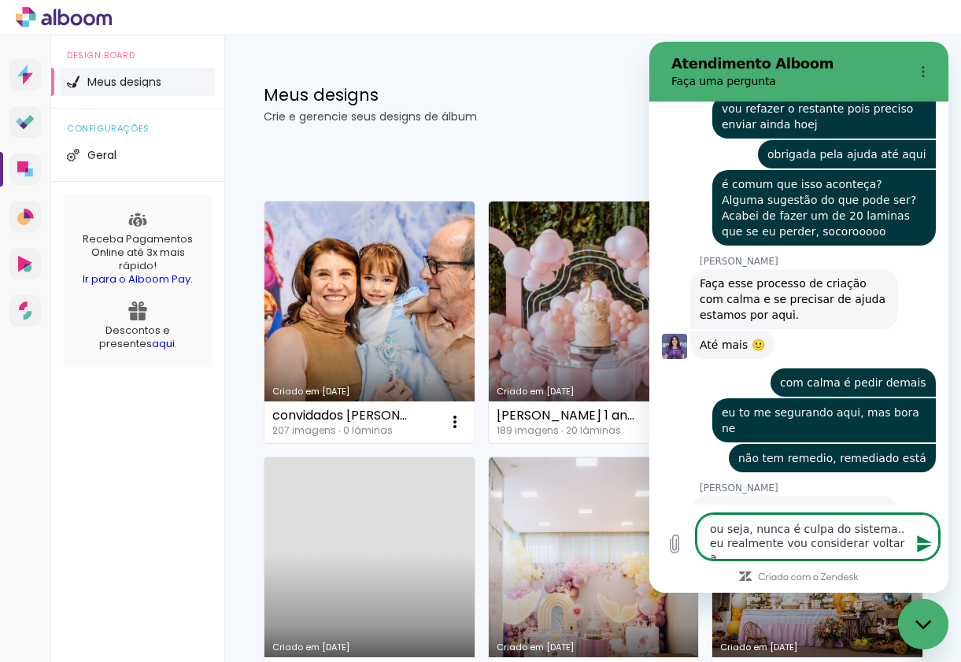
scroll to position [3350, 0]
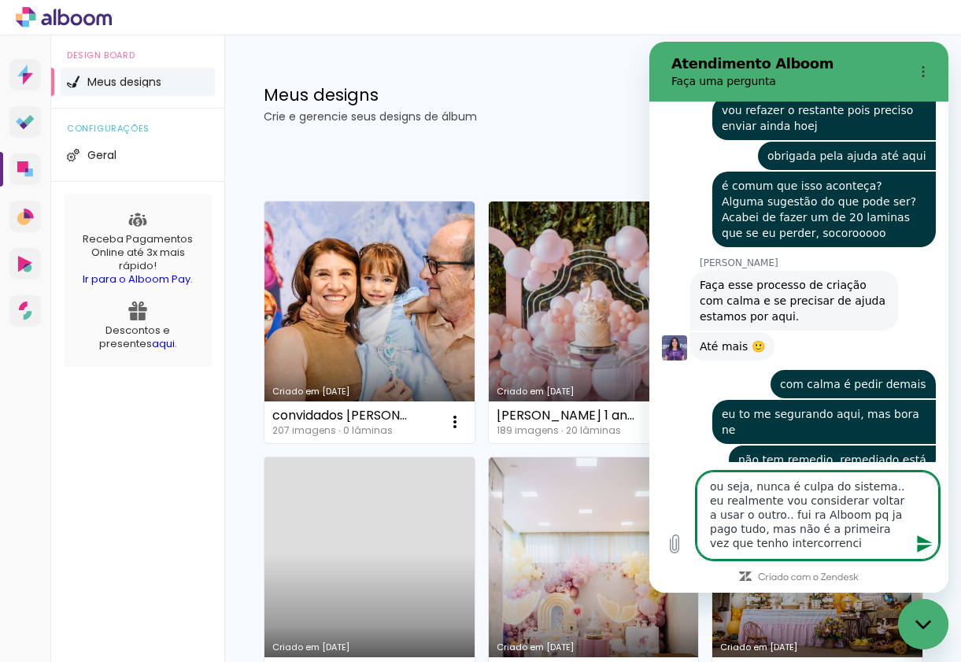
type textarea "ou seja, nunca é culpa do sistema.. eu realmente vou considerar voltar a usar o…"
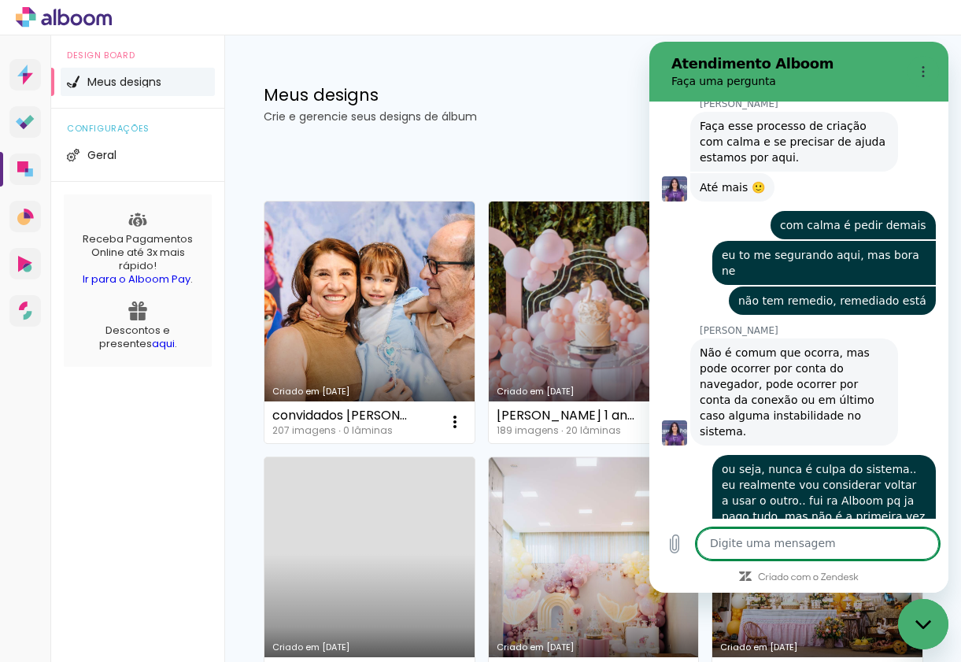
scroll to position [3513, 0]
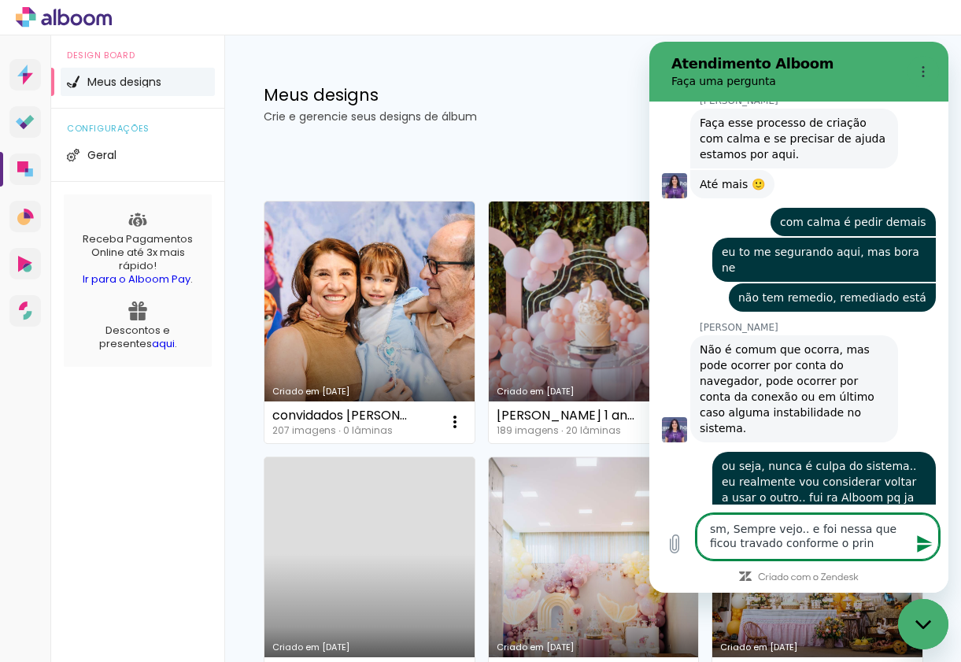
type textarea "sm, Sempre vejo.. e foi nessa que ficou travado conforme o print"
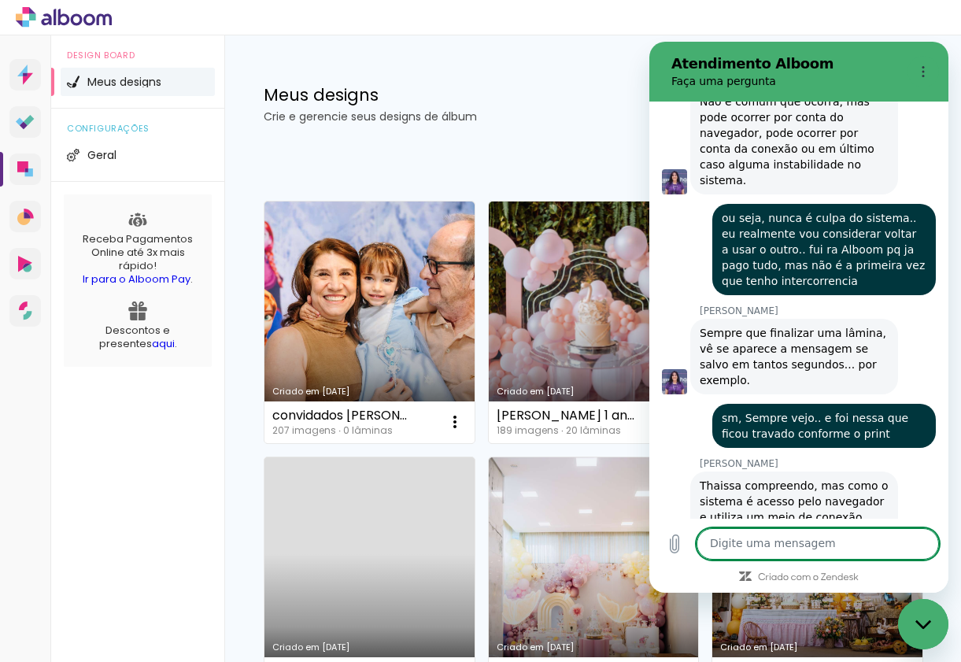
scroll to position [3760, 0]
type textarea "r"
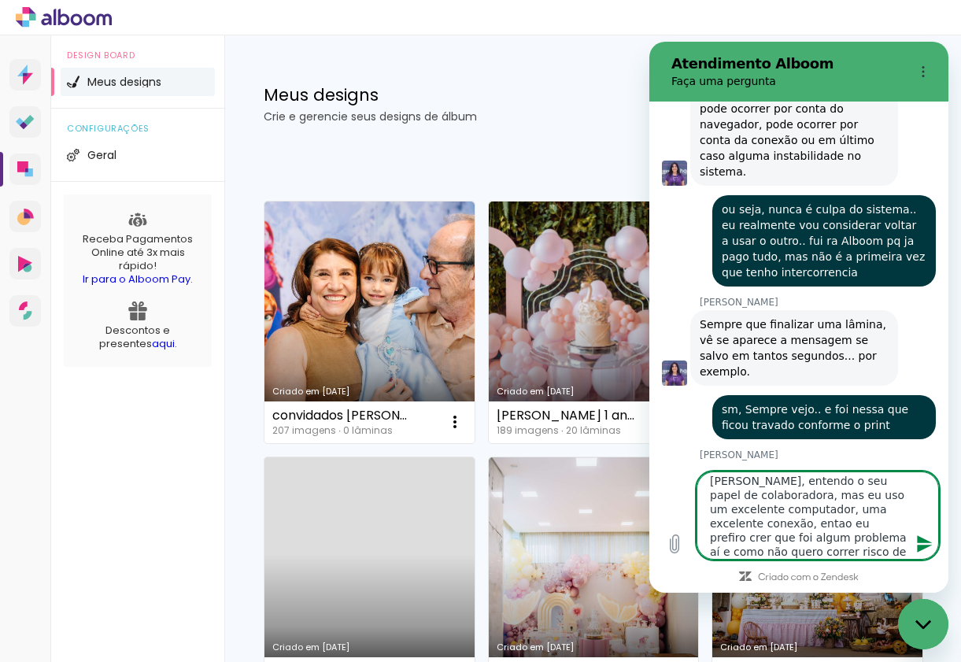
scroll to position [28, 0]
type textarea "[PERSON_NAME], entendo o seu papel de colaboradora, mas eu uso um excelente com…"
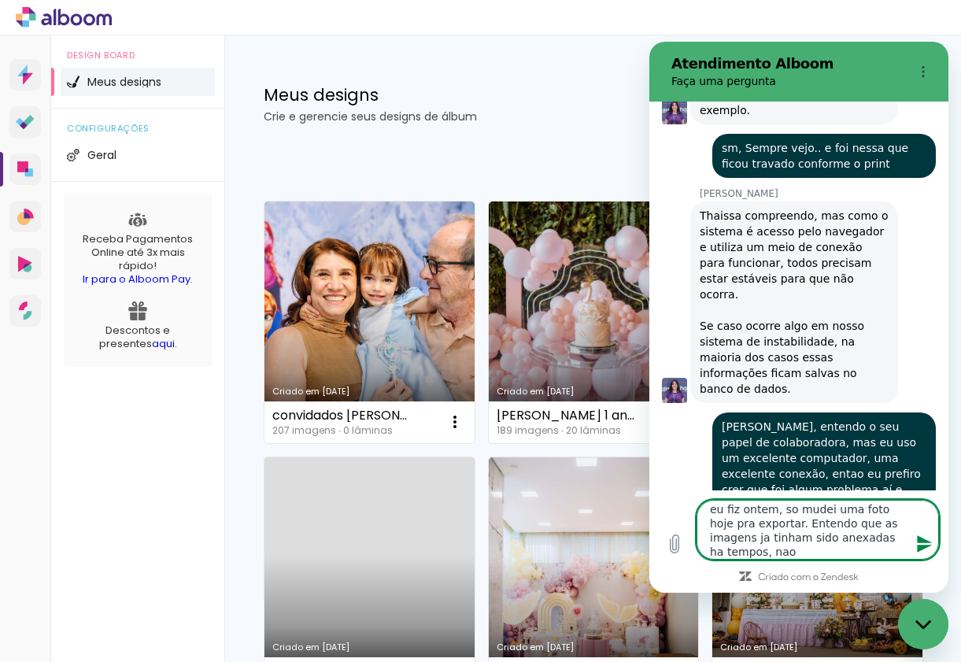
scroll to position [0, 0]
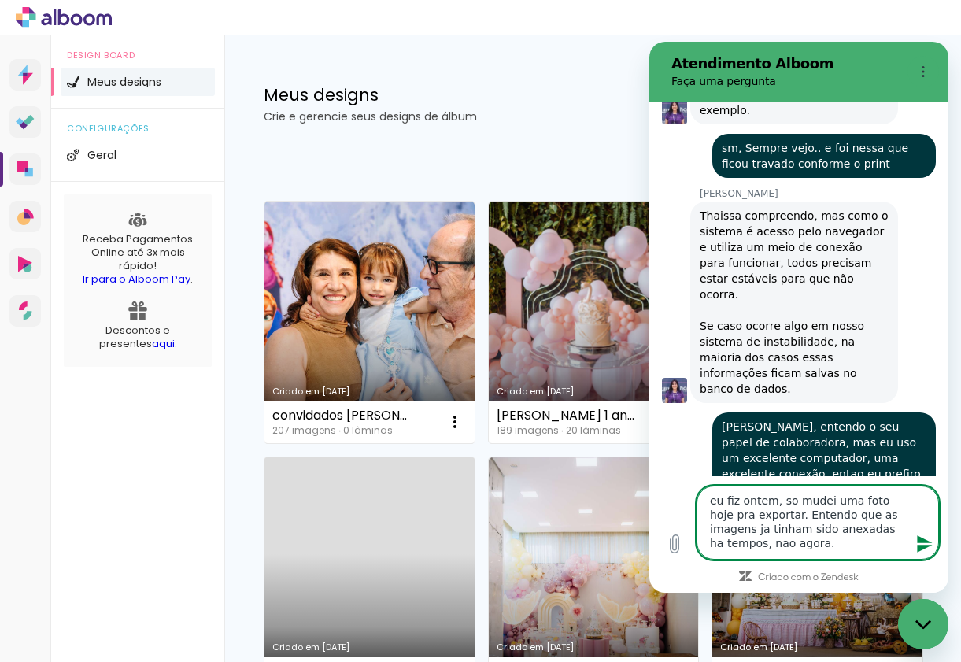
type textarea "eu fiz ontem, so mudei uma foto hoje pra exportar. Entendo que as imagens ja ti…"
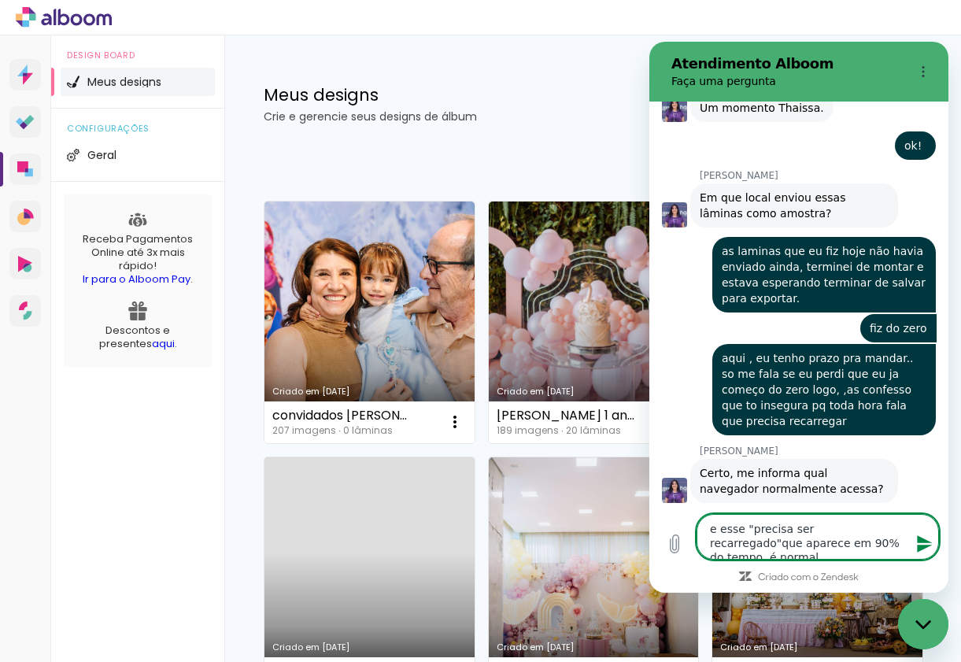
type textarea "e esse "precisa ser recarregado"que aparece em 90% do tempo, é normal?"
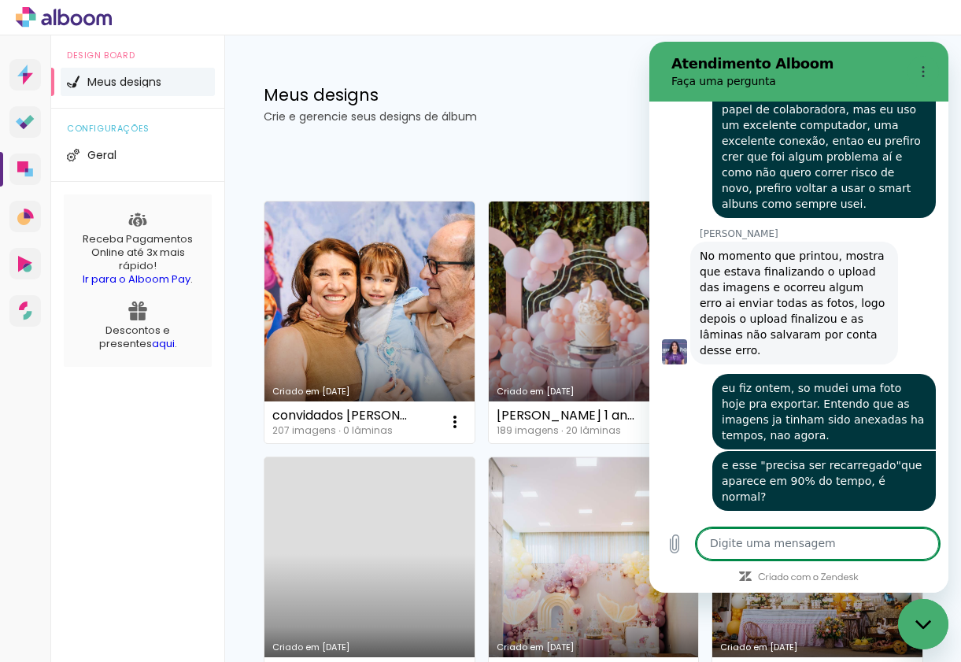
scroll to position [4363, 0]
click at [791, 536] on textarea at bounding box center [818, 543] width 242 height 31
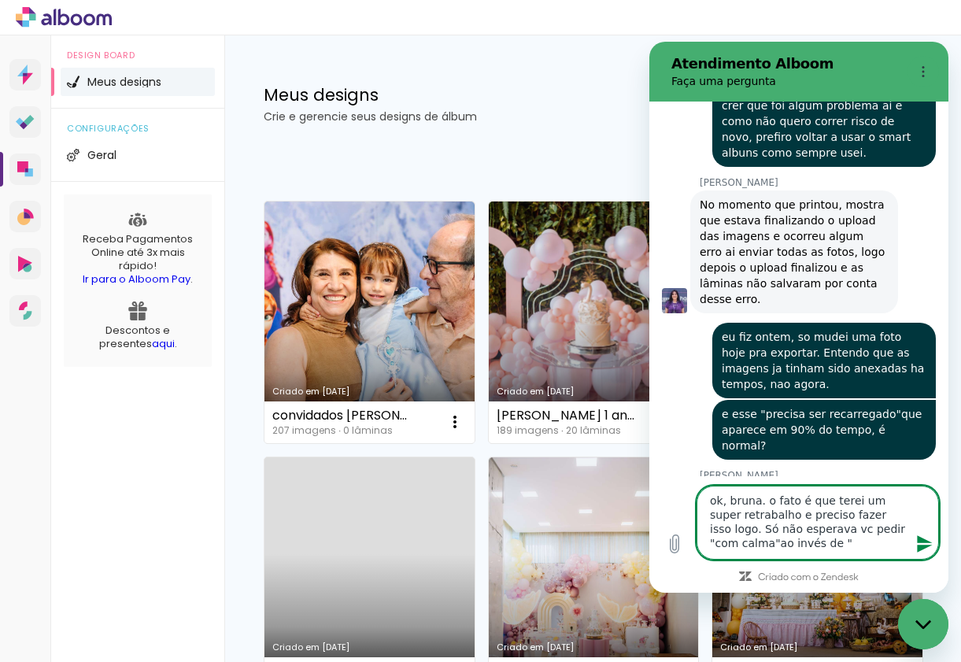
scroll to position [4413, 0]
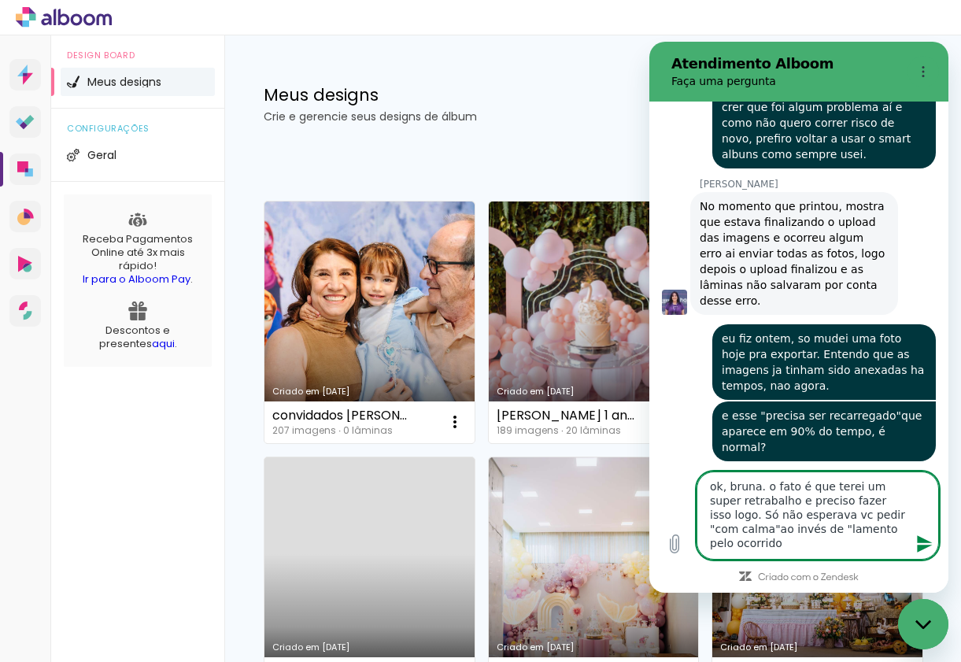
type textarea "ok, bruna. o fato é que terei um super retrabalho e preciso fazer isso logo. Só…"
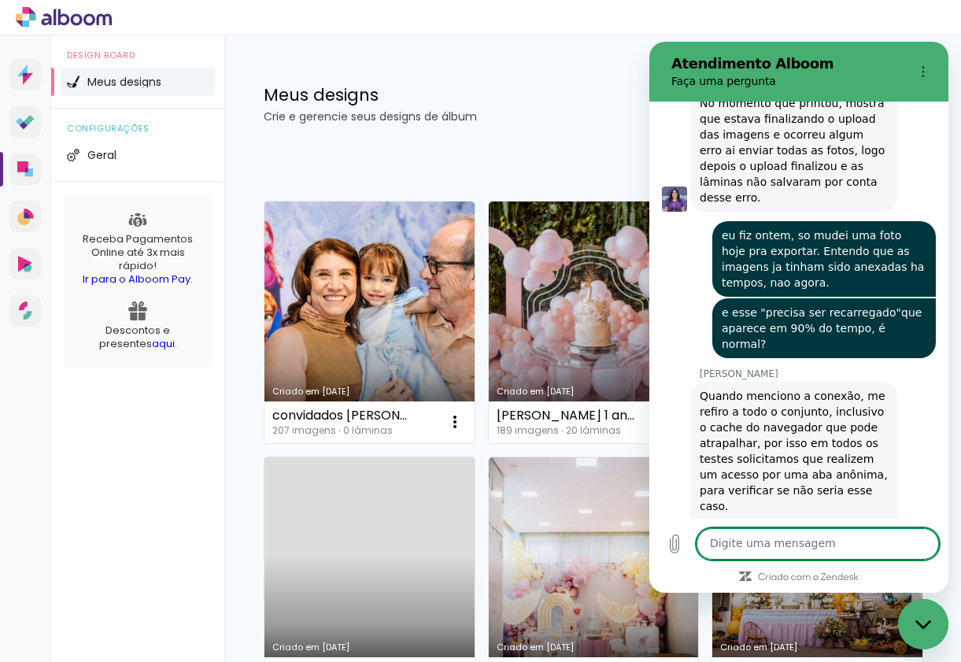
scroll to position [4515, 0]
type textarea "a"
type textarea "q"
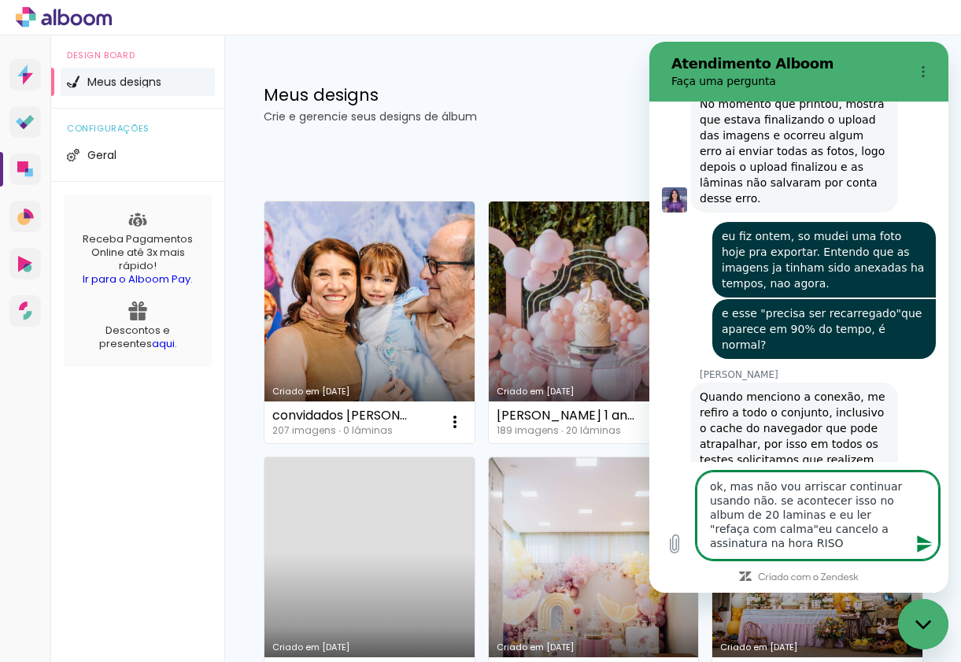
type textarea "ok, mas não vou arriscar continuar usando não. se acontecer isso no album de 20…"
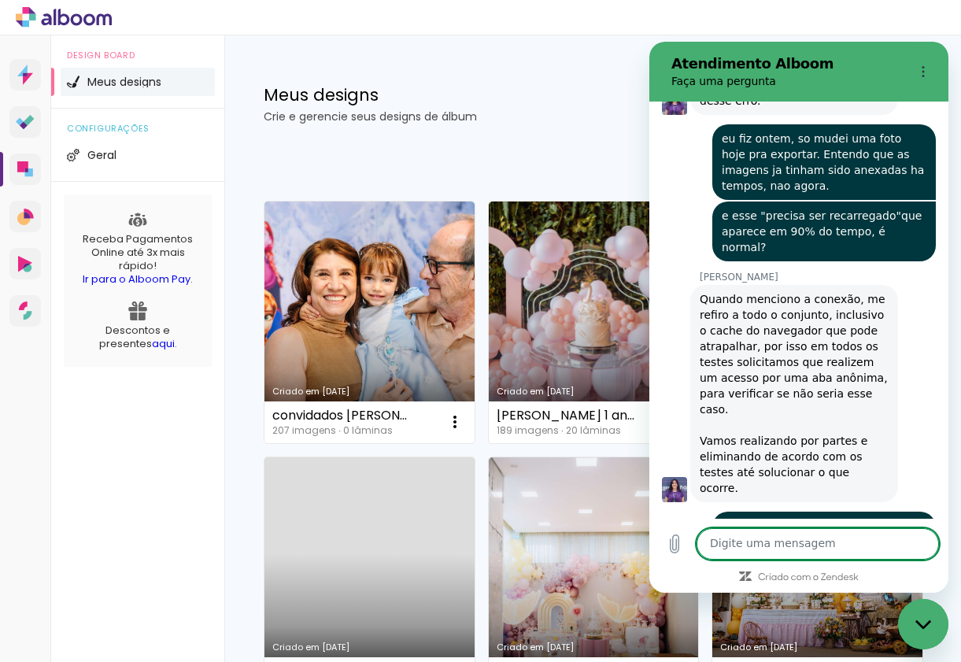
scroll to position [4616, 0]
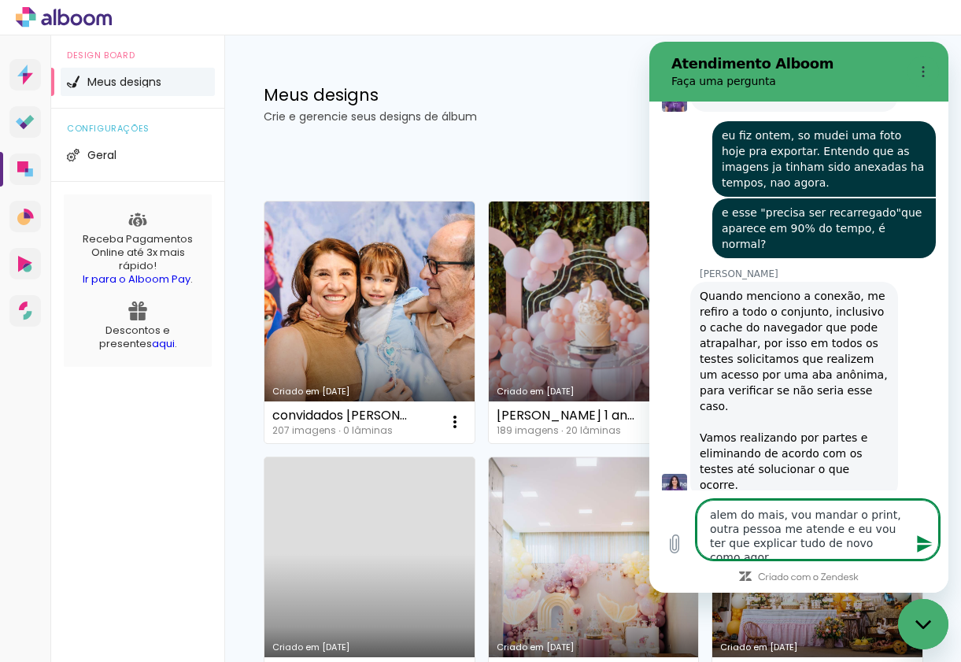
type textarea "alem do mais, vou mandar o print, outra pessoa me atende e eu vou ter que expli…"
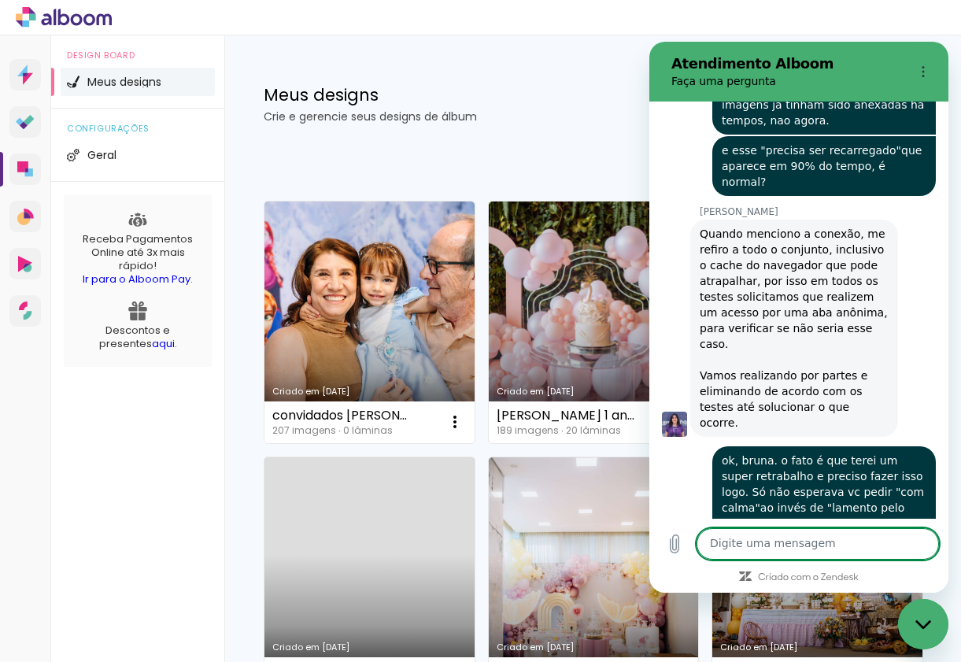
scroll to position [4677, 0]
